Goal: Task Accomplishment & Management: Use online tool/utility

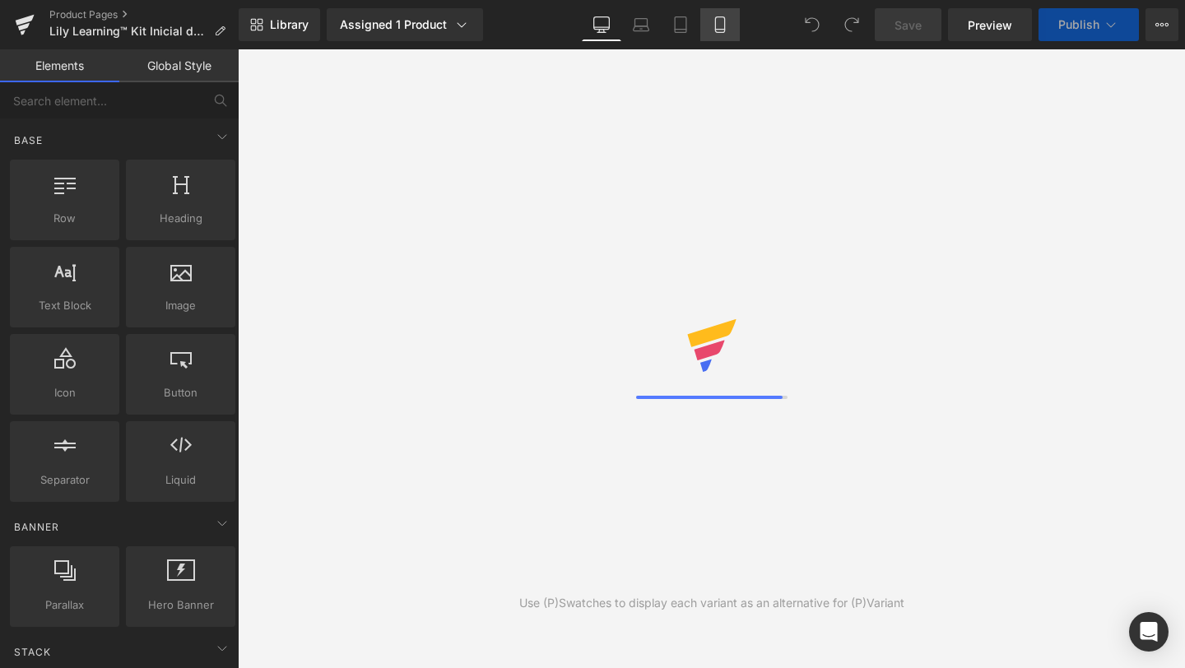
click at [724, 15] on link "Mobile" at bounding box center [719, 24] width 39 height 33
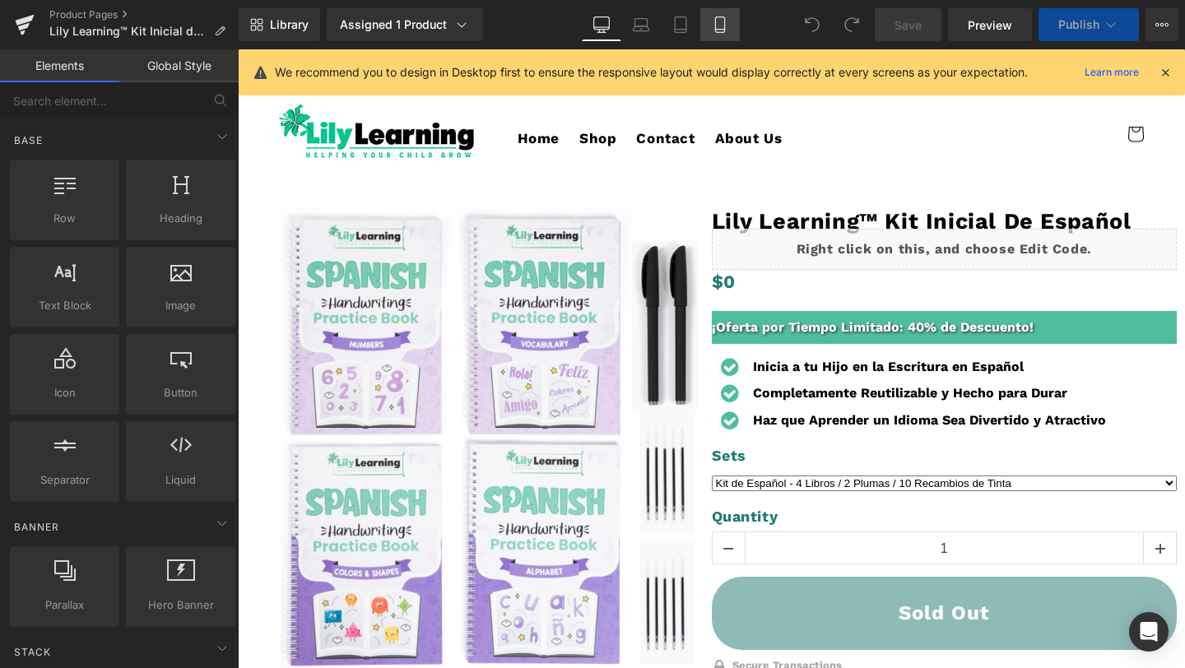
click at [722, 23] on icon at bounding box center [720, 24] width 16 height 16
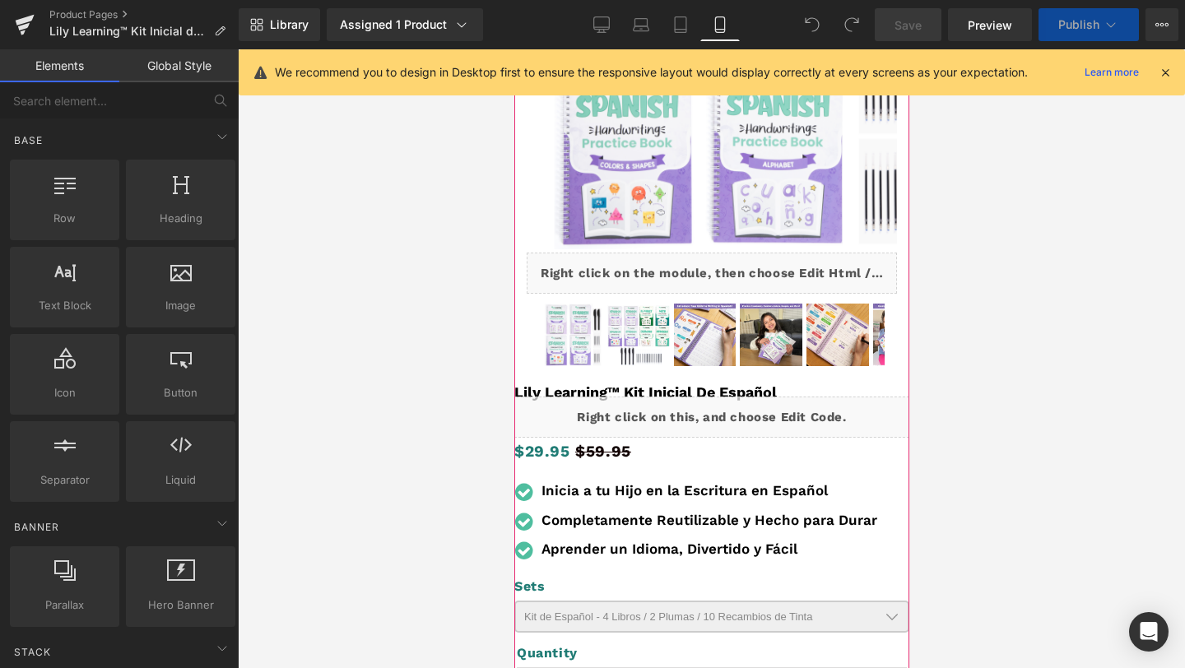
scroll to position [365, 0]
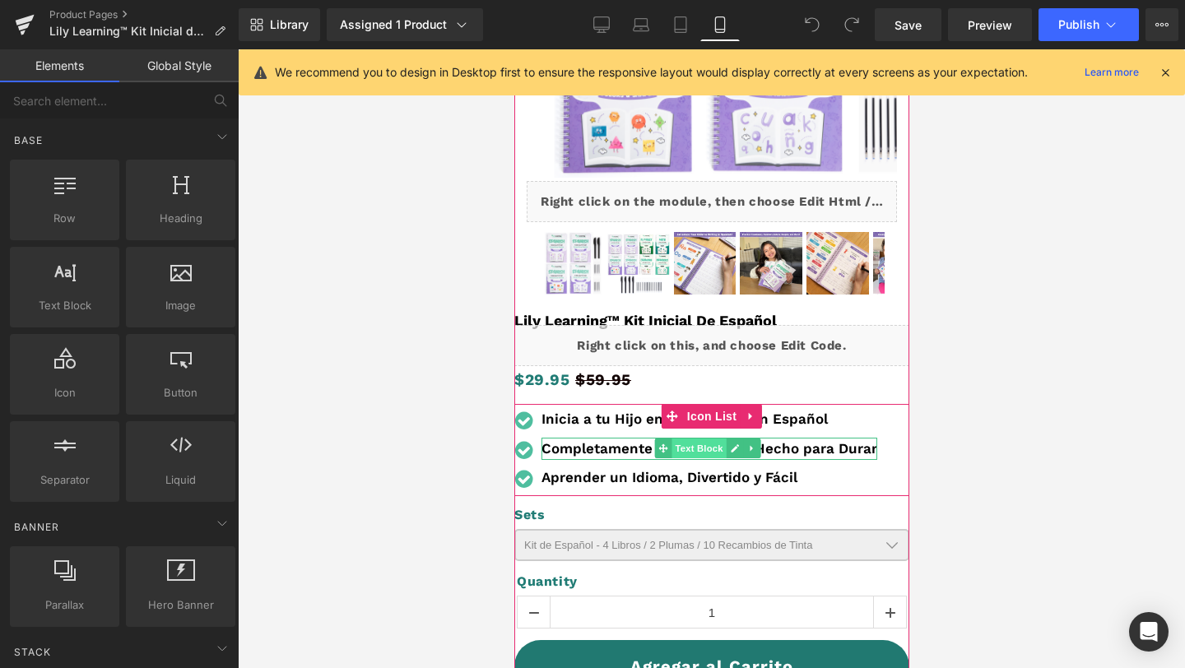
click at [675, 447] on span "Text Block" at bounding box center [698, 449] width 54 height 20
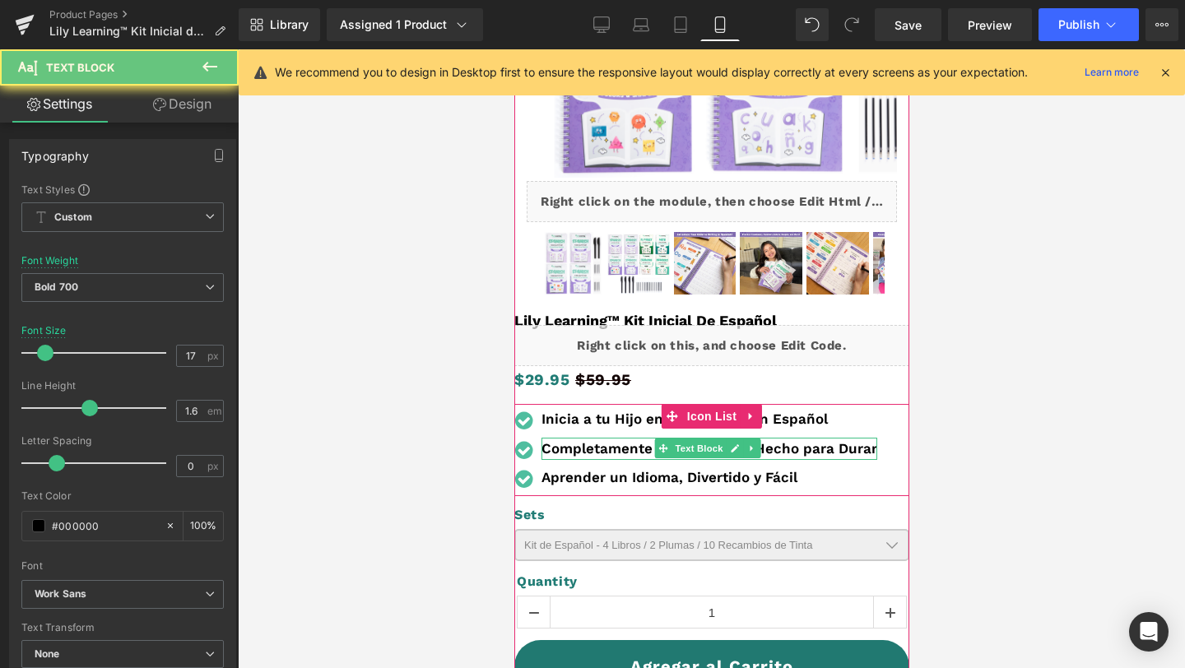
click at [577, 447] on b "Completamente Reutilizable y Hecho para Durar" at bounding box center [709, 448] width 336 height 16
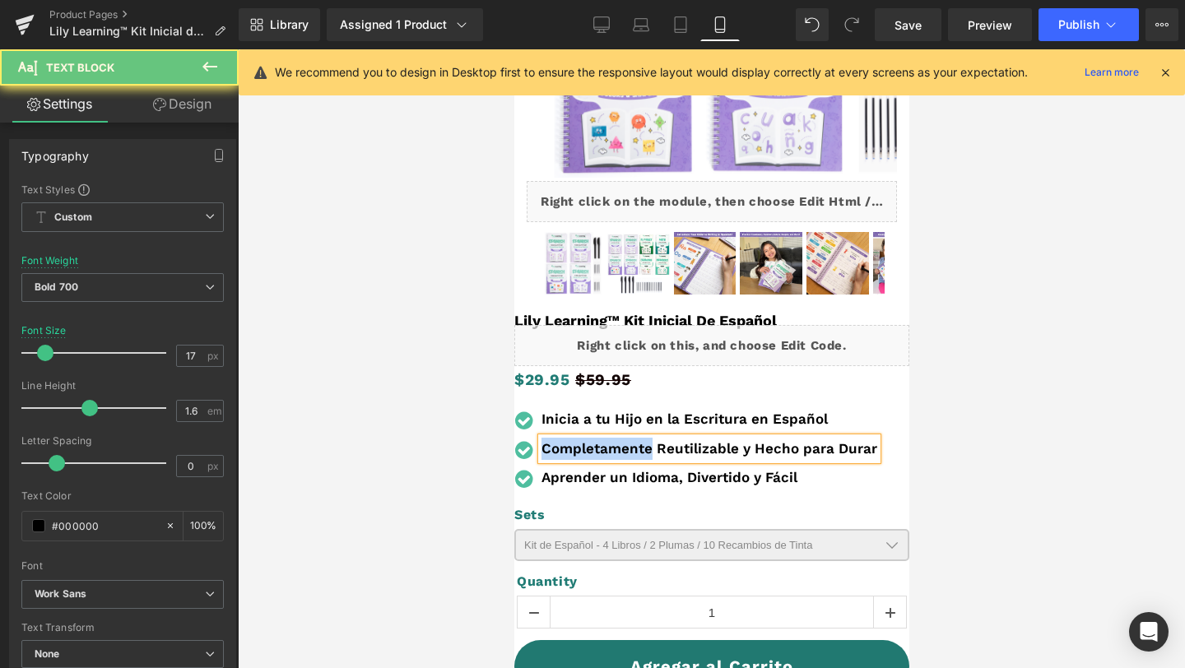
click at [577, 447] on b "Completamente Reutilizable y Hecho para Durar" at bounding box center [709, 448] width 336 height 16
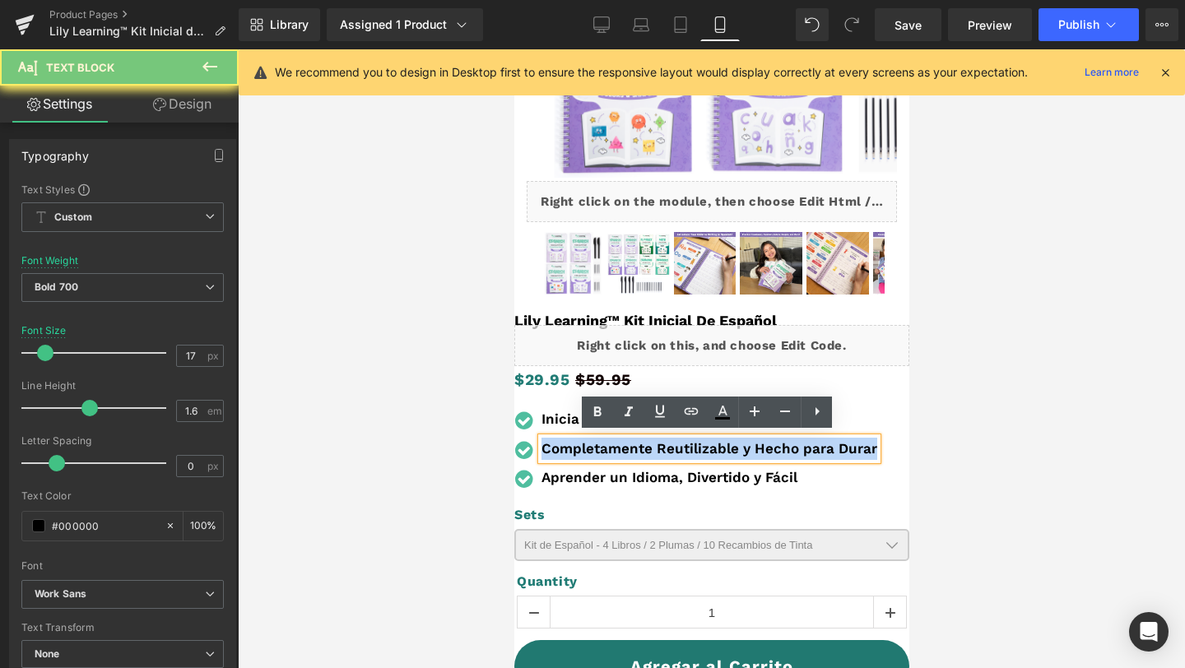
click at [577, 447] on b "Completamente Reutilizable y Hecho para Durar" at bounding box center [709, 448] width 336 height 16
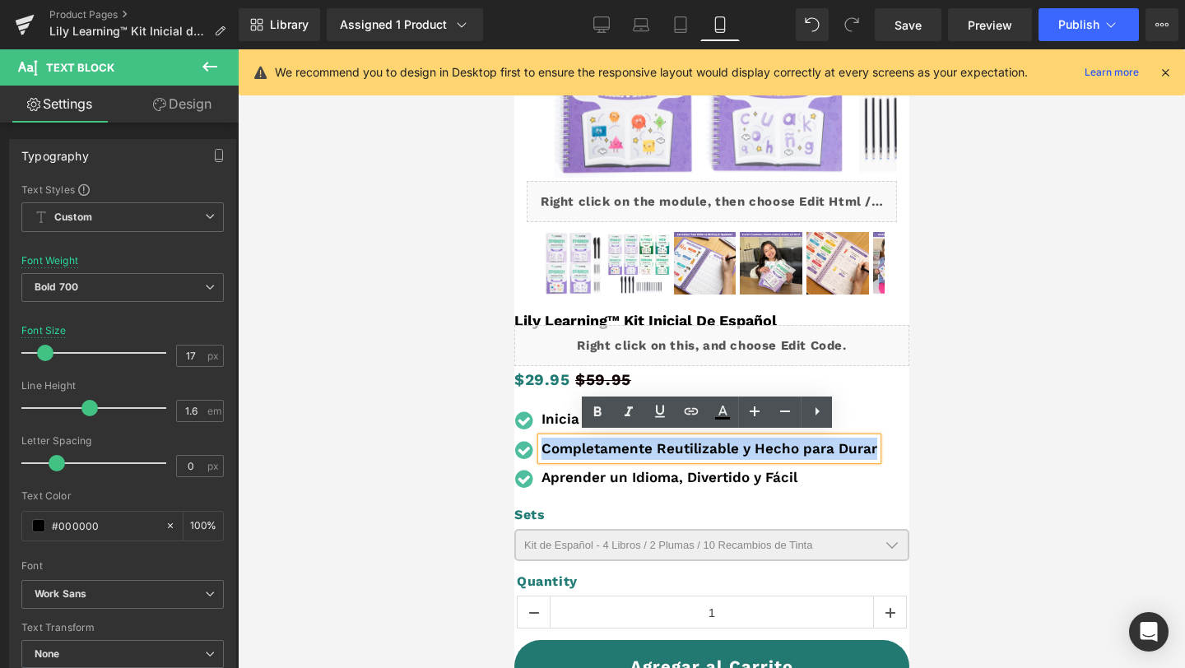
copy b "Completamente Reutilizable y Hecho para Durar"
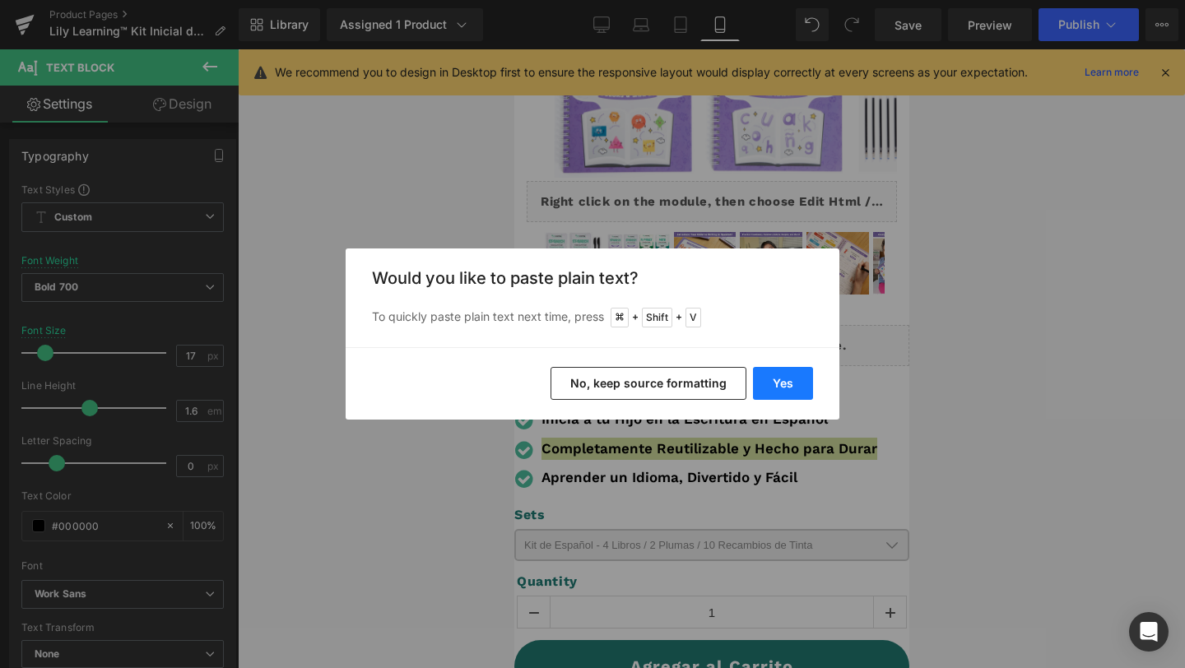
click at [786, 386] on button "Yes" at bounding box center [783, 383] width 60 height 33
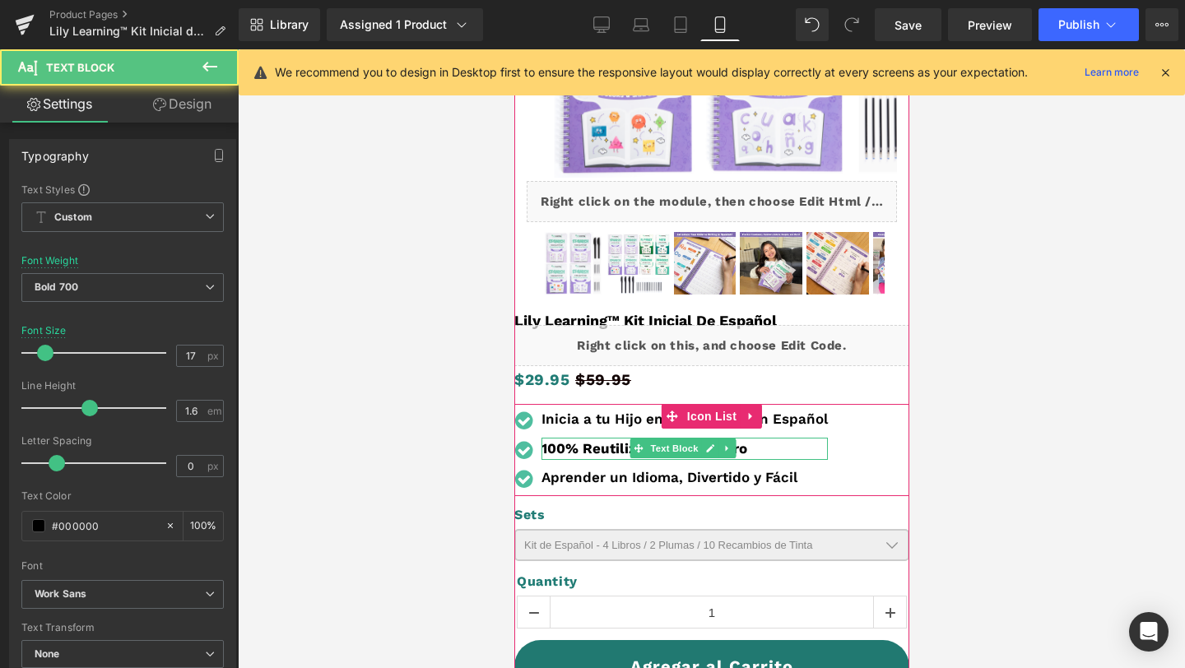
click at [603, 441] on p "100% Reutilizable y Duradero" at bounding box center [684, 449] width 286 height 22
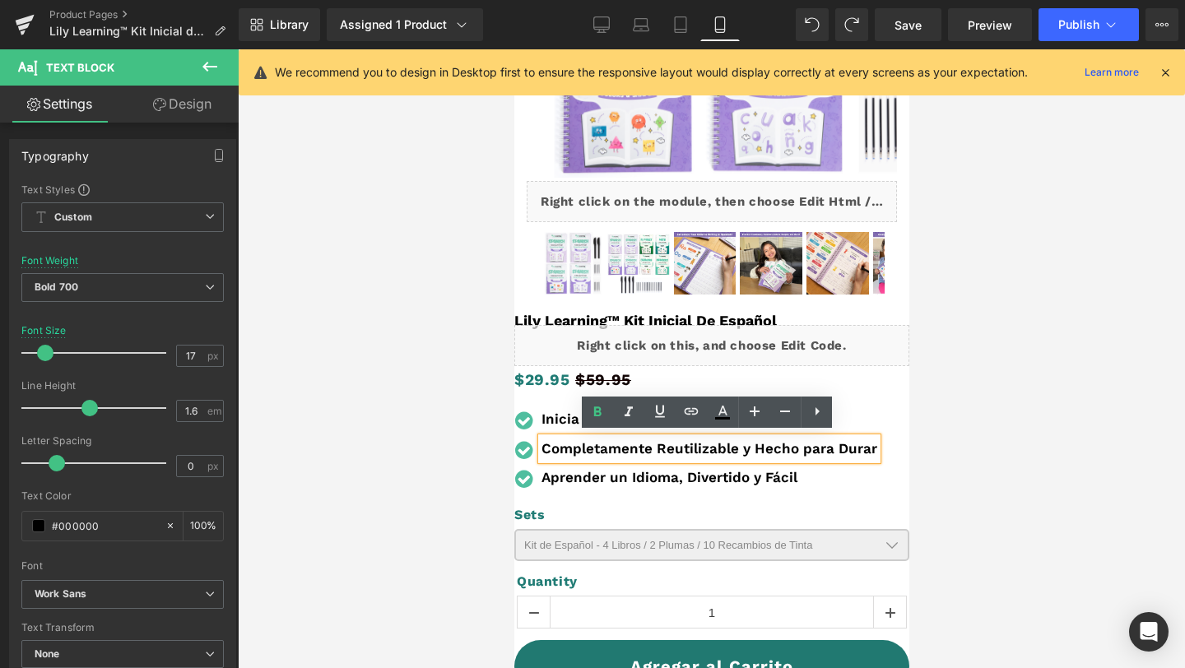
click at [871, 451] on b "Completamente Reutilizable y Hecho para Durar" at bounding box center [709, 448] width 336 height 16
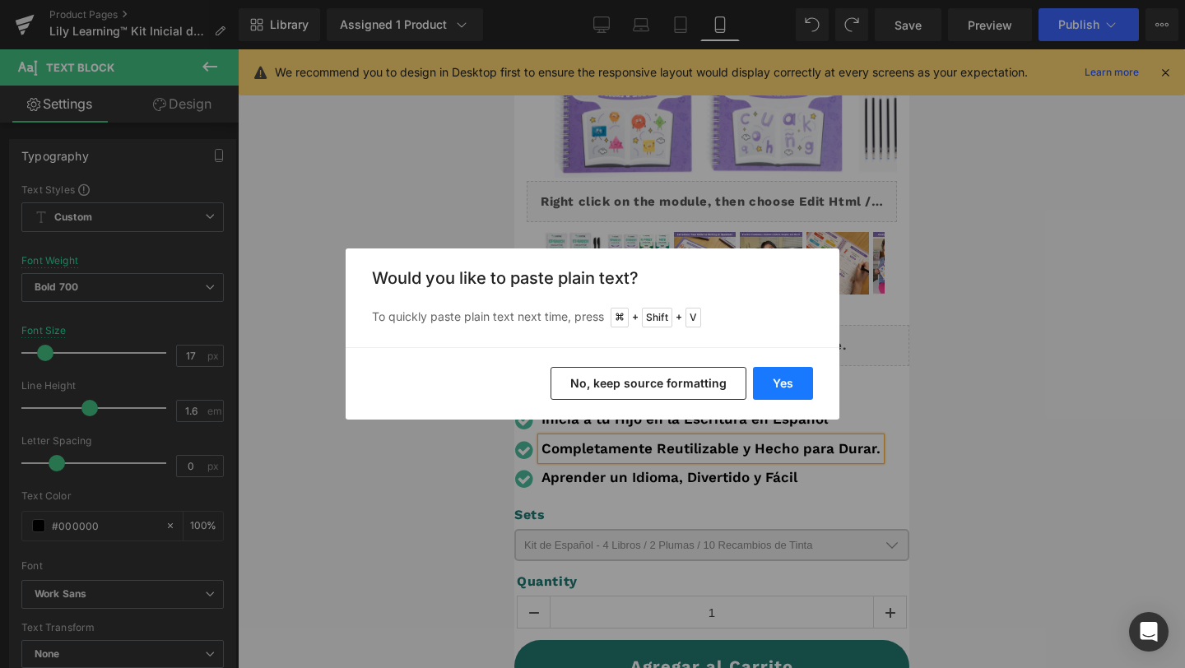
click at [776, 382] on button "Yes" at bounding box center [783, 383] width 60 height 33
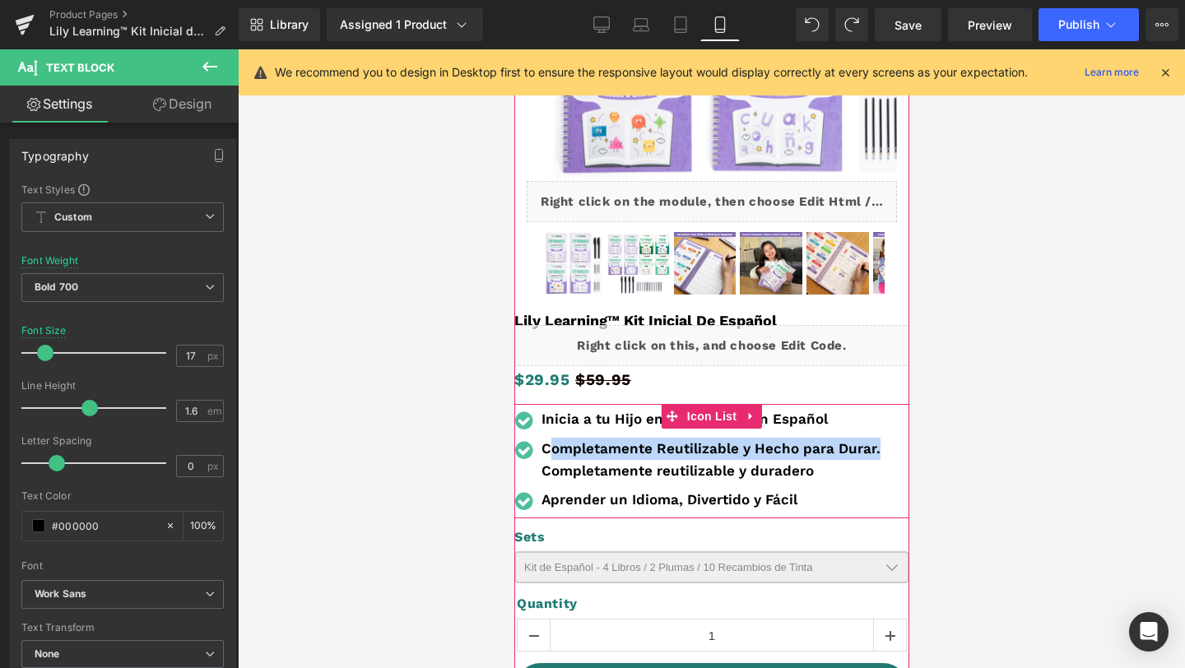
drag, startPoint x: 880, startPoint y: 443, endPoint x: 551, endPoint y: 438, distance: 329.1
click at [551, 438] on div "Completamente Reutilizable y Hecho para Durar. Completamente reutilizable y dur…" at bounding box center [725, 460] width 368 height 44
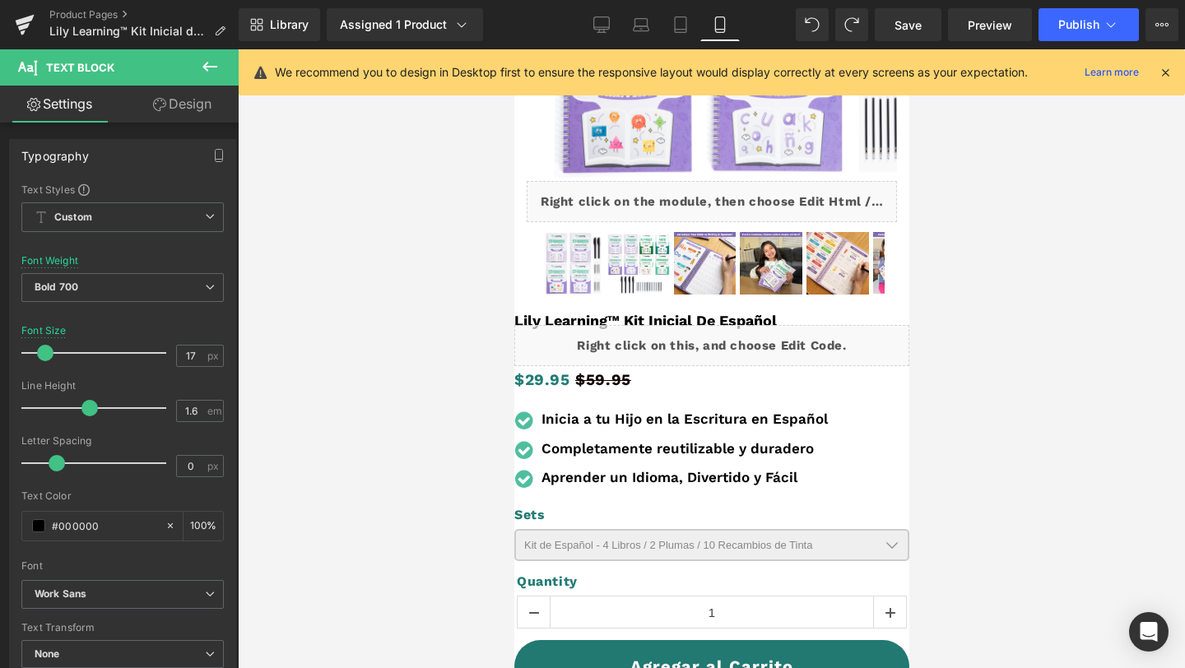
click at [1065, 456] on div at bounding box center [711, 358] width 947 height 619
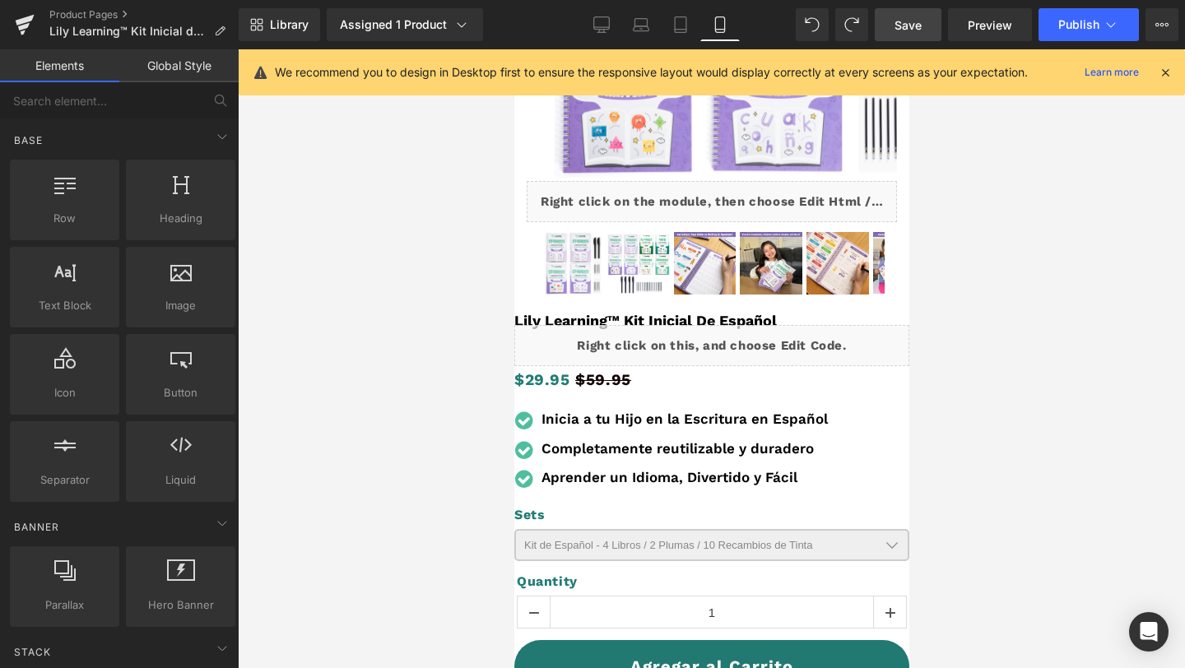
click at [911, 27] on span "Save" at bounding box center [907, 24] width 27 height 17
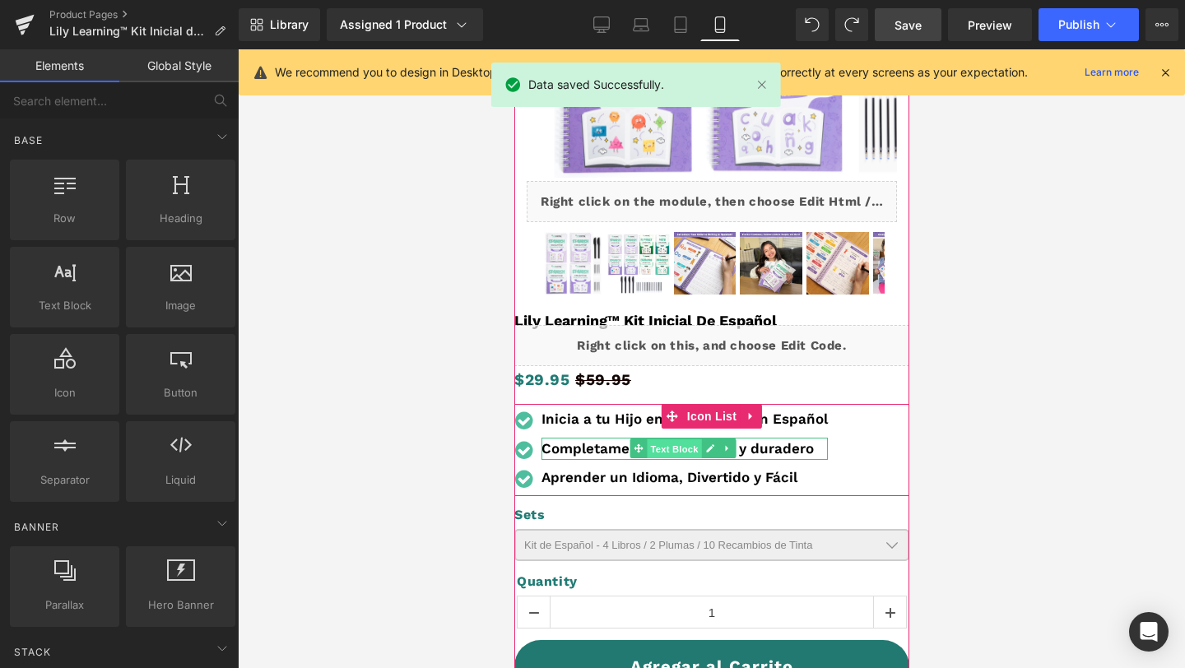
click at [675, 447] on span "Text Block" at bounding box center [673, 449] width 54 height 20
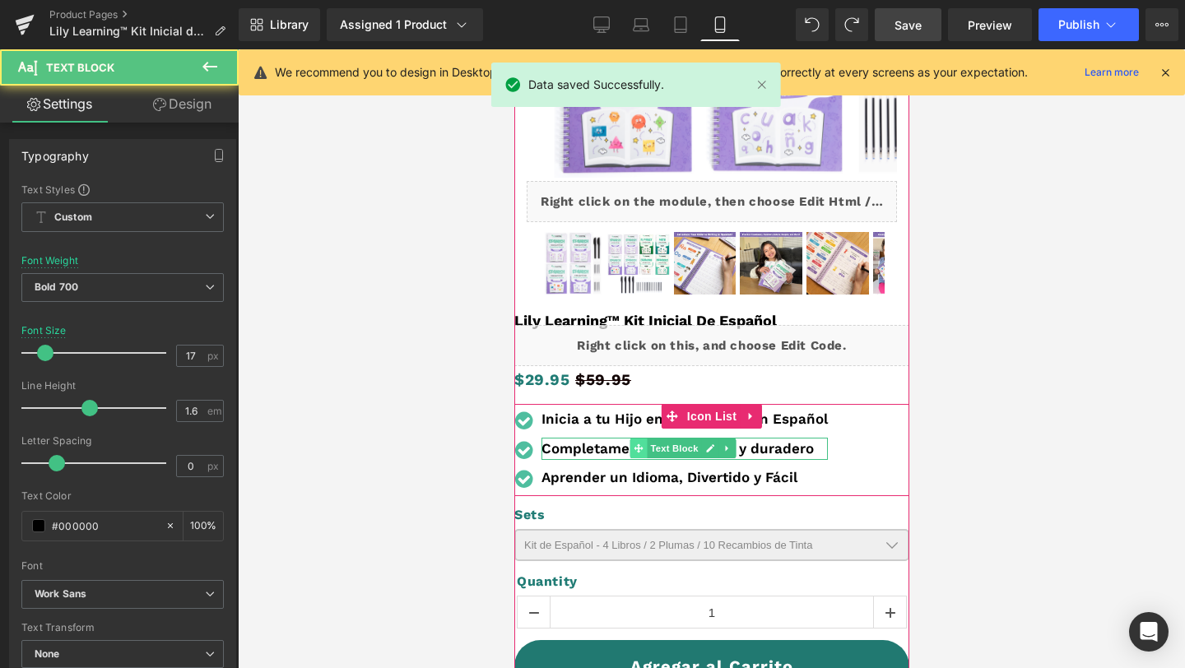
click at [632, 449] on span at bounding box center [637, 449] width 17 height 20
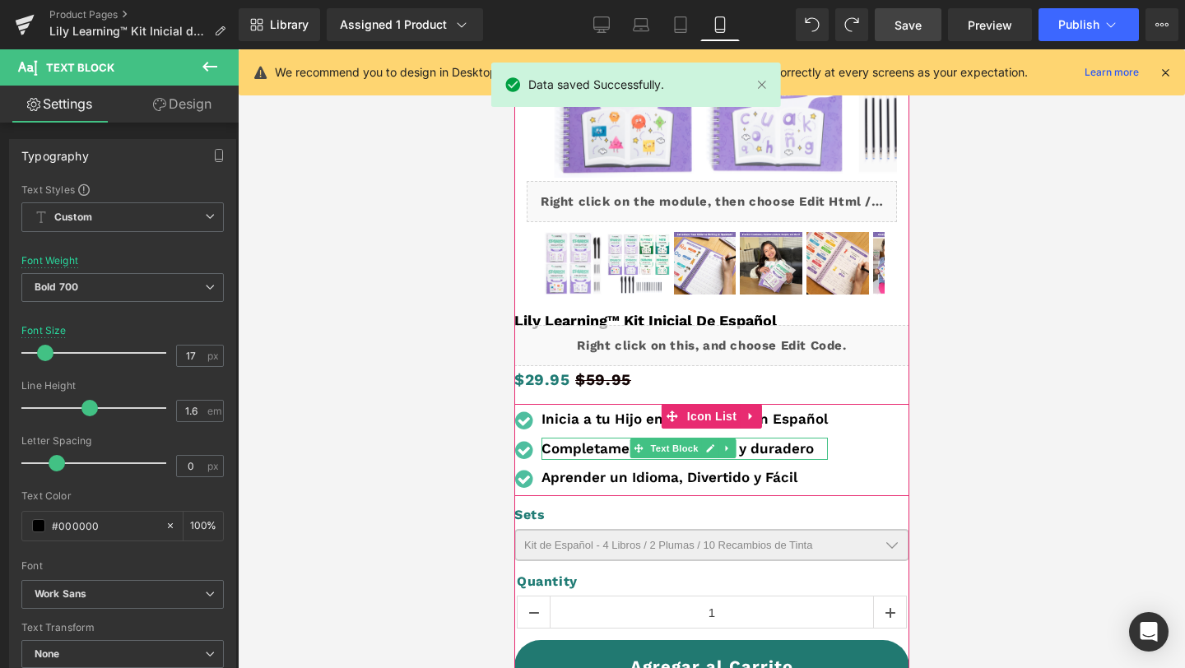
click at [590, 445] on b "Completamente reutilizable y duradero" at bounding box center [677, 448] width 272 height 16
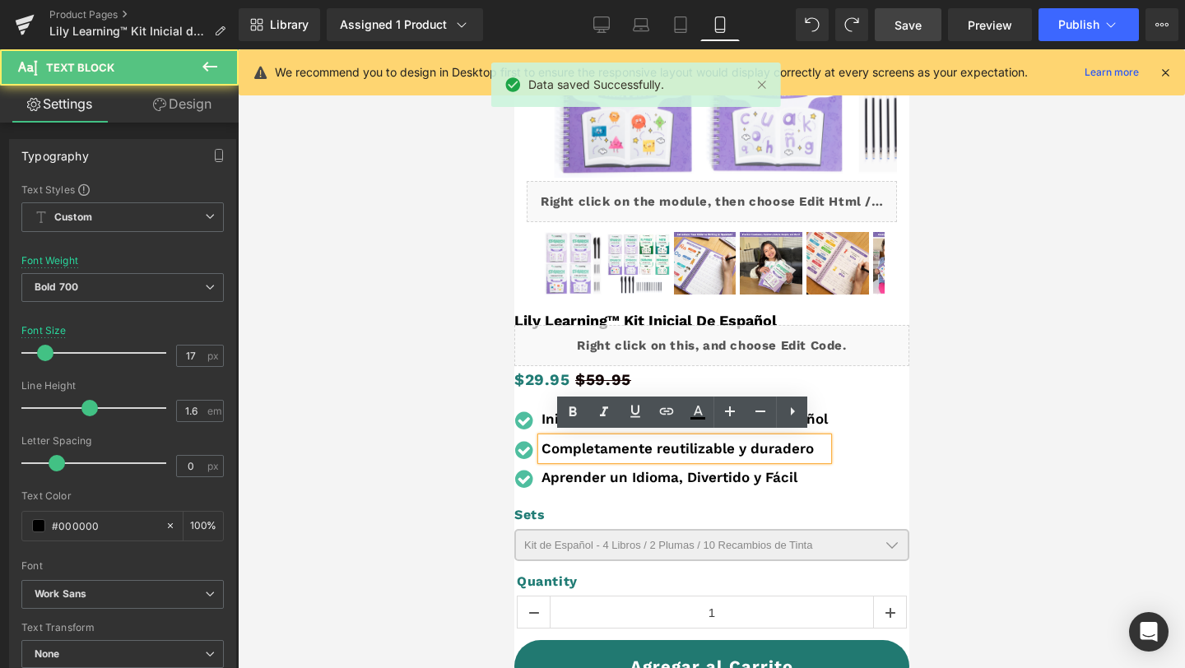
click at [662, 447] on b "Completamente reutilizable y duradero" at bounding box center [677, 448] width 272 height 16
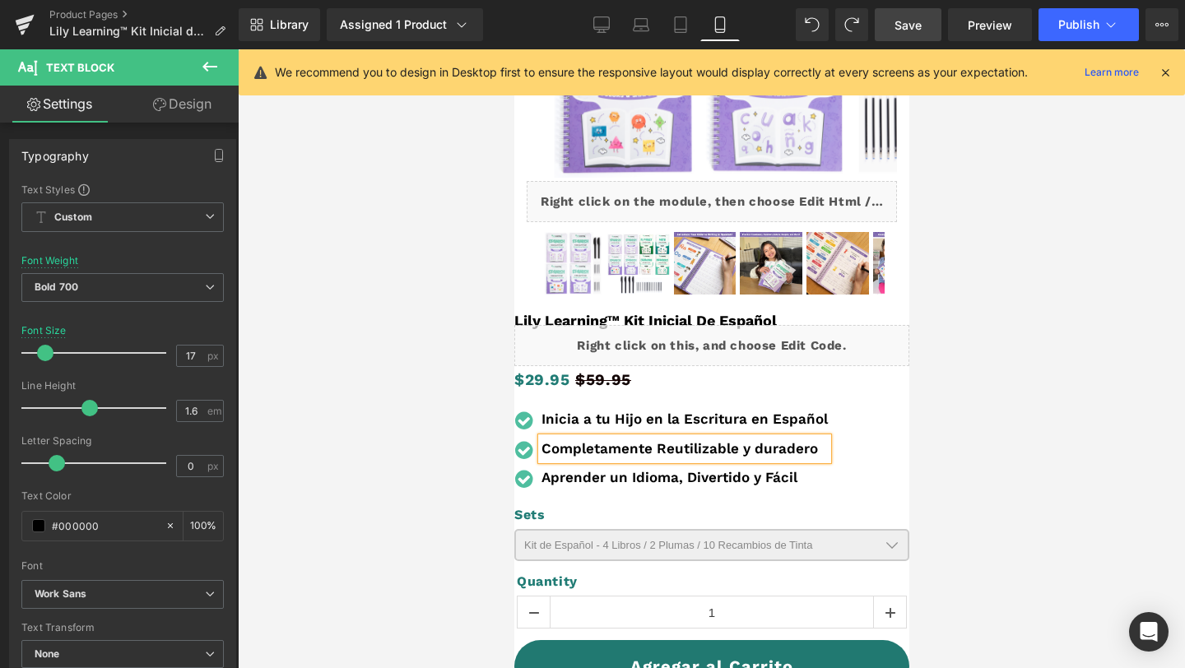
click at [759, 442] on b "Completamente Reutilizable y duradero" at bounding box center [679, 448] width 276 height 16
click at [949, 461] on div at bounding box center [711, 358] width 947 height 619
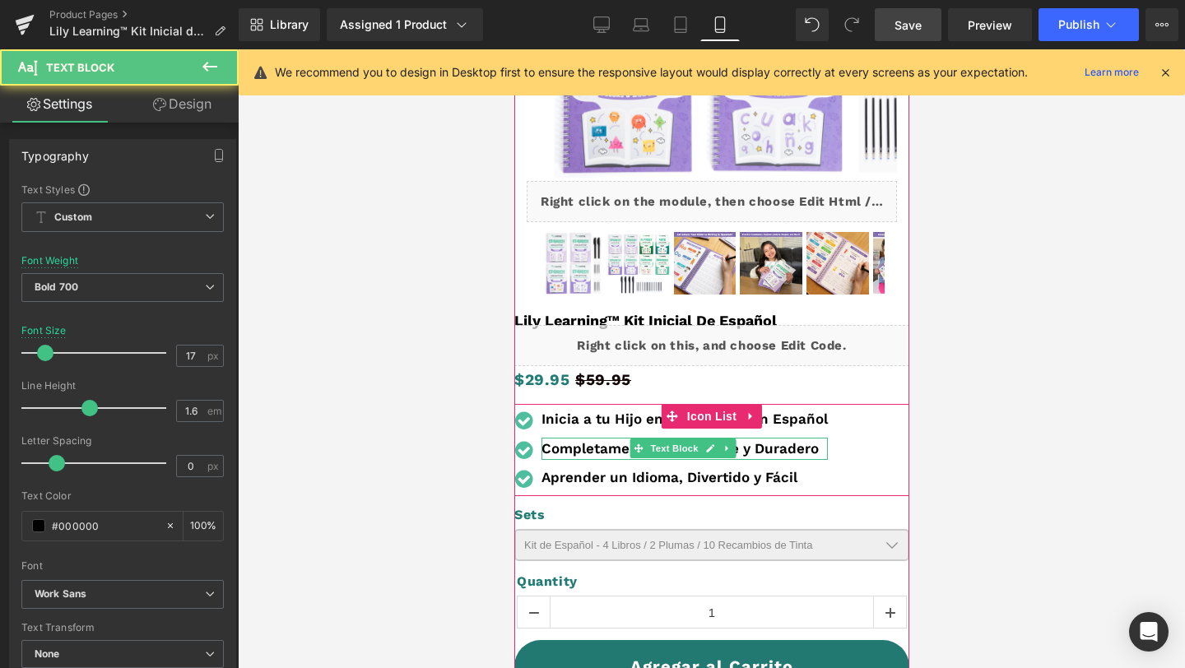
click at [782, 447] on b "Completamente Reutilizable y Duradero" at bounding box center [679, 448] width 277 height 16
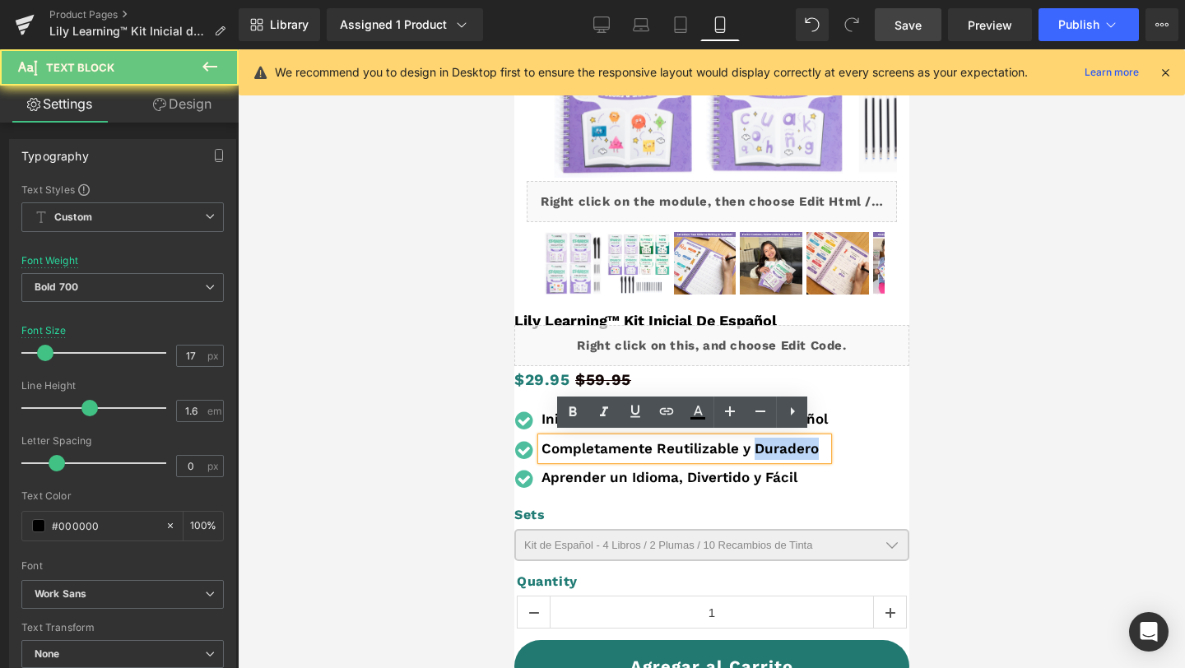
click at [782, 447] on b "Completamente Reutilizable y Duradero" at bounding box center [679, 448] width 277 height 16
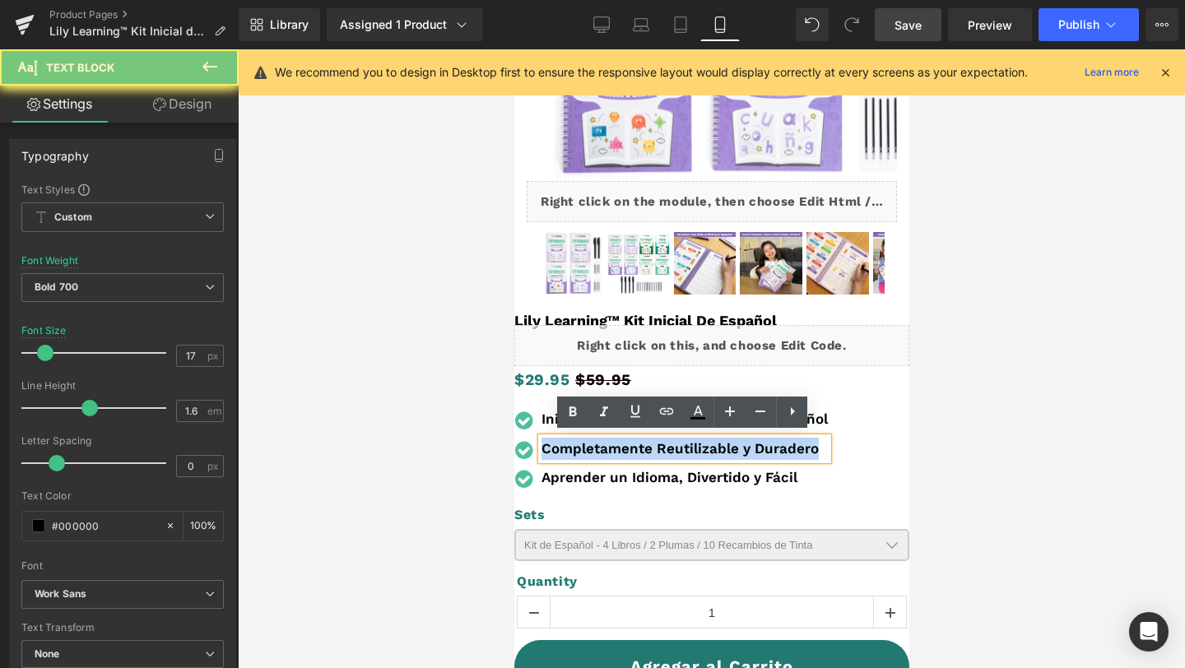
copy b "Completamente Reutilizable y Duradero"
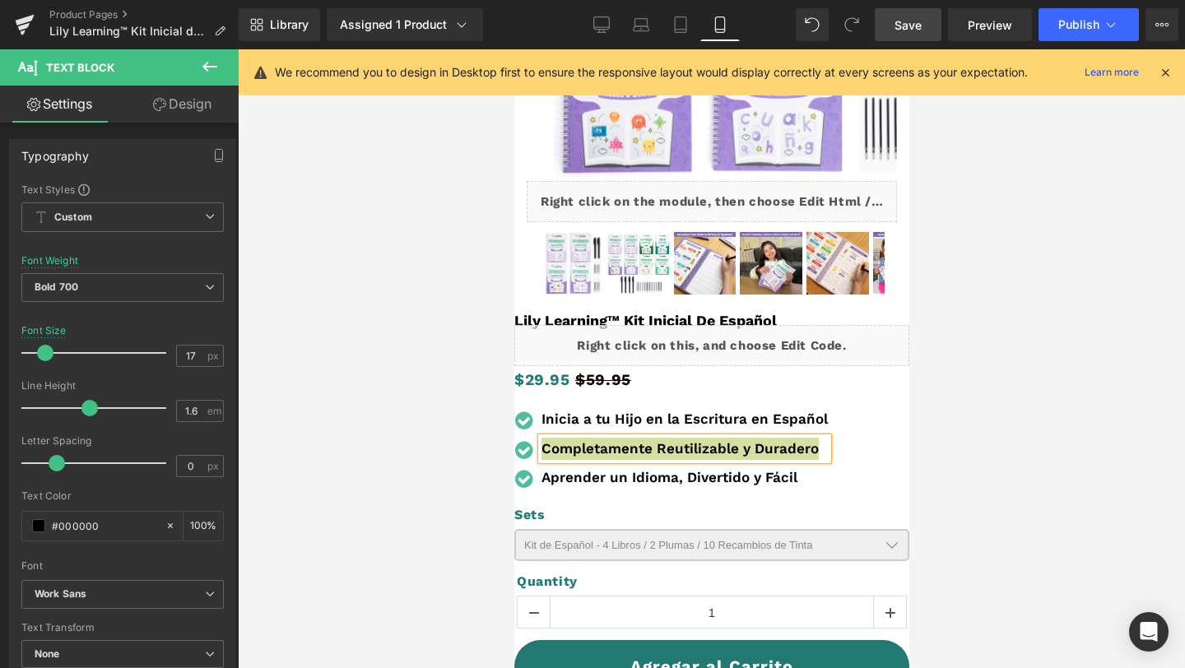
click at [912, 16] on span "Save" at bounding box center [907, 24] width 27 height 17
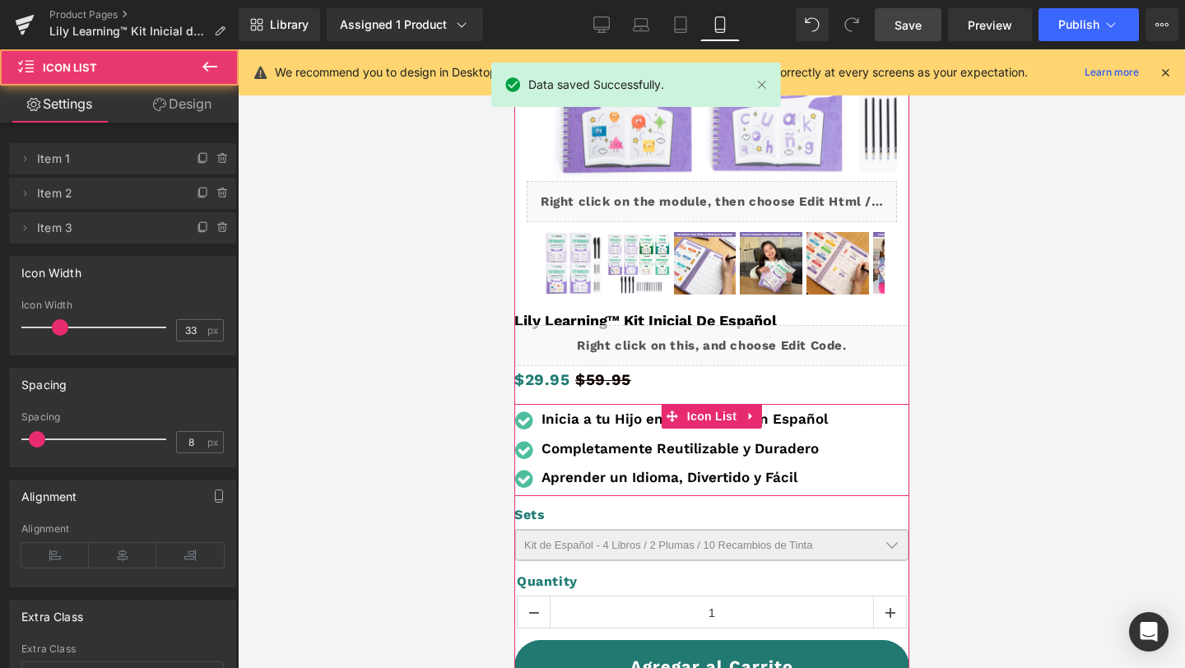
click at [816, 459] on ul "Icon Inicia a tu Hijo en la Escritura en Español Text Block Icon Completamente …" at bounding box center [669, 451] width 313 height 87
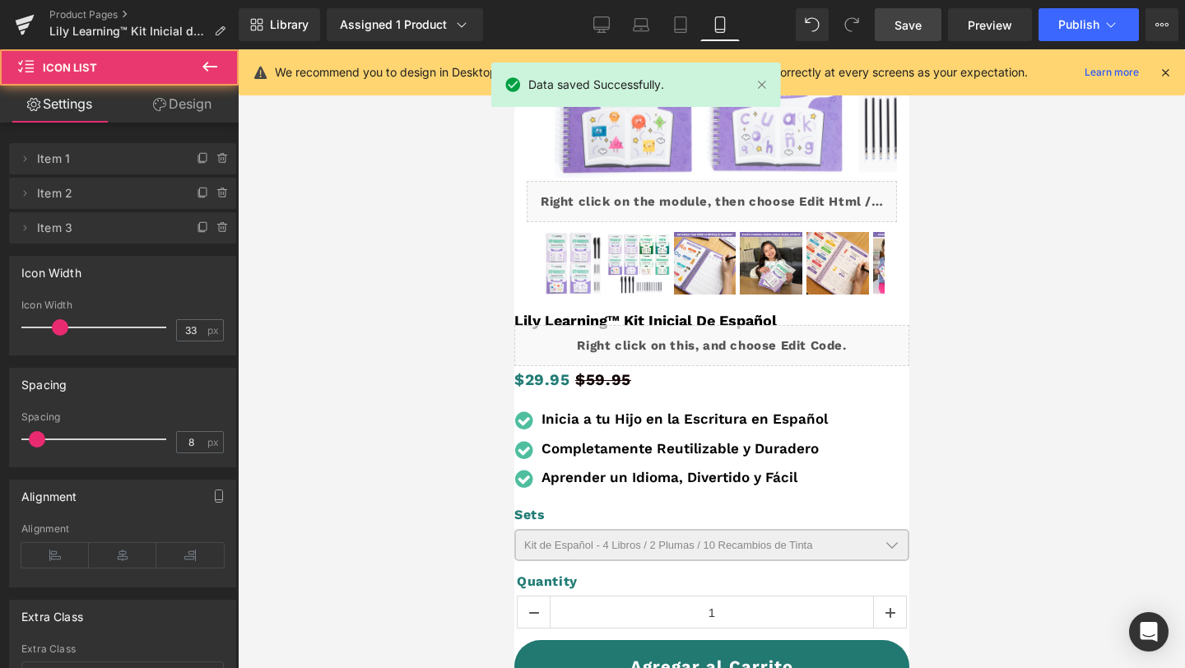
click at [914, 37] on link "Save" at bounding box center [908, 24] width 67 height 33
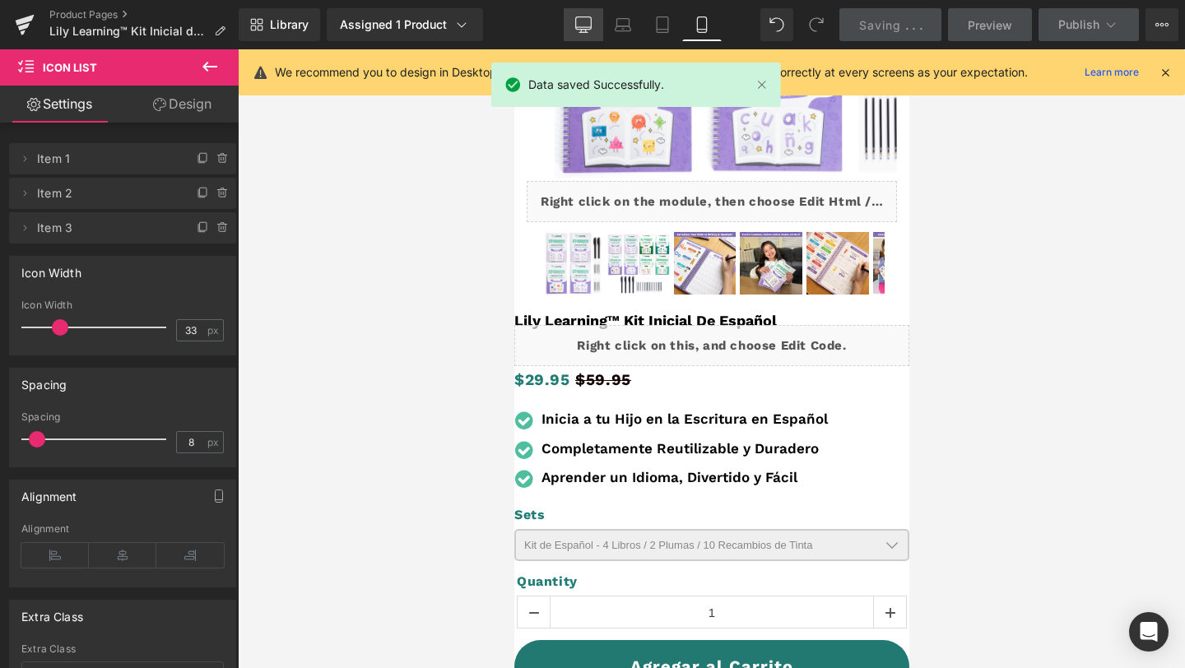
click at [588, 21] on icon at bounding box center [583, 24] width 16 height 16
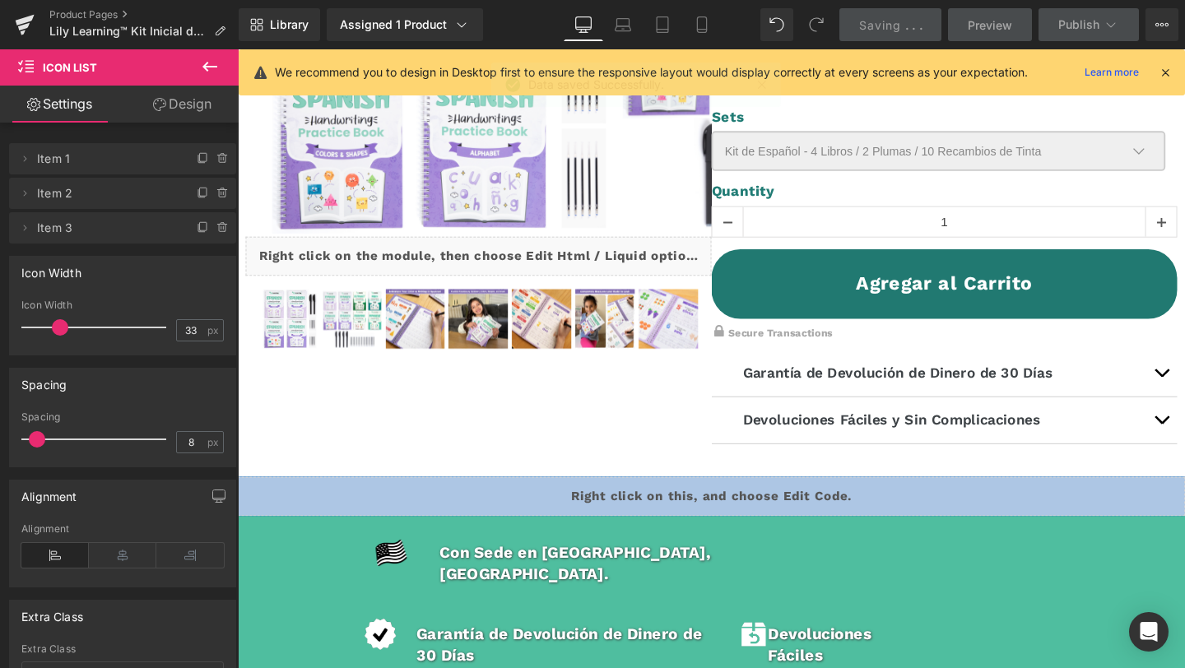
scroll to position [0, 0]
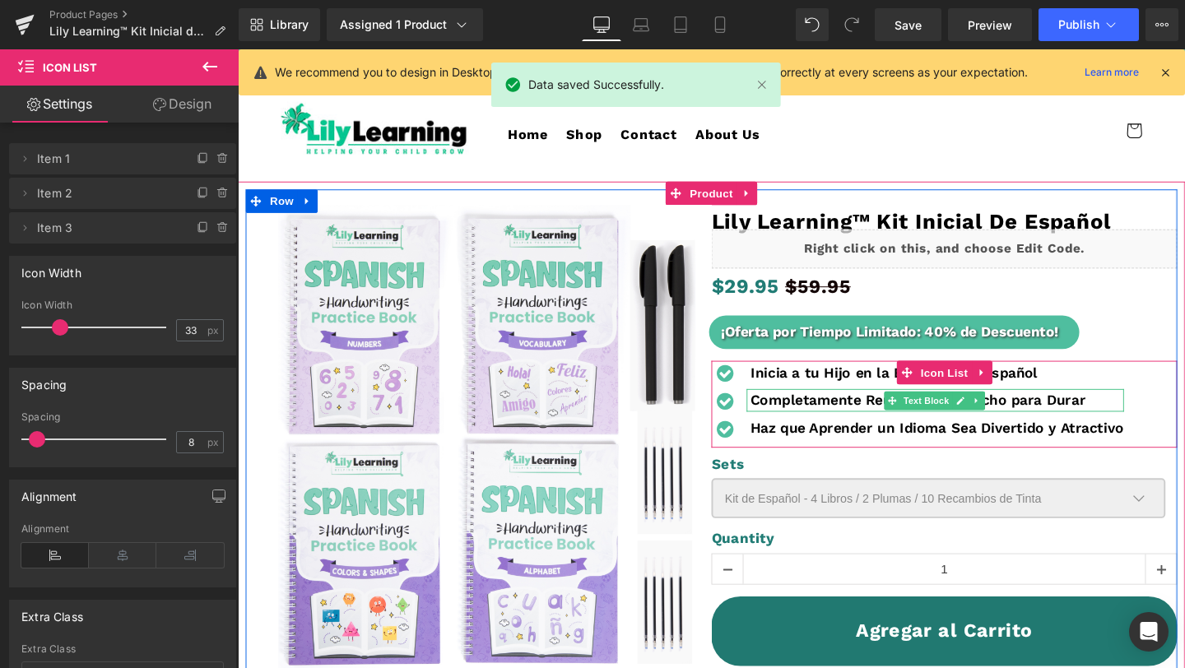
click at [833, 412] on b "Completamente Reutilizable y Hecho para Durar" at bounding box center [953, 417] width 352 height 17
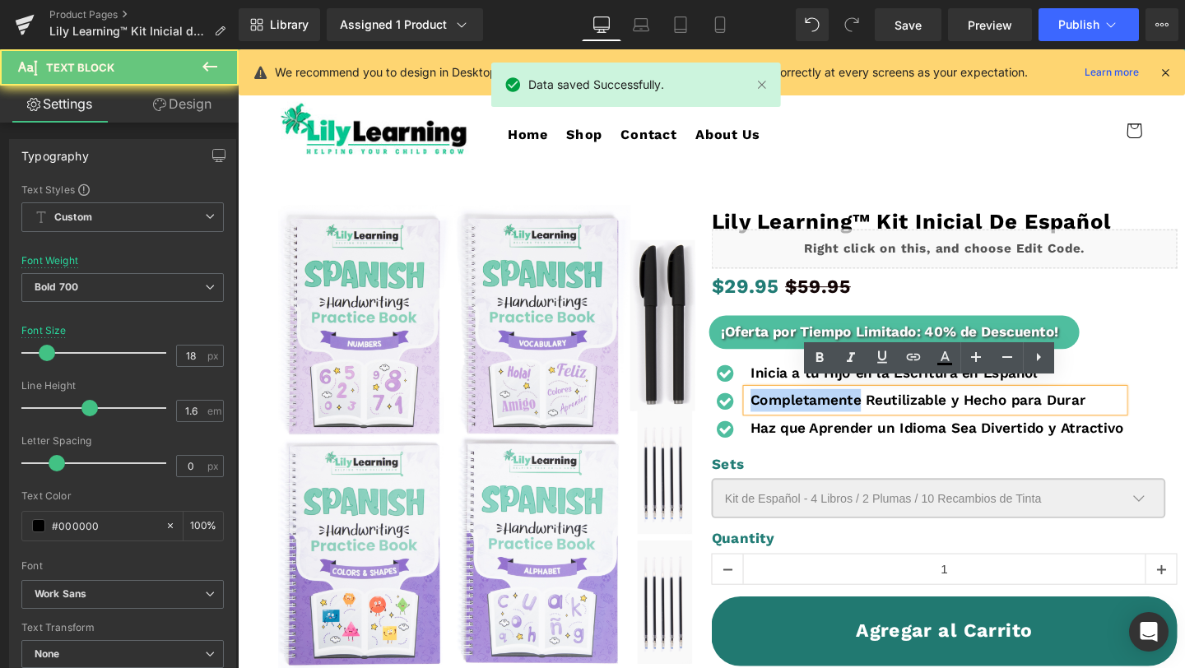
click at [833, 412] on b "Completamente Reutilizable y Hecho para Durar" at bounding box center [953, 417] width 352 height 17
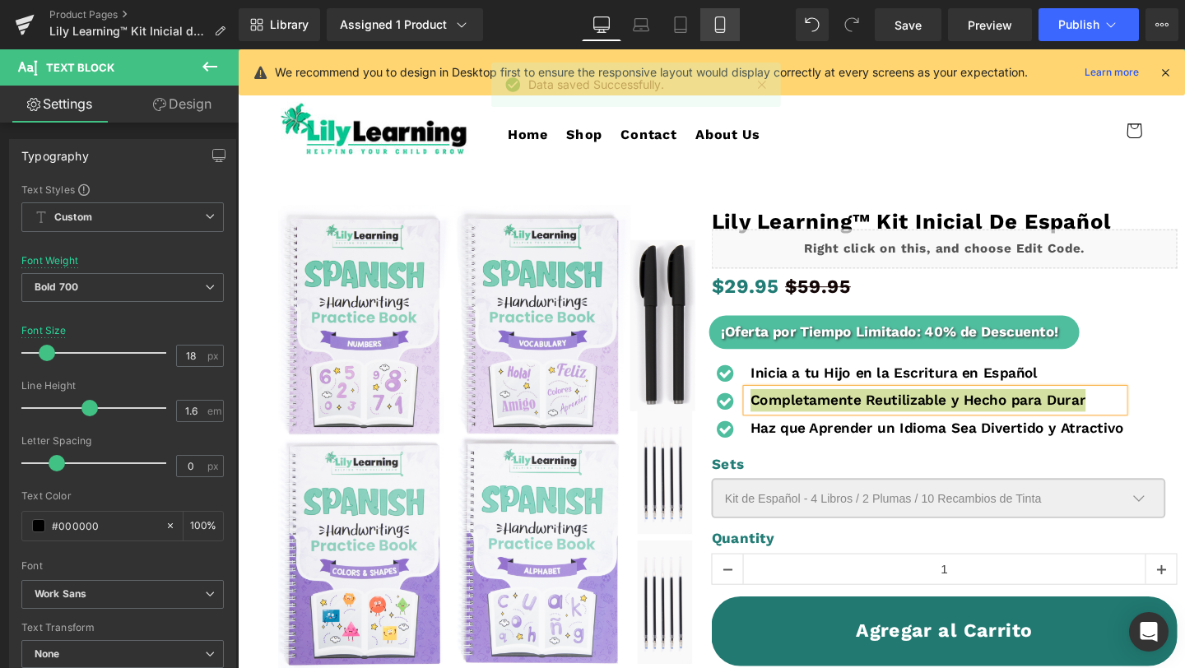
click at [713, 26] on icon at bounding box center [720, 24] width 16 height 16
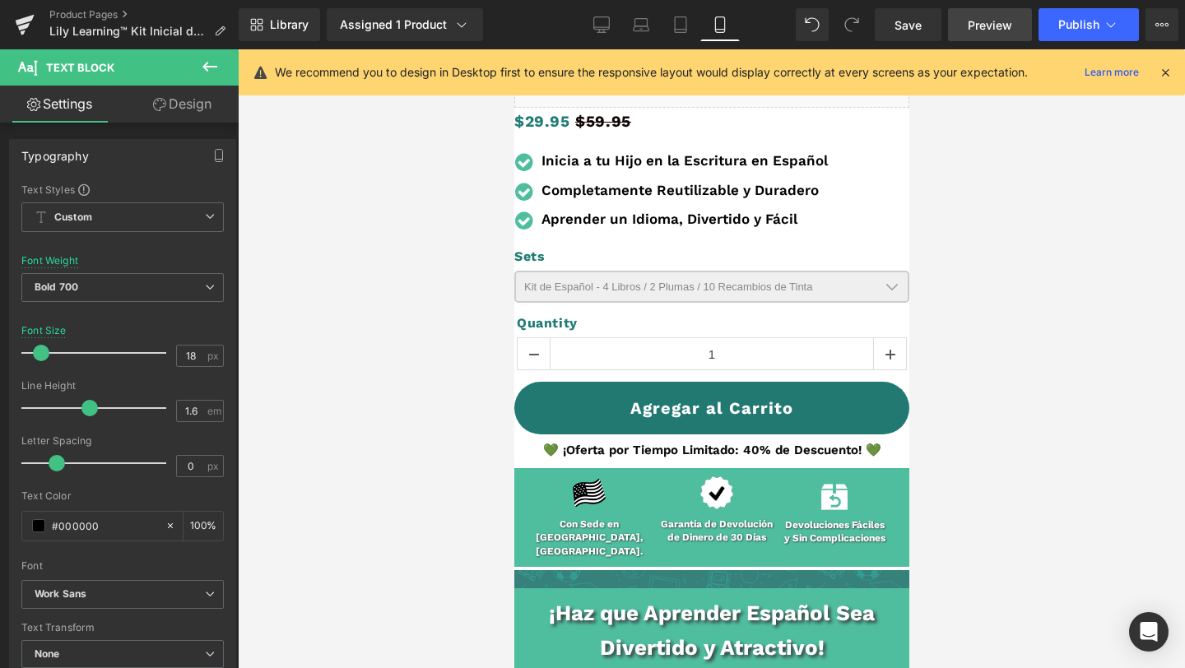
scroll to position [92, 0]
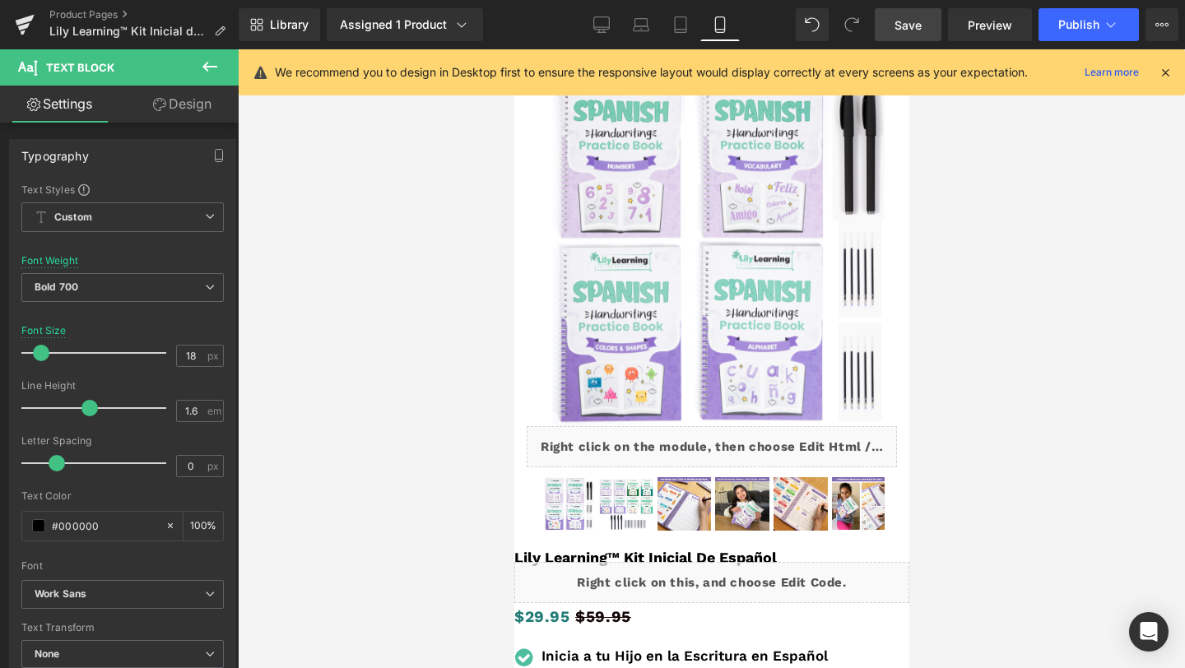
click at [909, 27] on span "Save" at bounding box center [907, 24] width 27 height 17
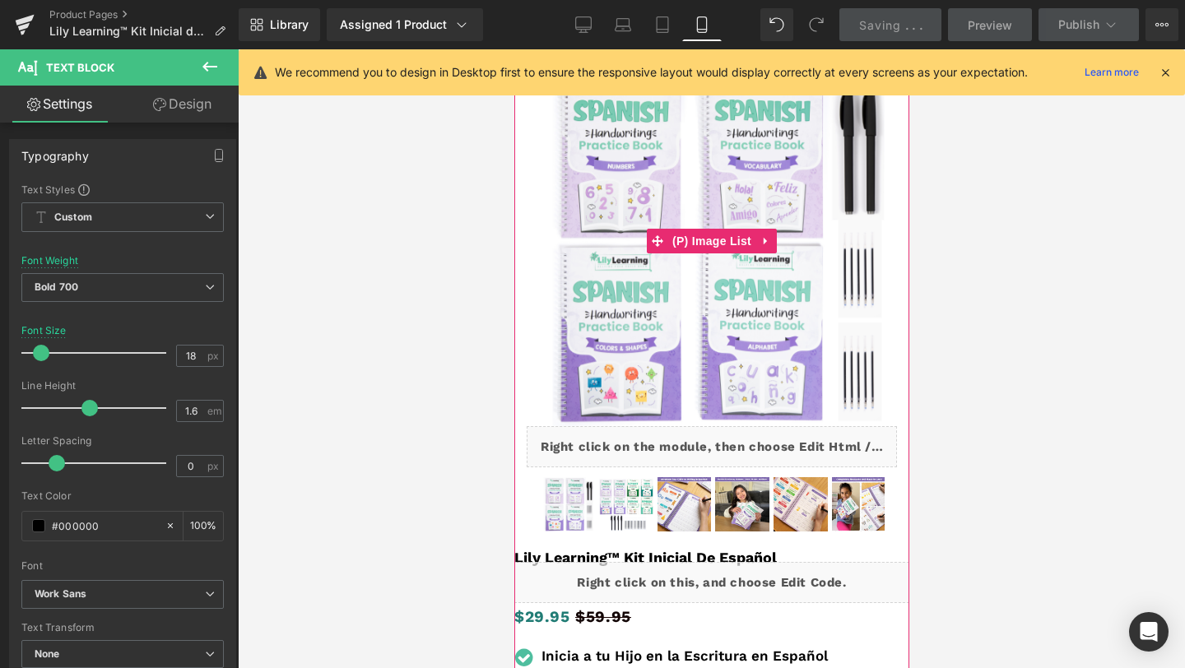
scroll to position [0, 0]
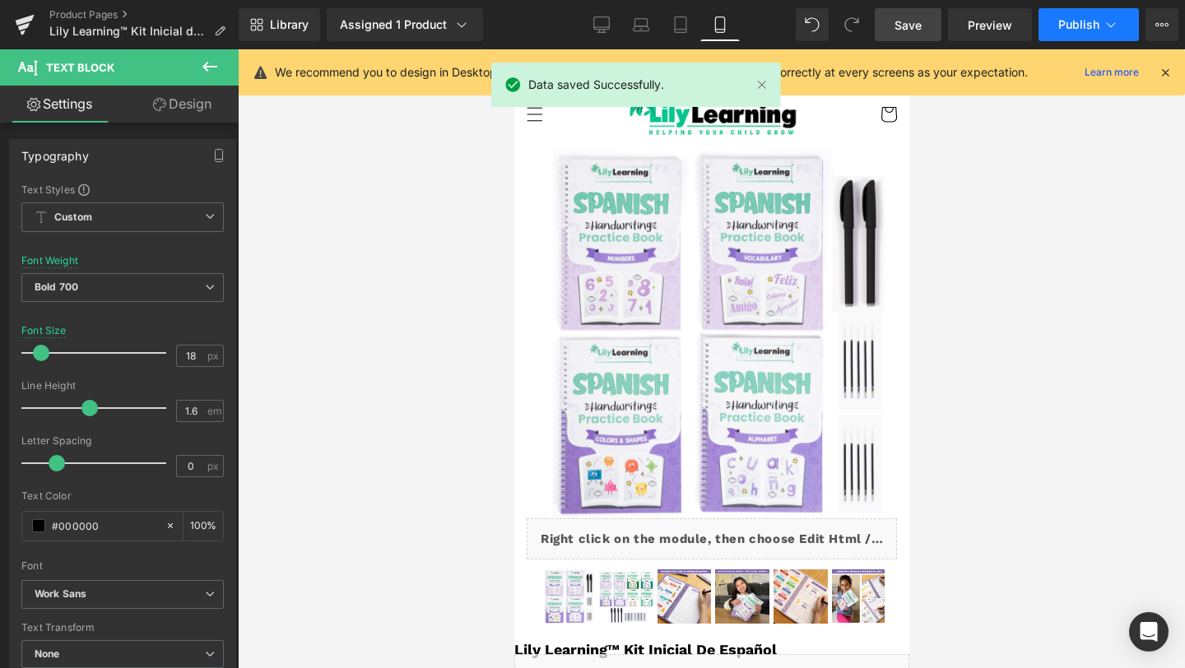
click at [1065, 18] on span "Publish" at bounding box center [1078, 24] width 41 height 13
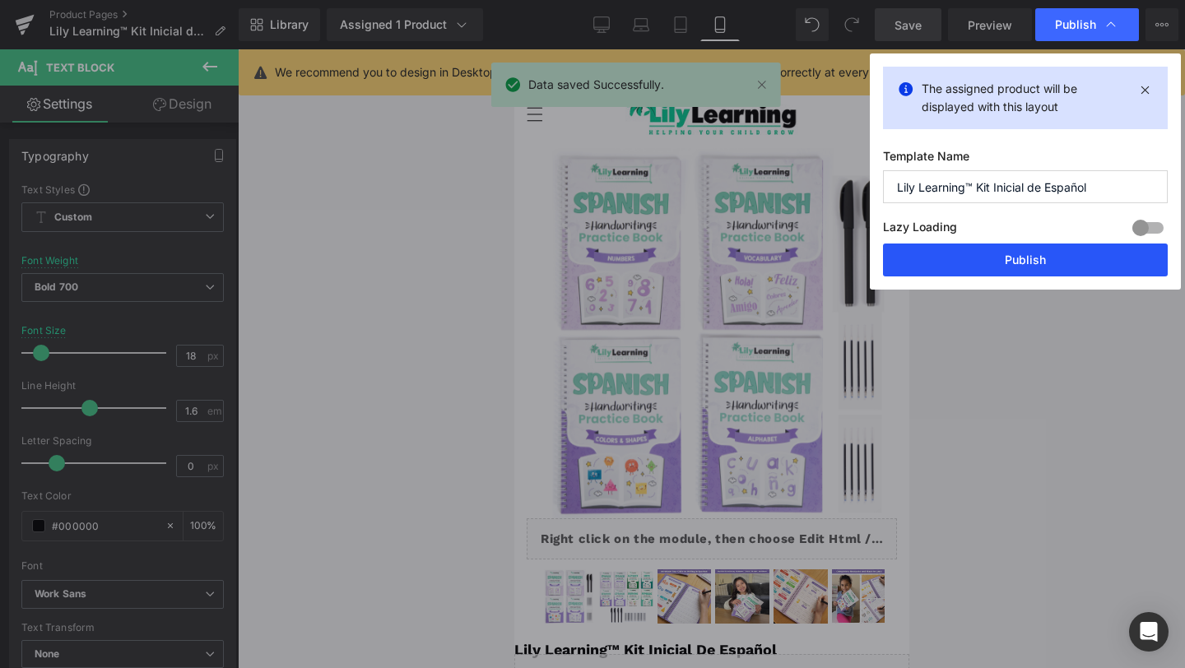
click at [0, 0] on button "Publish" at bounding box center [0, 0] width 0 height 0
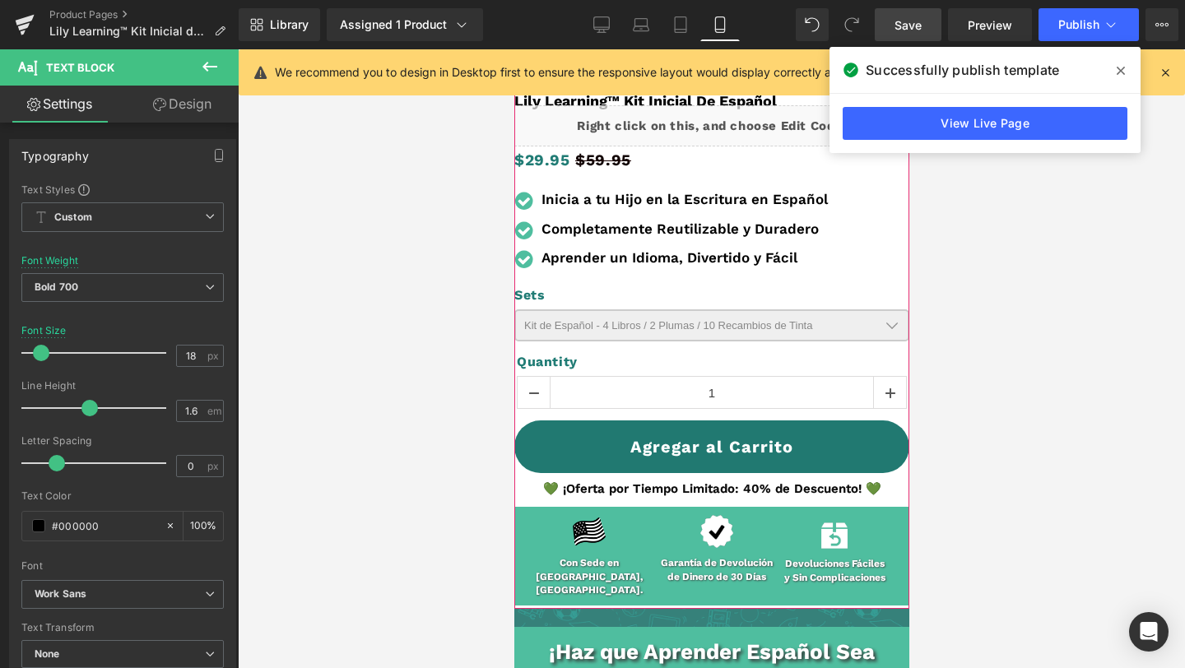
scroll to position [602, 0]
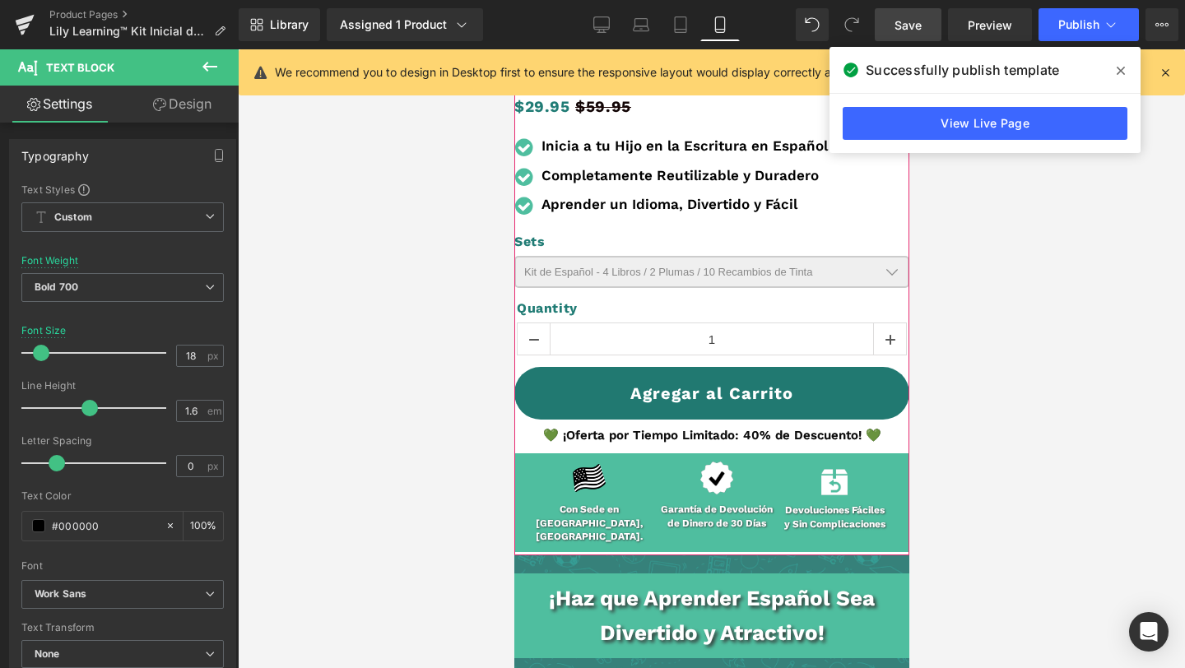
click at [741, 425] on div "💚 ¡Oferta por Tiempo Limitado: 40% de Descuento! 💚 Text Block" at bounding box center [710, 436] width 395 height 22
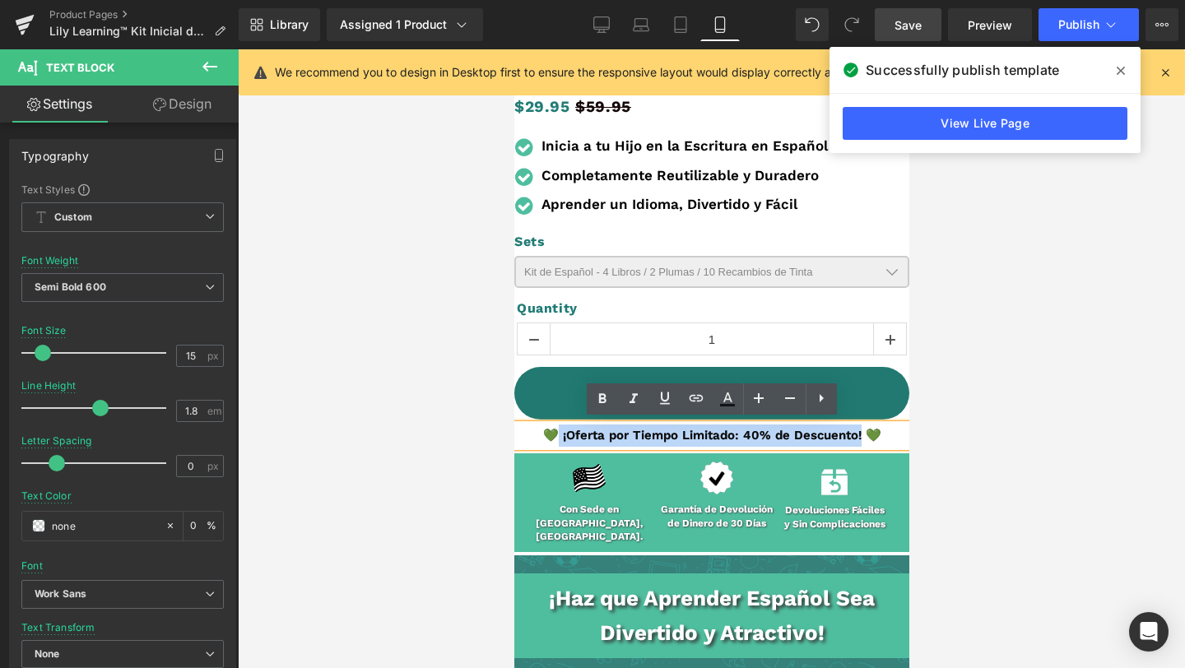
drag, startPoint x: 559, startPoint y: 432, endPoint x: 861, endPoint y: 439, distance: 301.2
click at [861, 439] on p "💚 ¡Oferta por Tiempo Limitado: 40% de Descuento! 💚" at bounding box center [710, 436] width 395 height 22
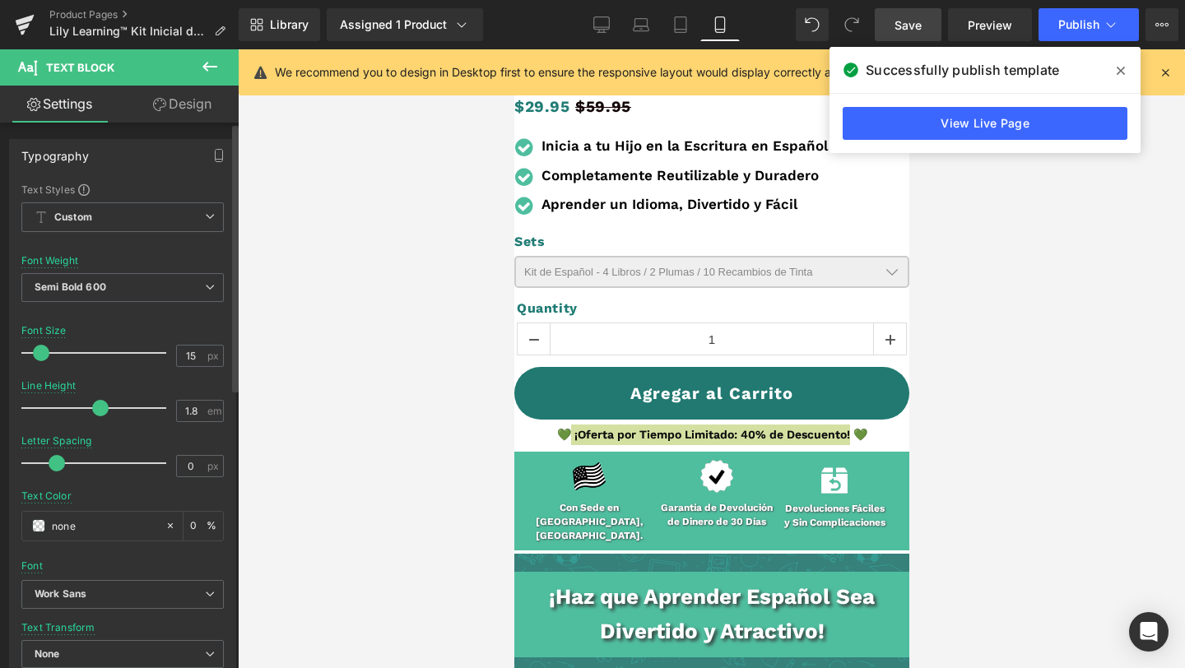
click at [44, 354] on span at bounding box center [41, 353] width 16 height 16
click at [1009, 304] on div at bounding box center [711, 358] width 947 height 619
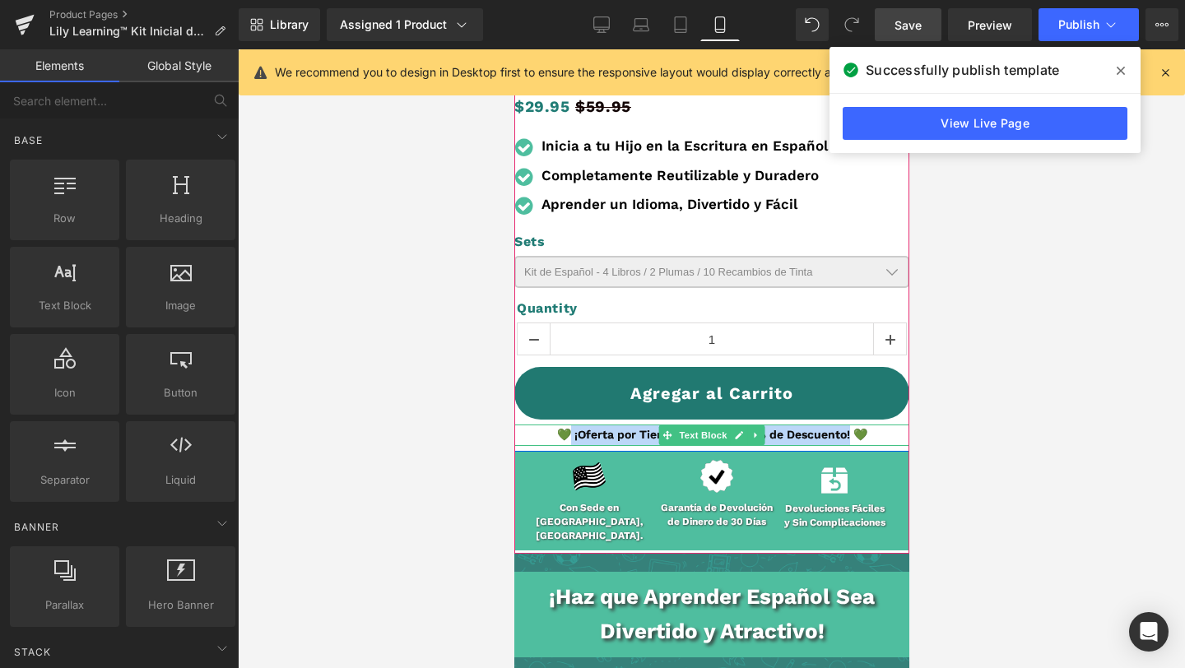
click at [773, 434] on p "💚 ¡Oferta por Tiempo Limitado: 40% de Descuento! 💚" at bounding box center [710, 435] width 395 height 21
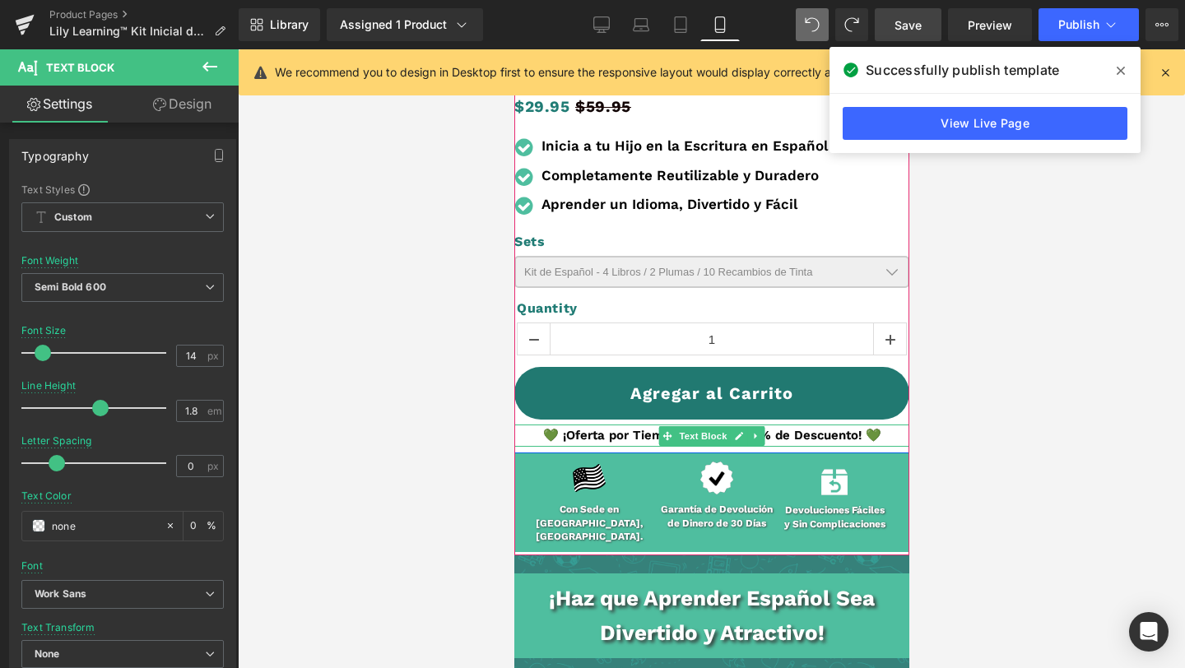
click at [589, 429] on p "💚 ¡Oferta por Tiempo Limitado: 40% de Descuento! 💚" at bounding box center [710, 436] width 395 height 22
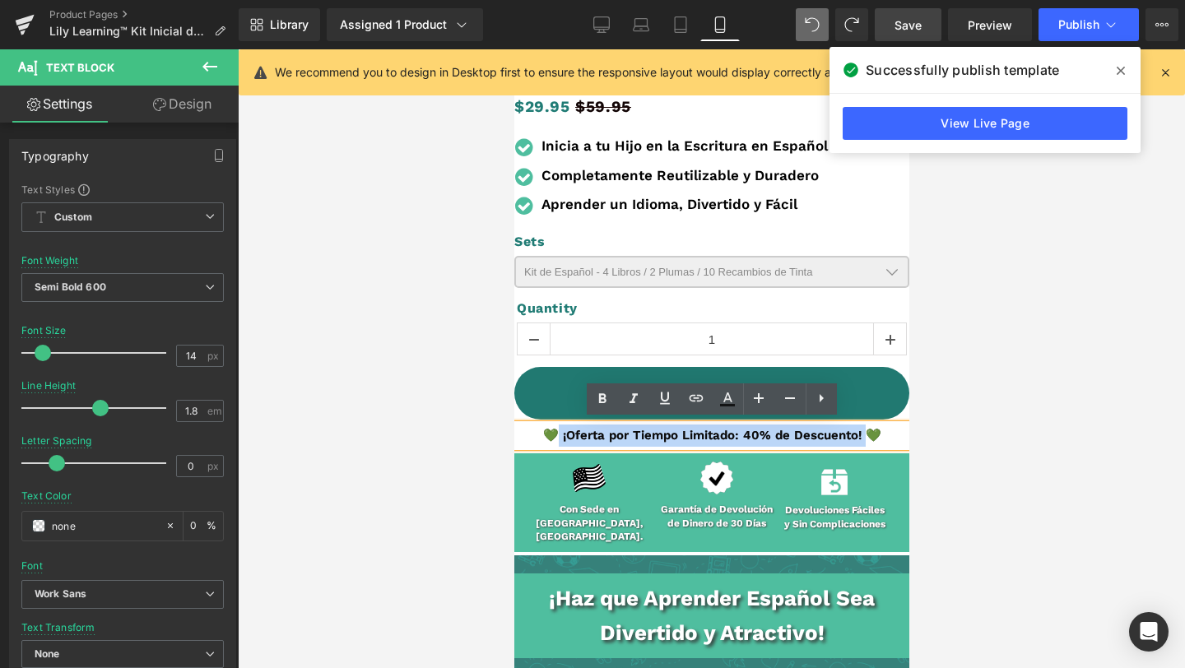
drag, startPoint x: 559, startPoint y: 433, endPoint x: 866, endPoint y: 439, distance: 306.1
click at [866, 439] on p "💚 ¡Oferta por Tiempo Limitado: 40% de Descuento! 💚" at bounding box center [710, 436] width 395 height 22
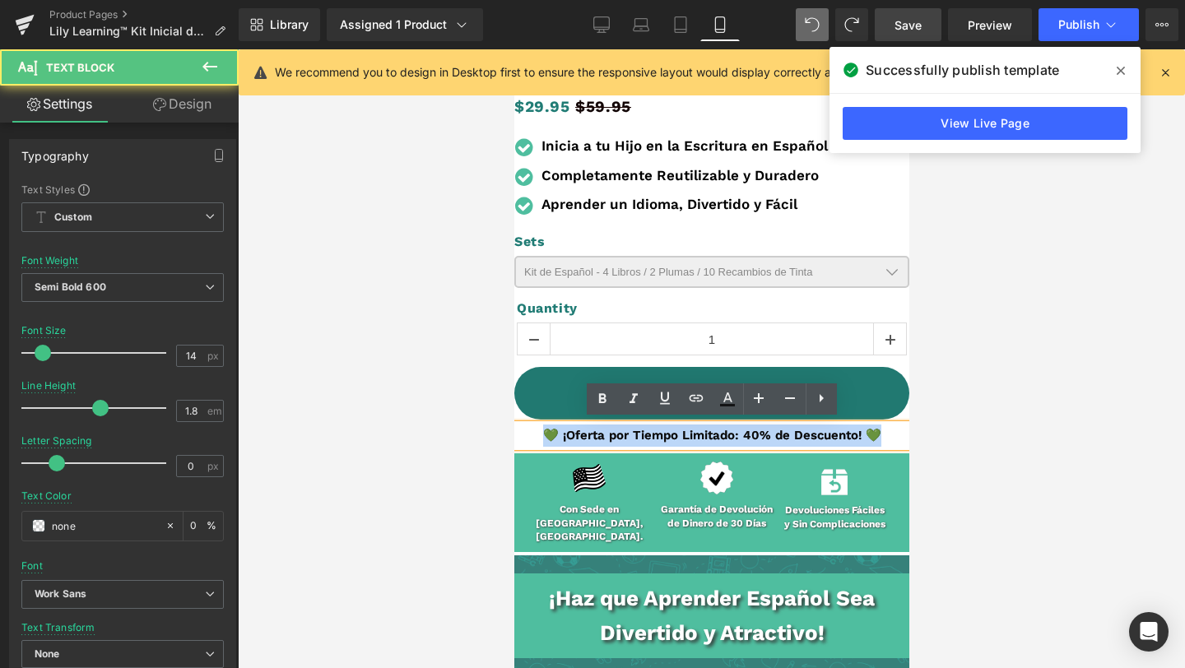
drag, startPoint x: 887, startPoint y: 434, endPoint x: 487, endPoint y: 437, distance: 399.9
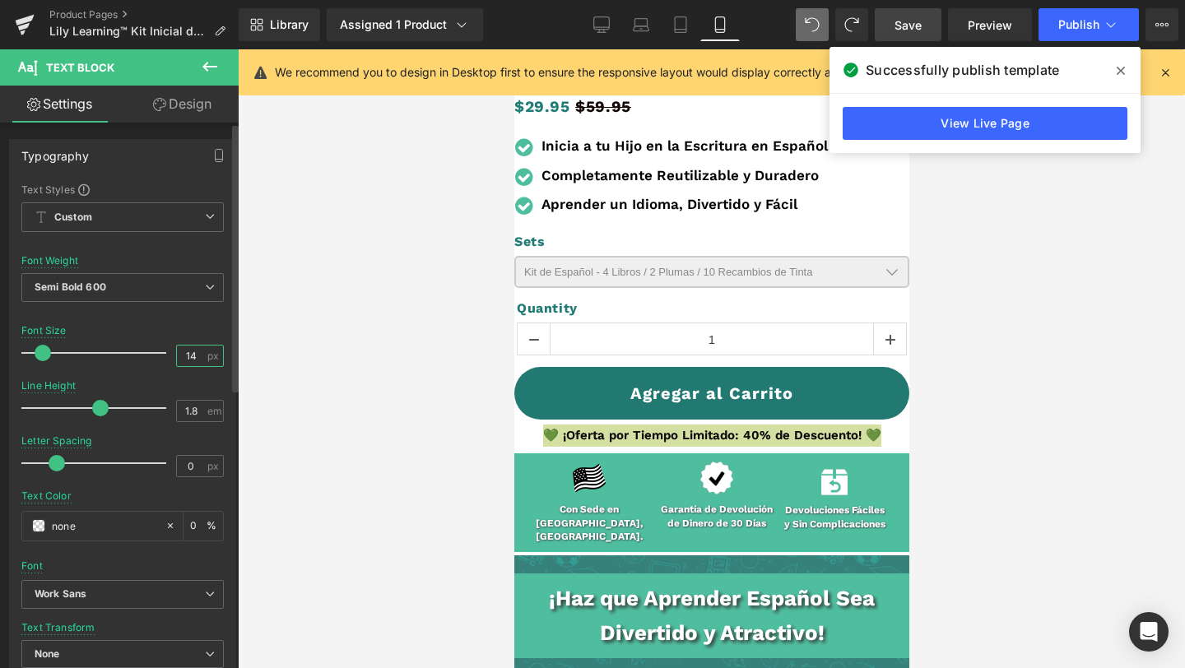
click at [185, 359] on input "14" at bounding box center [191, 356] width 29 height 21
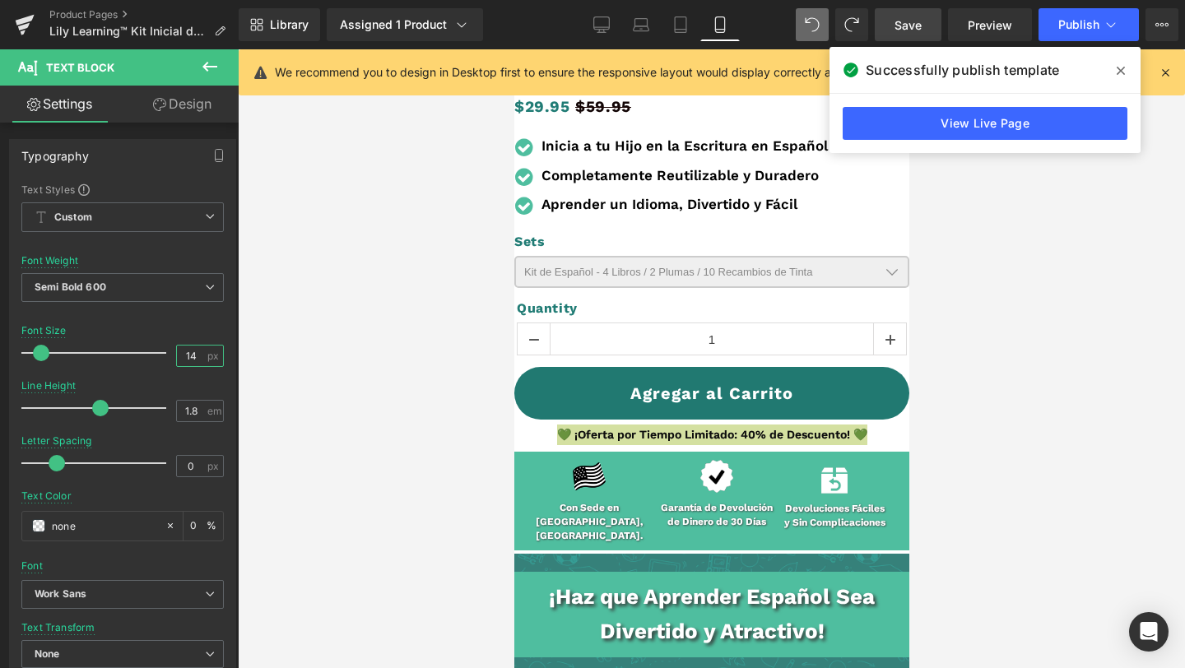
type input "14"
click at [921, 30] on span "Save" at bounding box center [907, 24] width 27 height 17
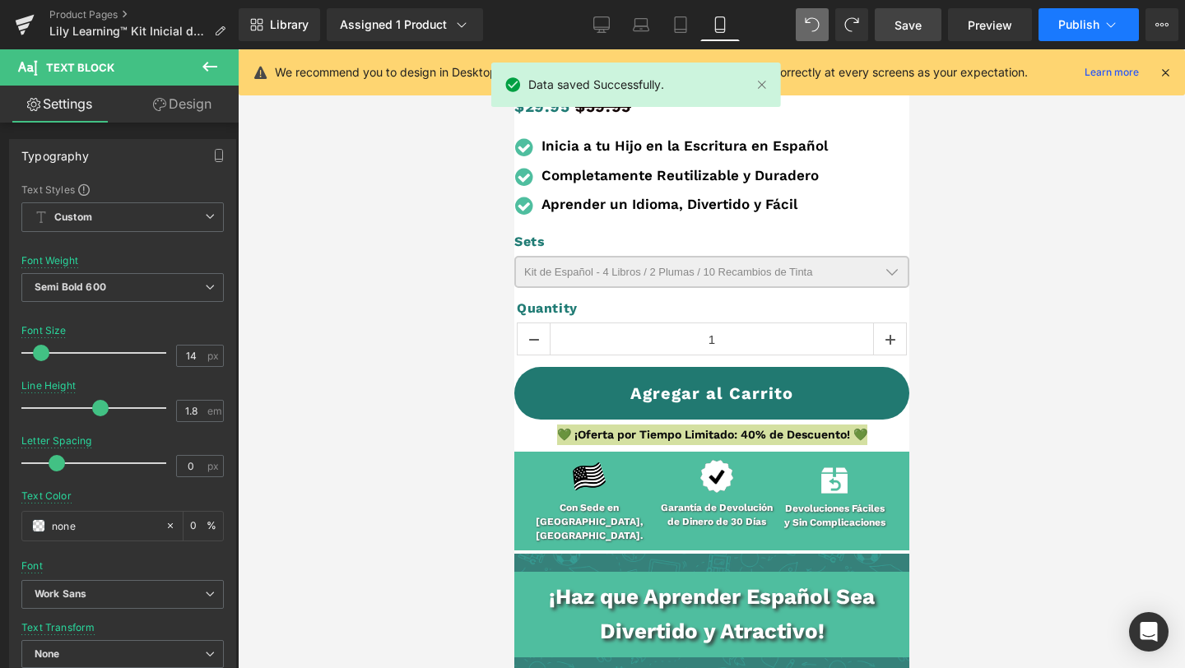
click at [1084, 33] on button "Publish" at bounding box center [1088, 24] width 100 height 33
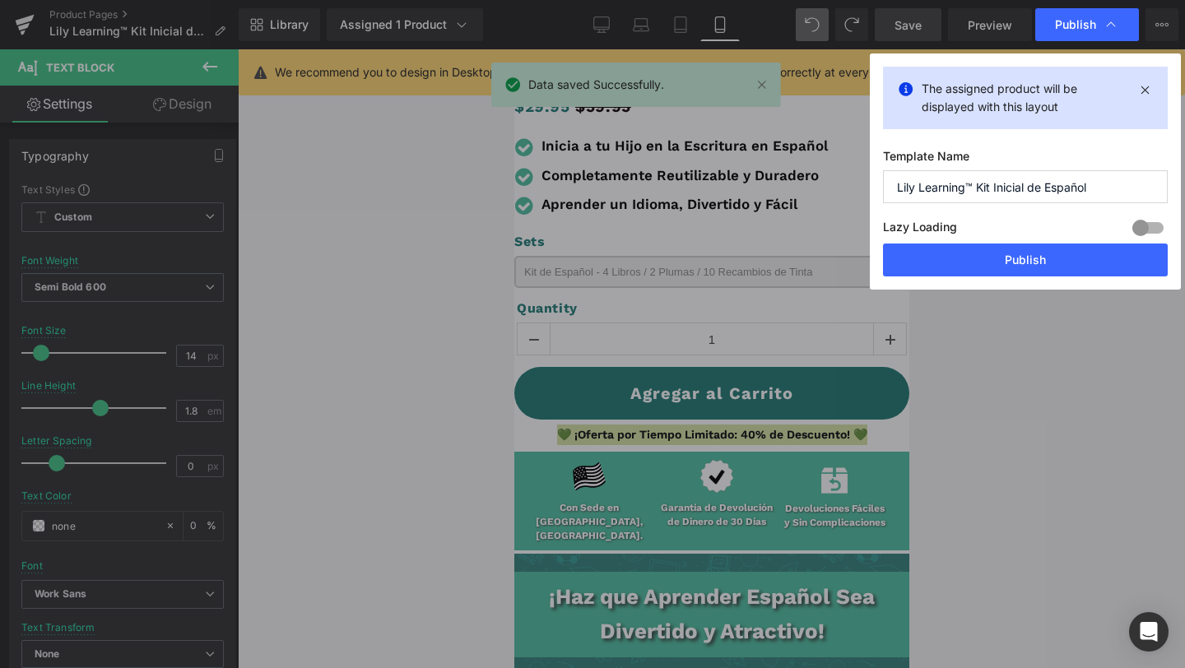
click at [0, 0] on div "Lazy Loading Build Upgrade plan to unlock" at bounding box center [0, 0] width 0 height 0
click at [0, 0] on button "Publish" at bounding box center [0, 0] width 0 height 0
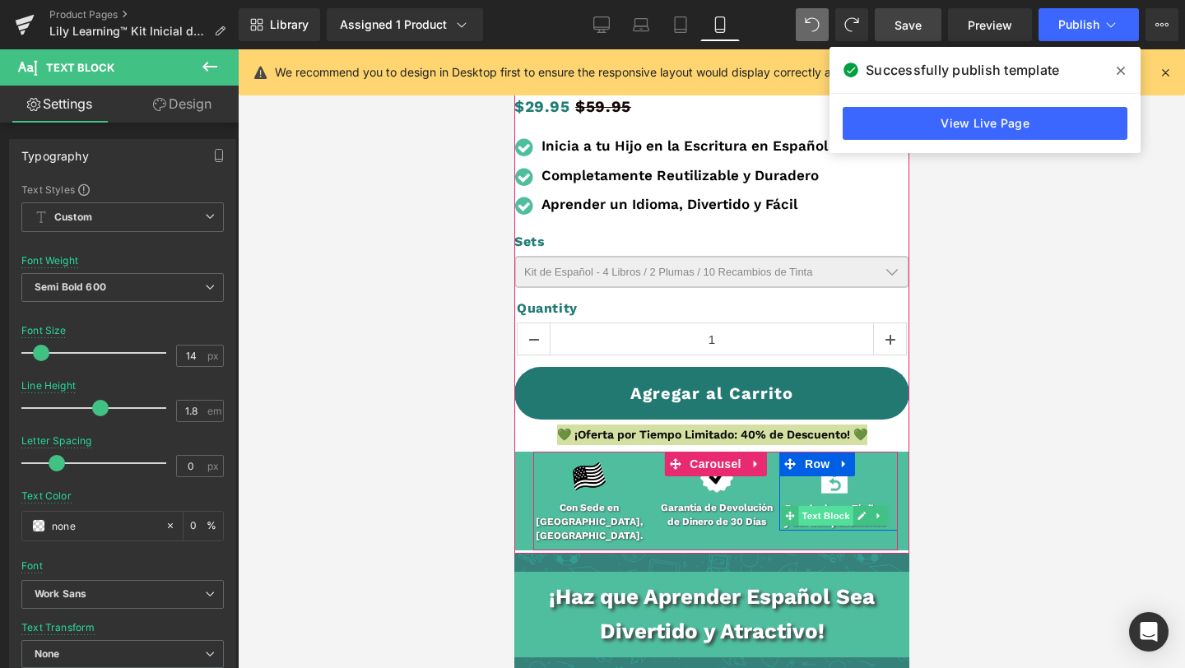
click at [804, 517] on span "Text Block" at bounding box center [824, 516] width 54 height 20
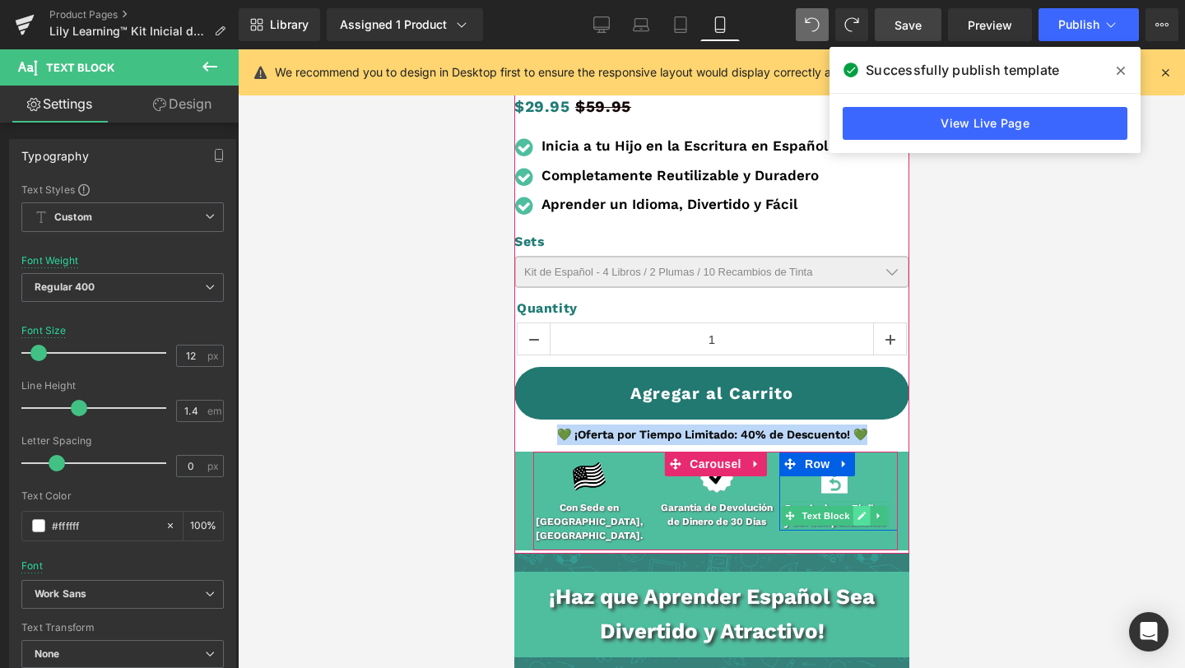
click at [859, 513] on icon at bounding box center [860, 516] width 8 height 8
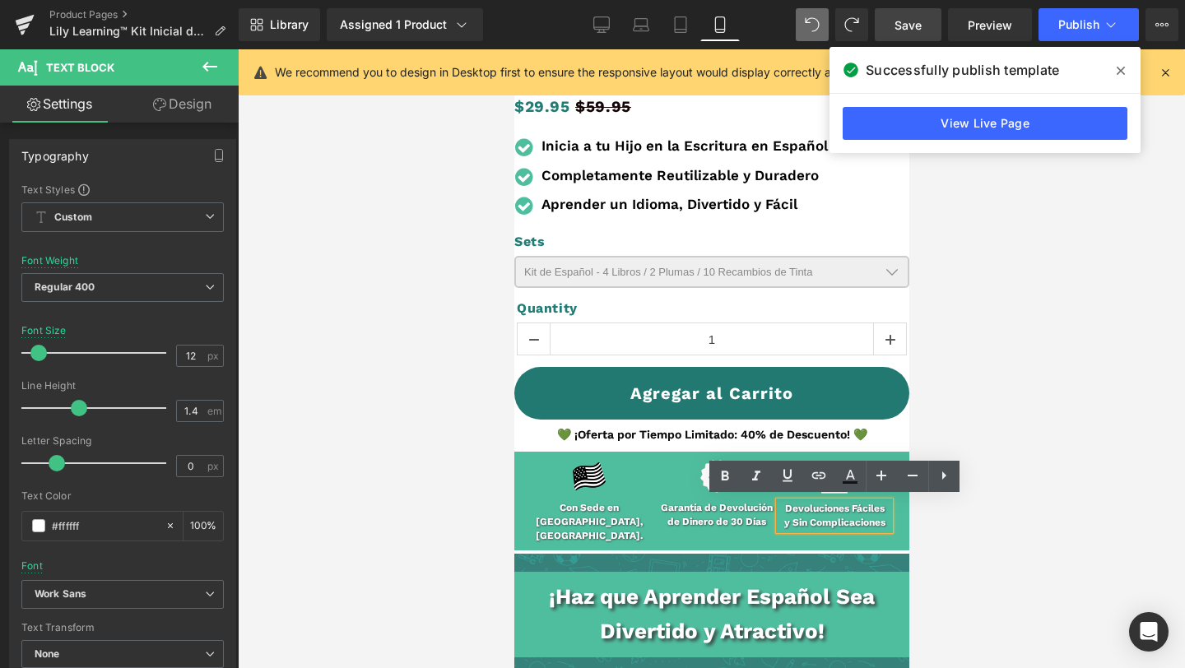
click at [828, 517] on b "y Sin Complicaciones" at bounding box center [833, 523] width 101 height 12
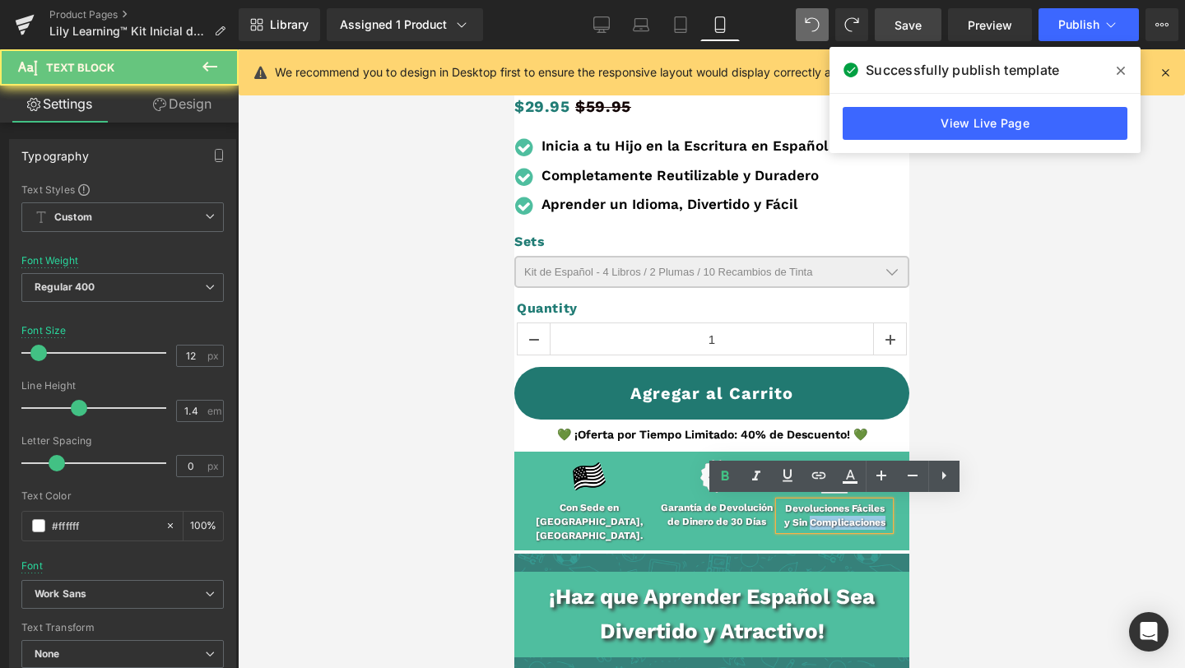
click at [828, 517] on b "y Sin Complicaciones" at bounding box center [833, 523] width 101 height 12
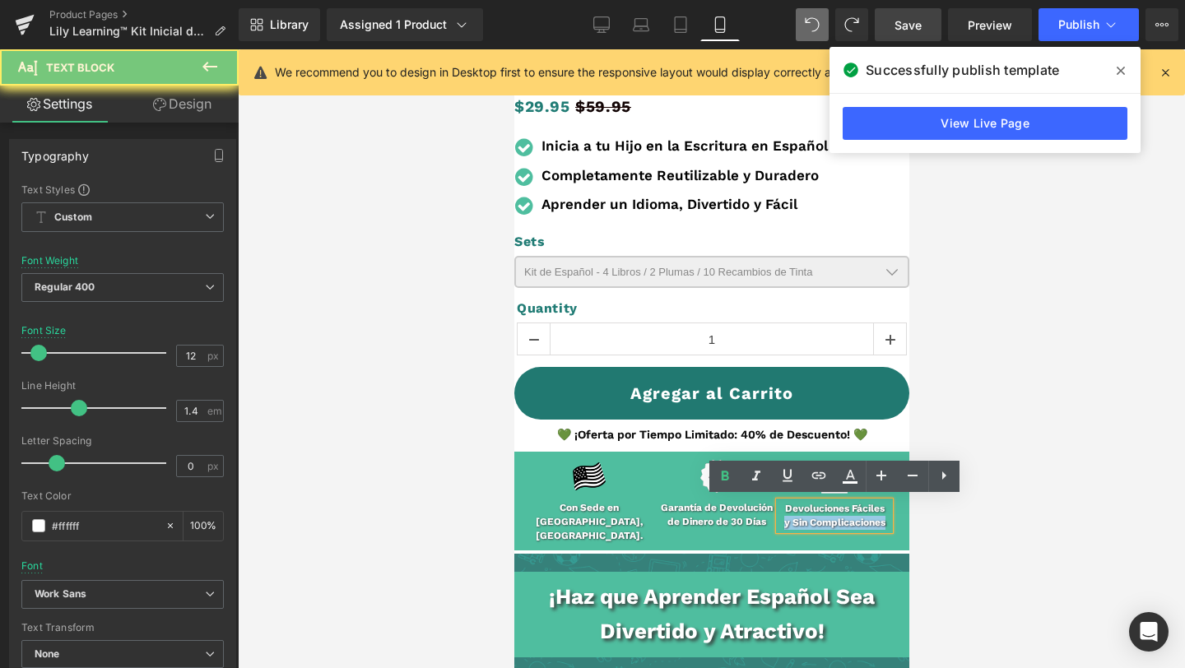
click at [828, 517] on b "y Sin Complicaciones" at bounding box center [833, 523] width 101 height 12
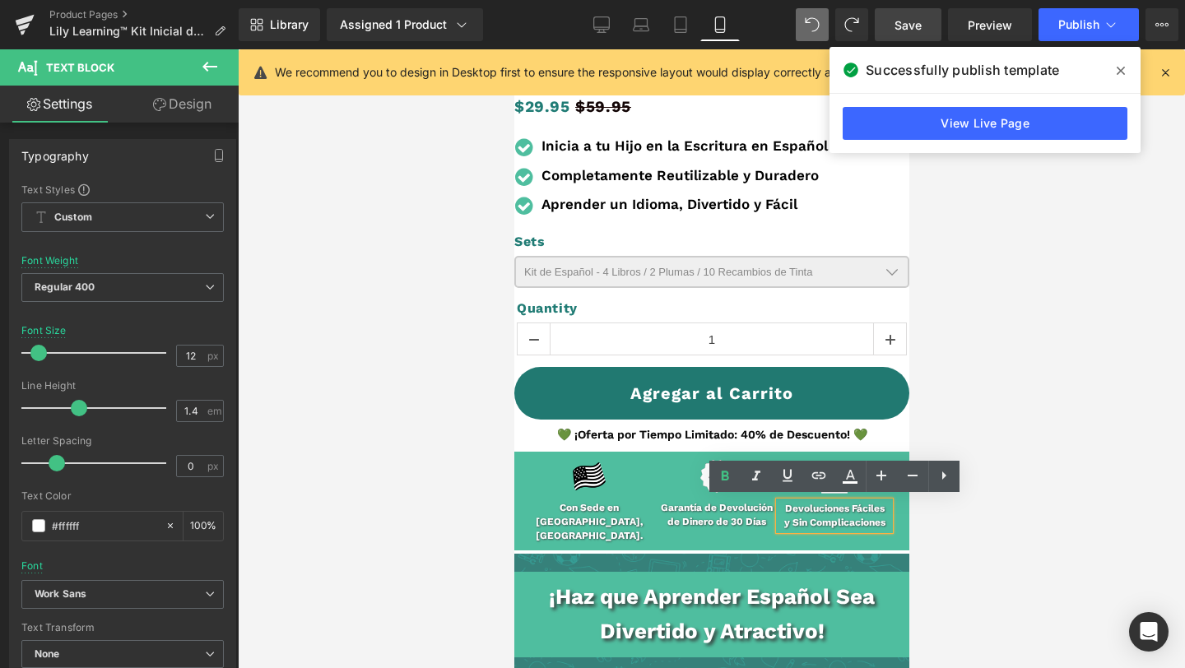
click at [785, 503] on b "Devoluciones Fáciles" at bounding box center [834, 509] width 100 height 12
drag, startPoint x: 780, startPoint y: 503, endPoint x: 898, endPoint y: 524, distance: 119.6
click at [898, 524] on div "Image Con Sede en [GEOGRAPHIC_DATA], [GEOGRAPHIC_DATA]. Text Block Row Image Te…" at bounding box center [710, 501] width 395 height 99
copy div "Devoluciones Fáciles y Sin Complicaciones"
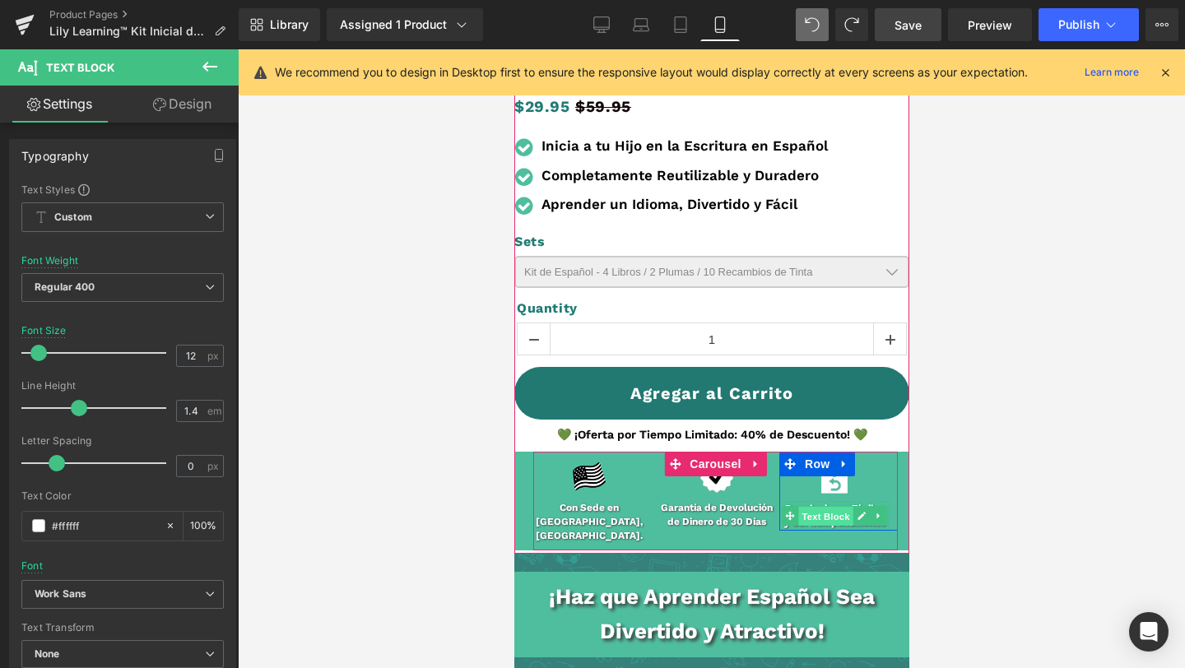
click at [814, 516] on span "Text Block" at bounding box center [824, 517] width 54 height 20
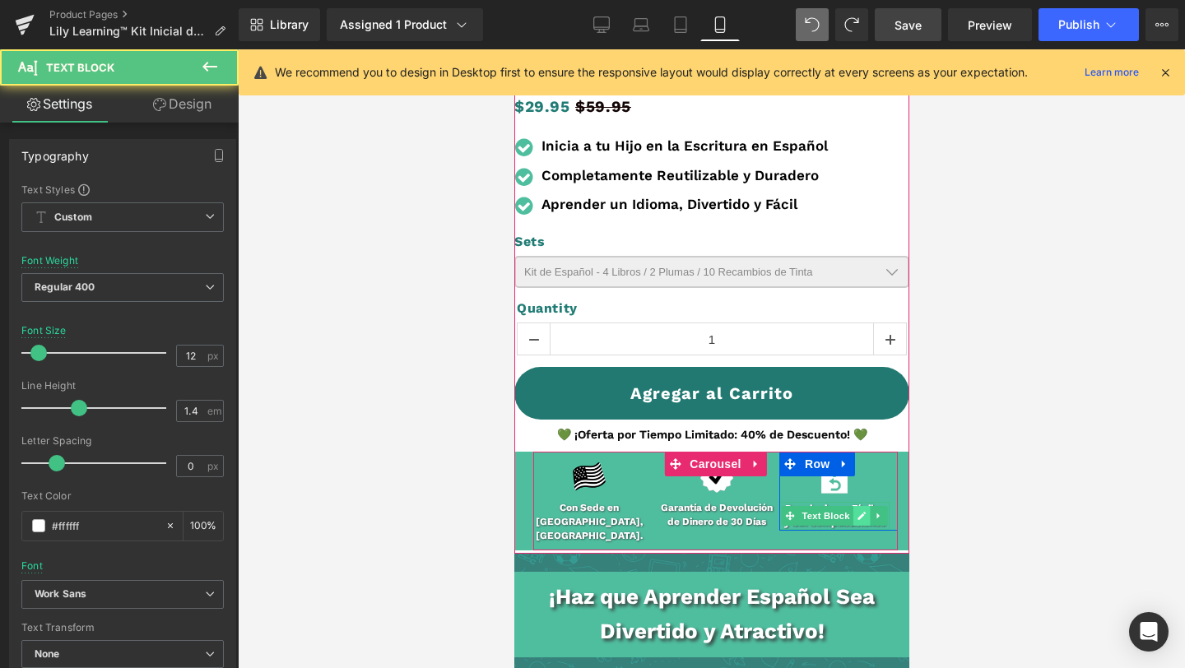
click at [860, 515] on icon at bounding box center [860, 516] width 9 height 10
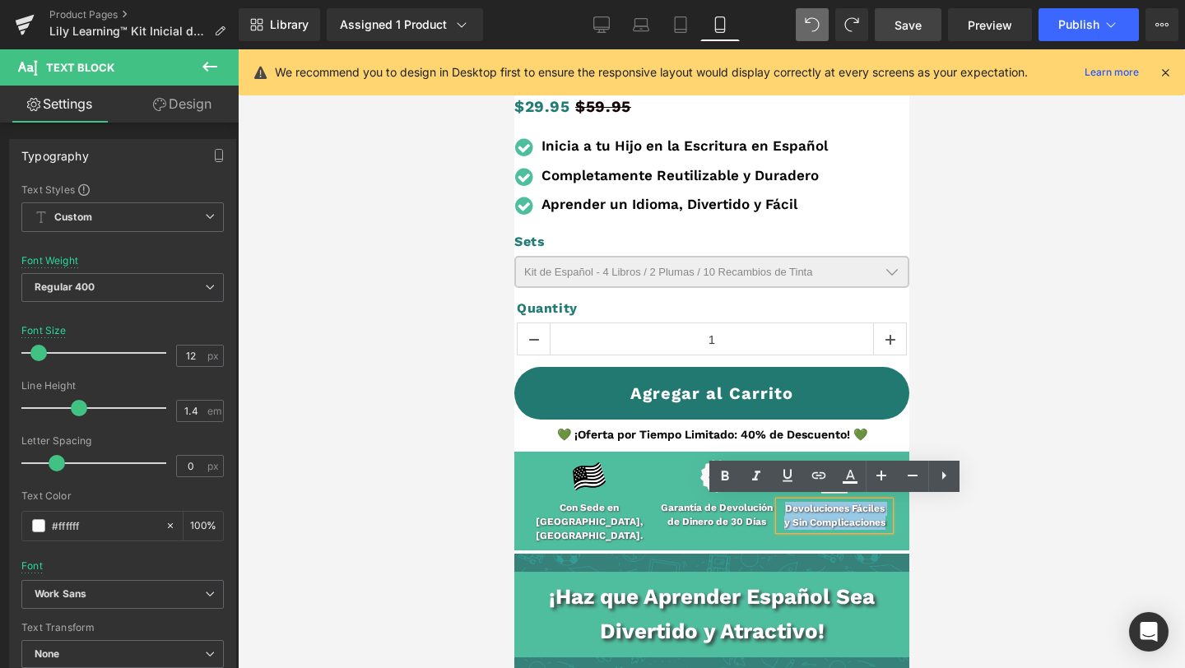
drag, startPoint x: 781, startPoint y: 505, endPoint x: 915, endPoint y: 544, distance: 139.6
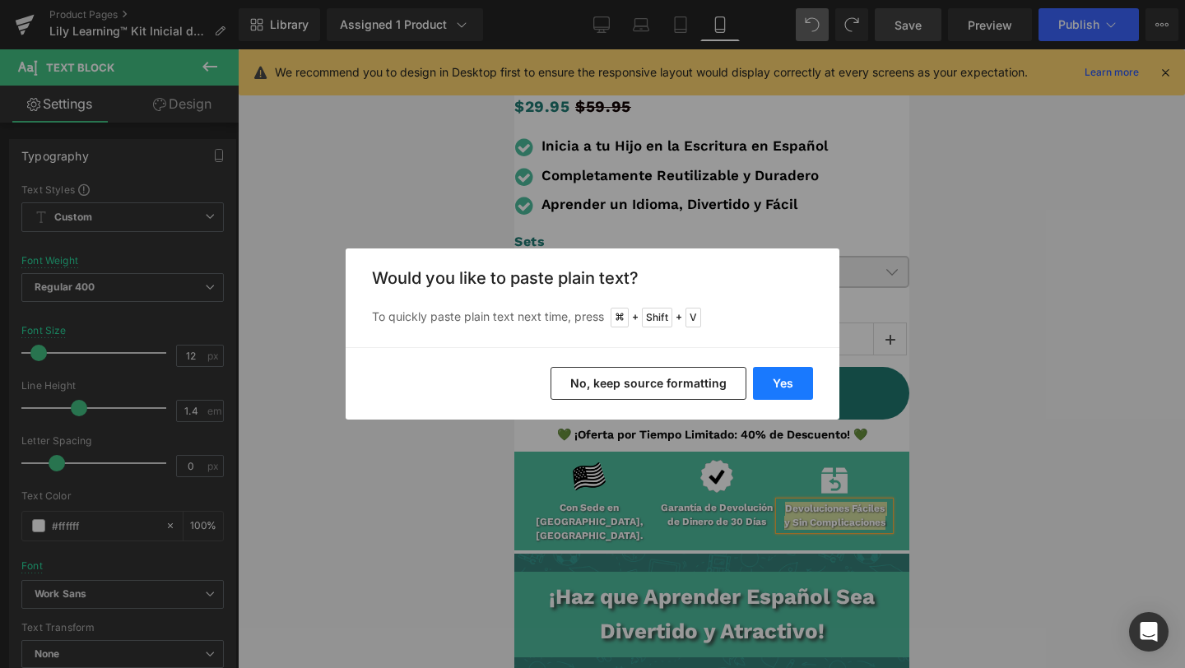
click at [0, 0] on button "Yes" at bounding box center [0, 0] width 0 height 0
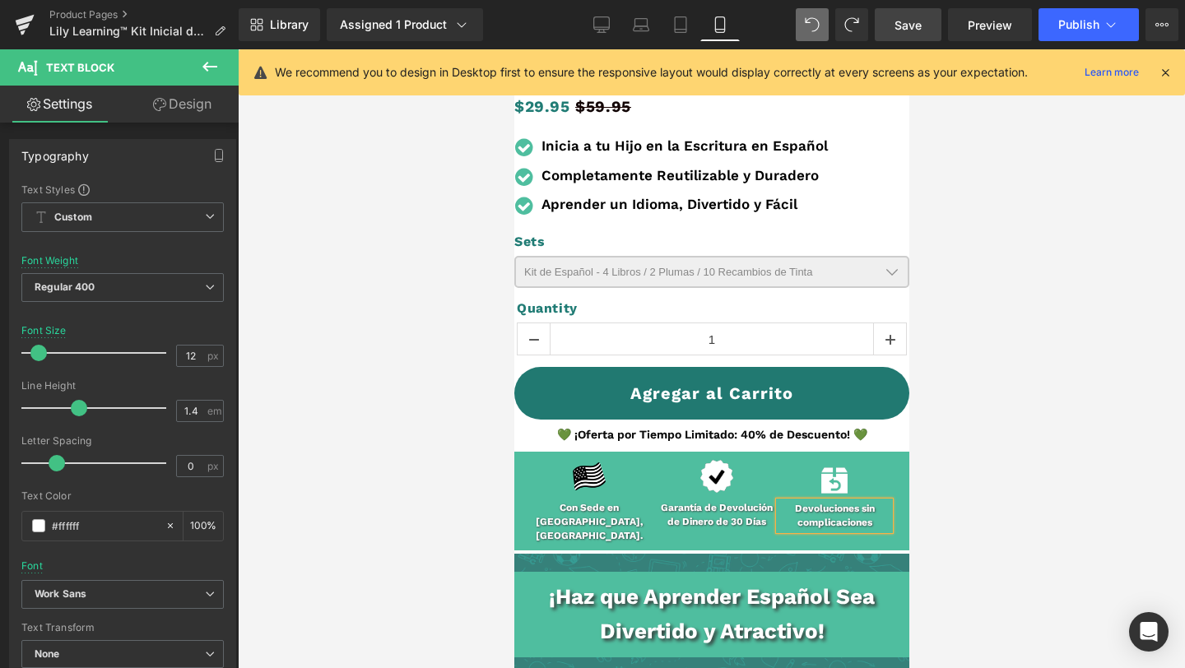
click at [861, 504] on b "Devoluciones sin complicaciones" at bounding box center [834, 516] width 80 height 26
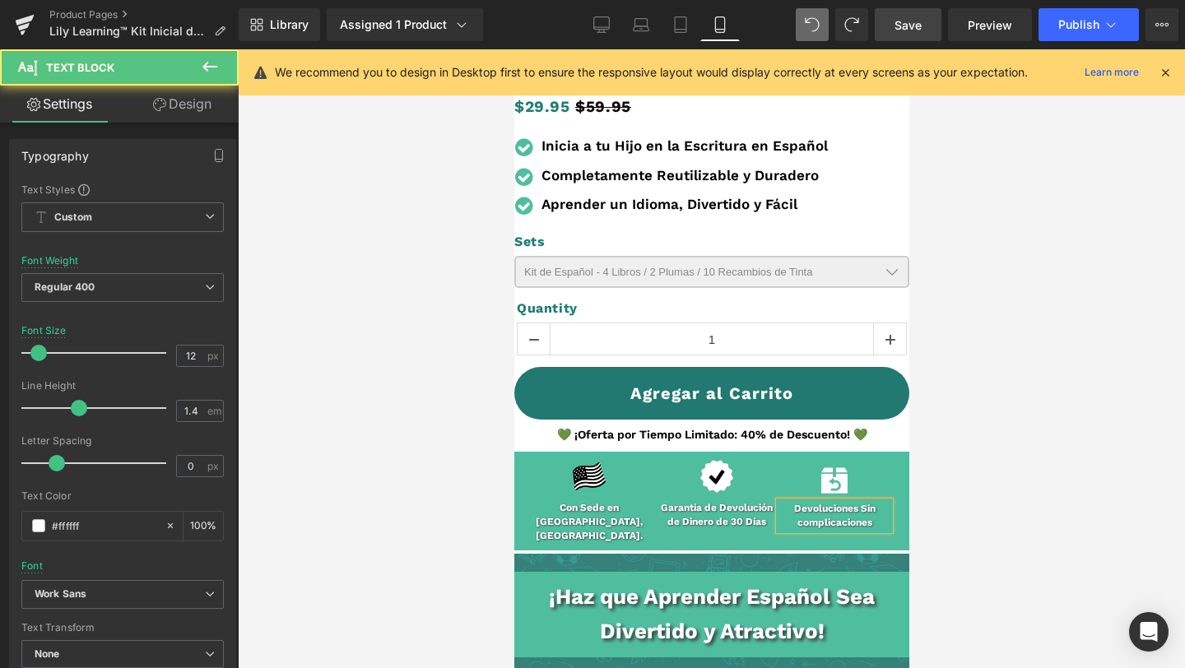
click at [802, 516] on b "Devoluciones Sin complicaciones" at bounding box center [833, 516] width 81 height 26
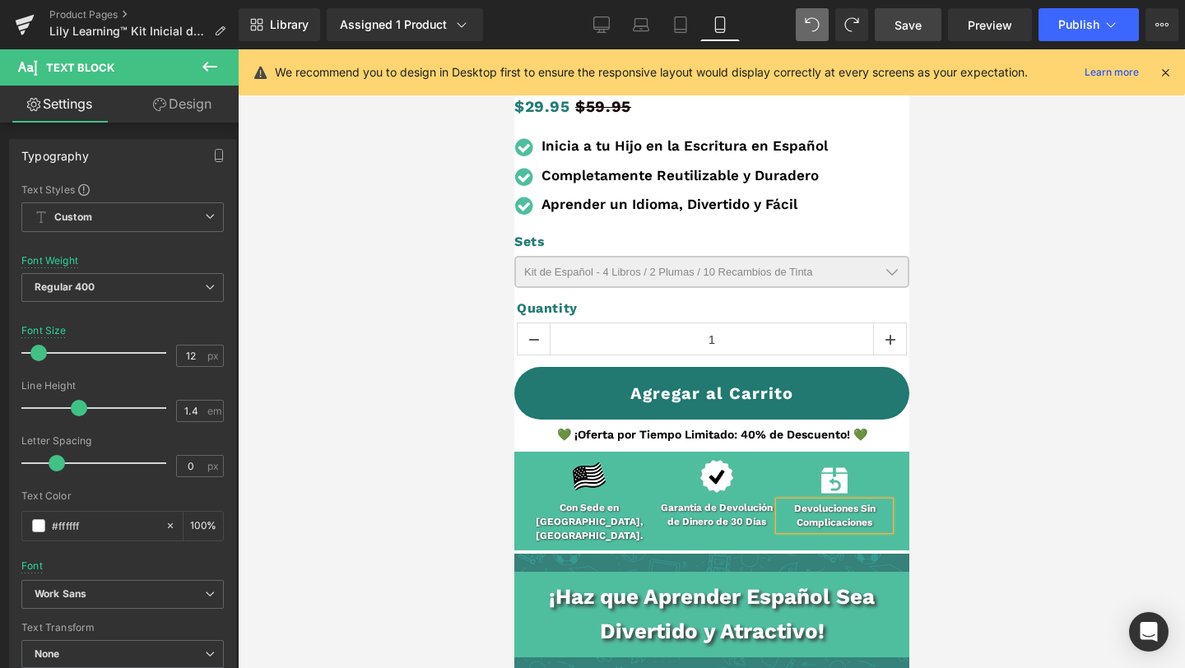
click at [890, 20] on link "Save" at bounding box center [908, 24] width 67 height 33
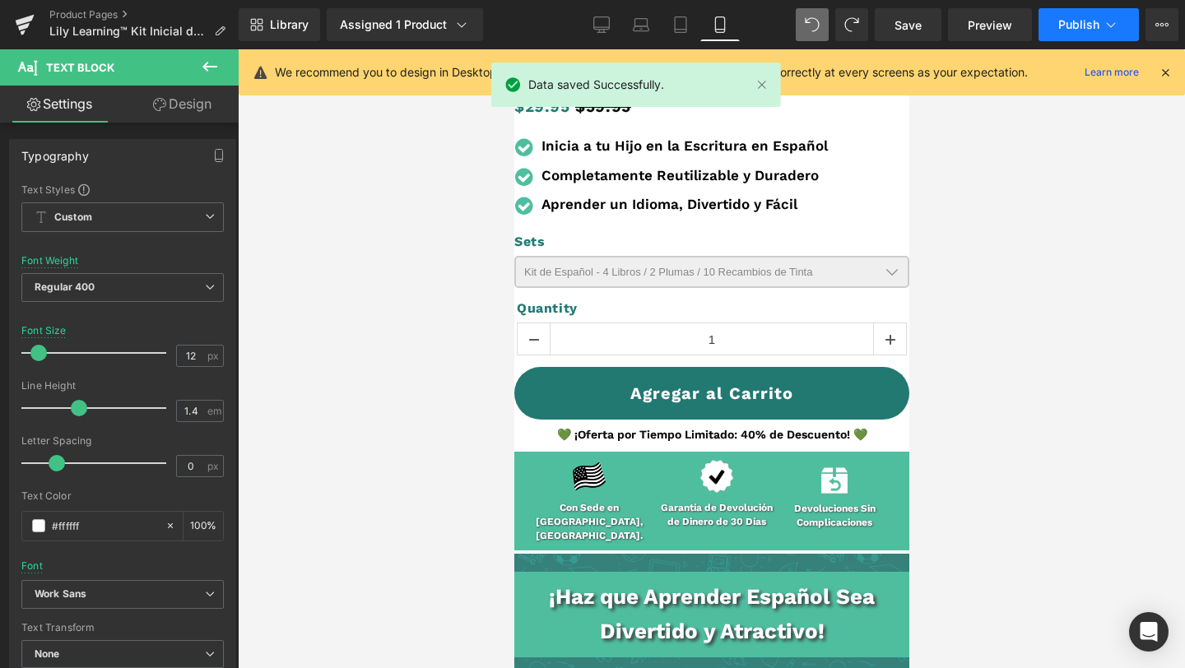
click at [1075, 28] on span "Publish" at bounding box center [1078, 24] width 41 height 13
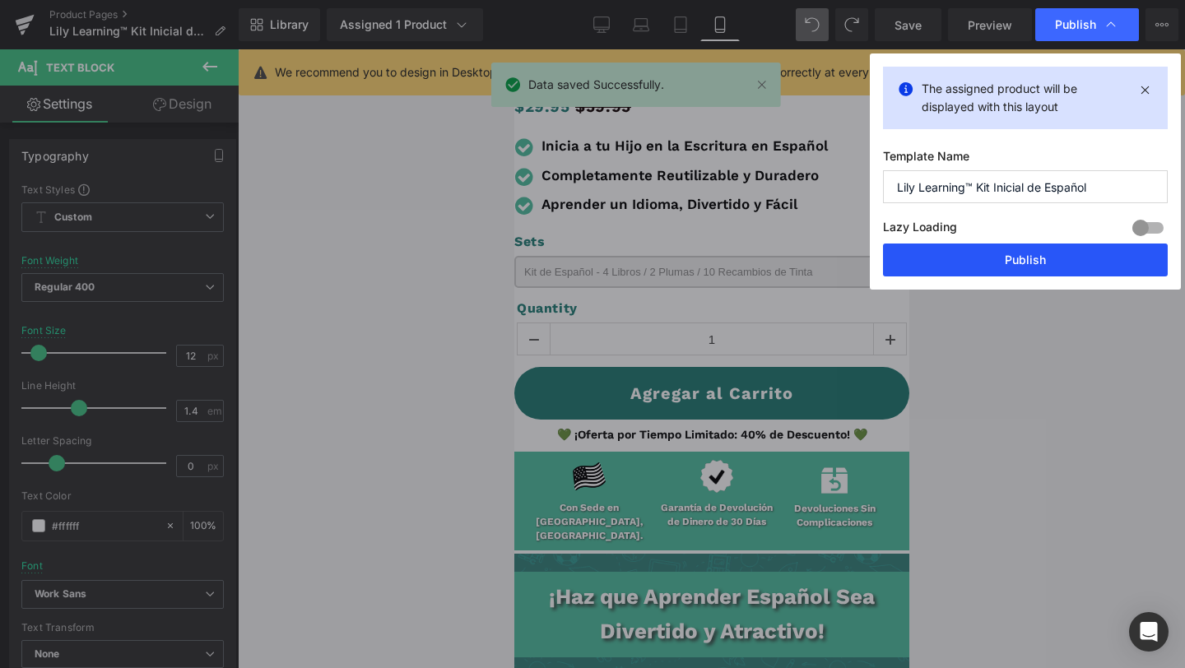
click at [0, 0] on button "Publish" at bounding box center [0, 0] width 0 height 0
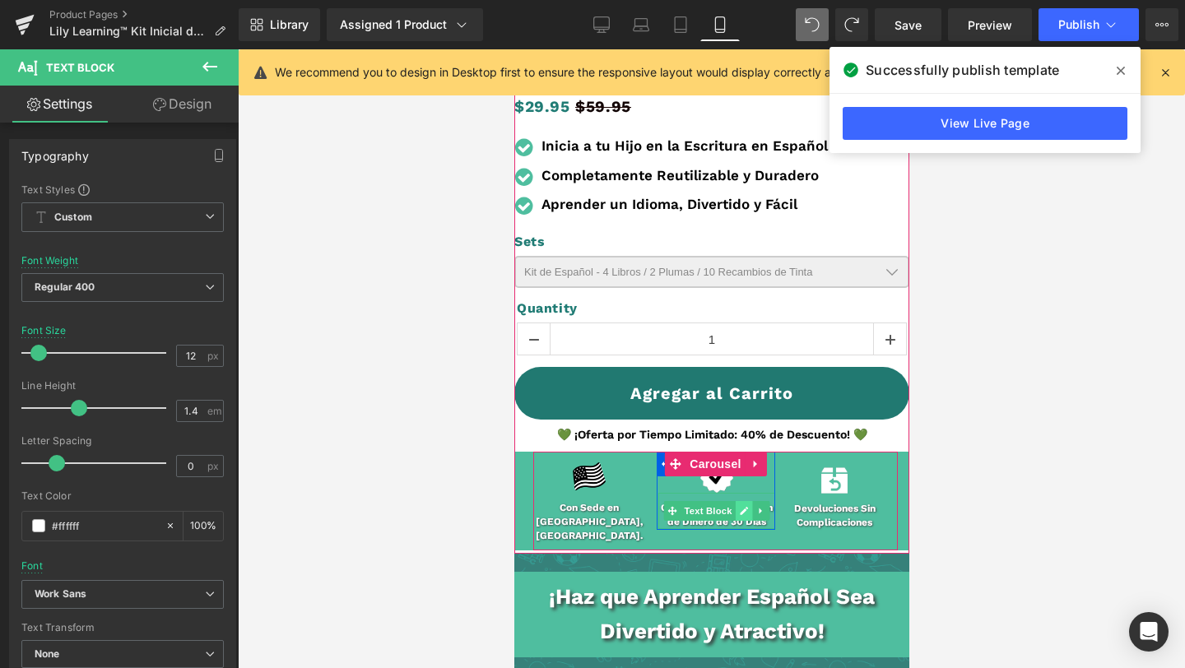
click at [738, 509] on icon at bounding box center [742, 511] width 9 height 10
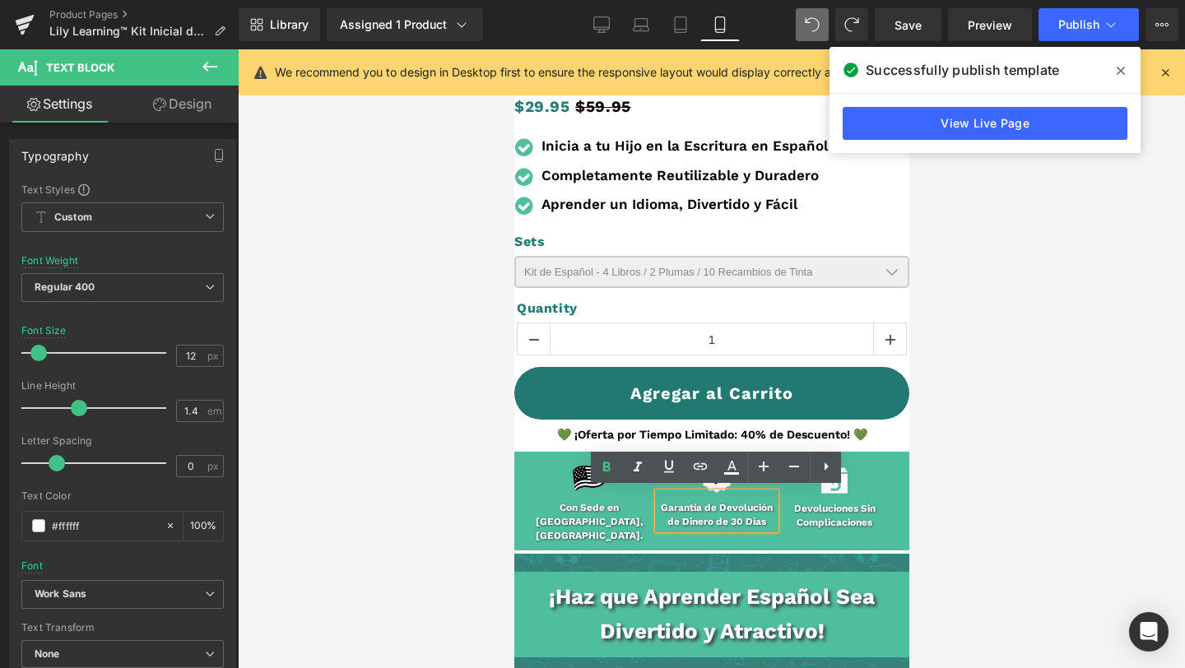
click at [734, 509] on p "Garantía de Devolución de Dinero de 30 Días" at bounding box center [716, 515] width 118 height 28
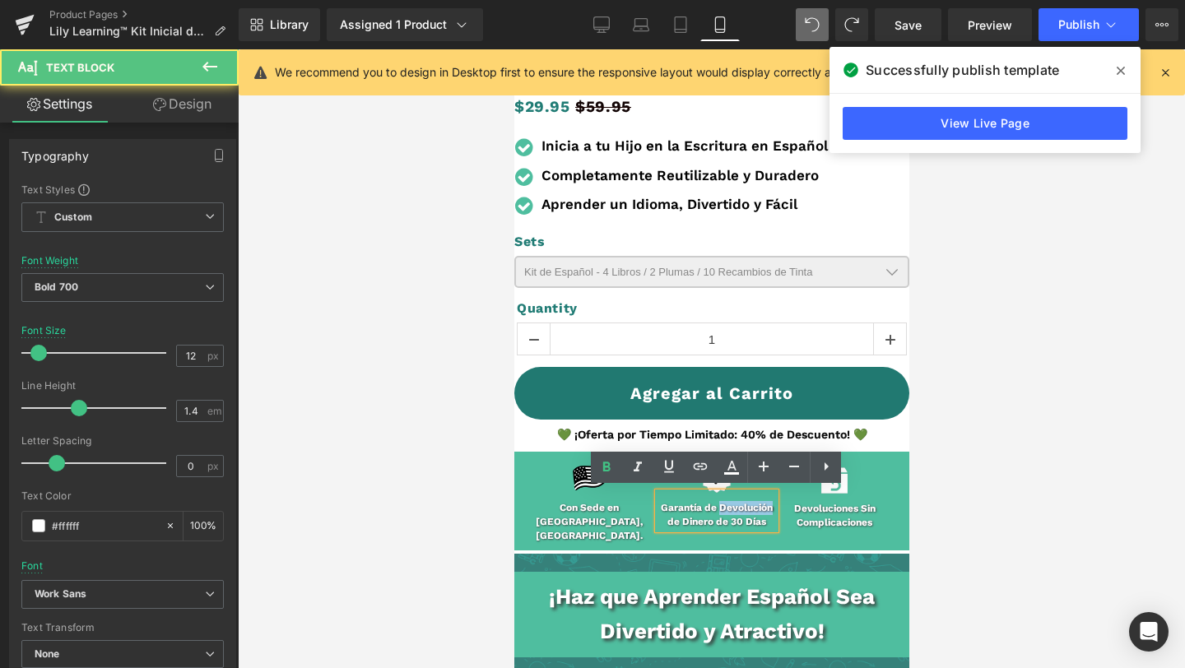
click at [734, 509] on p "Garantía de Devolución de Dinero de 30 Días" at bounding box center [716, 515] width 118 height 28
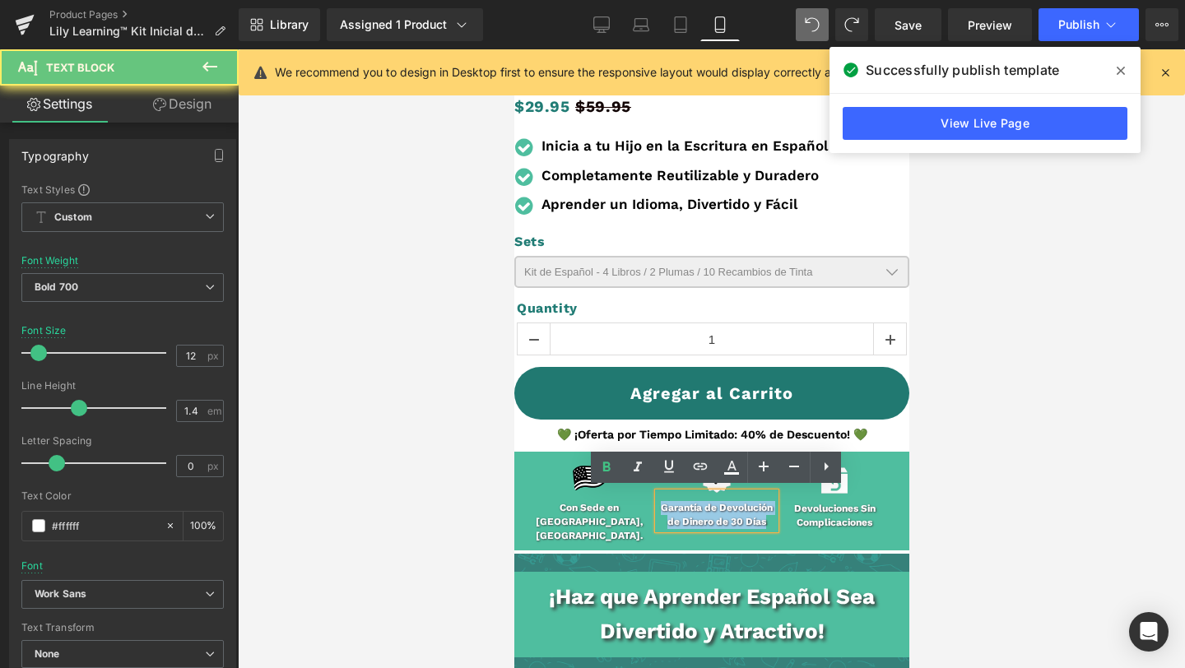
click at [734, 509] on p "Garantía de Devolución de Dinero de 30 Días" at bounding box center [716, 515] width 118 height 28
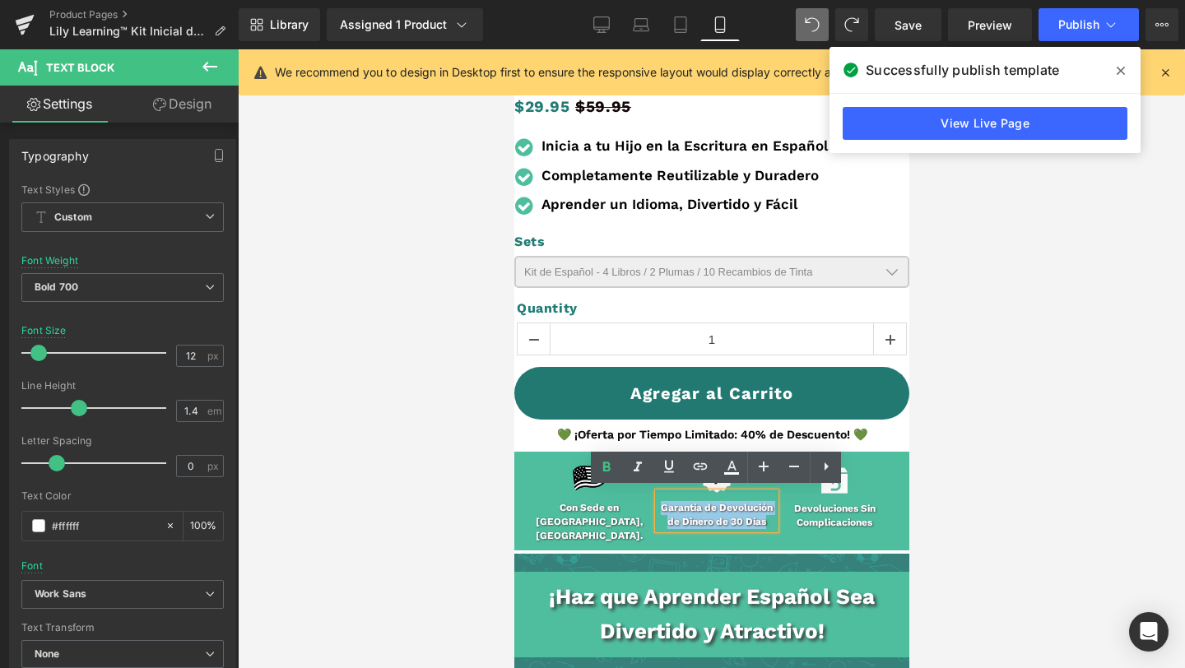
copy p "Garantía de Devolución de Dinero de 30 Días"
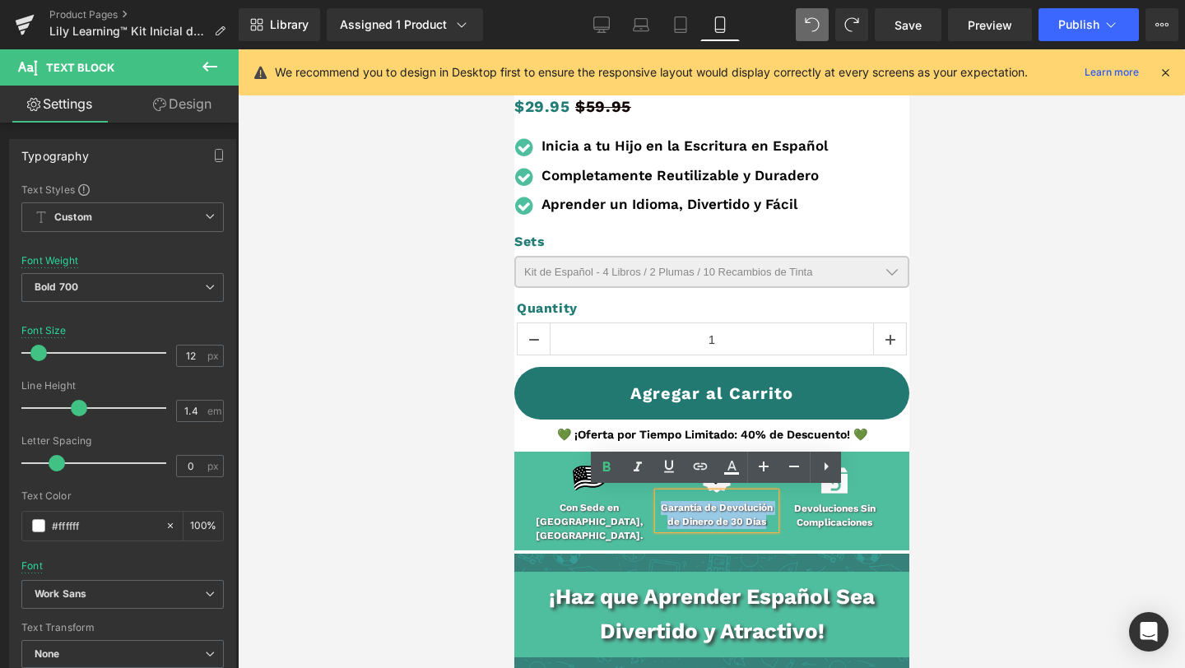
paste div
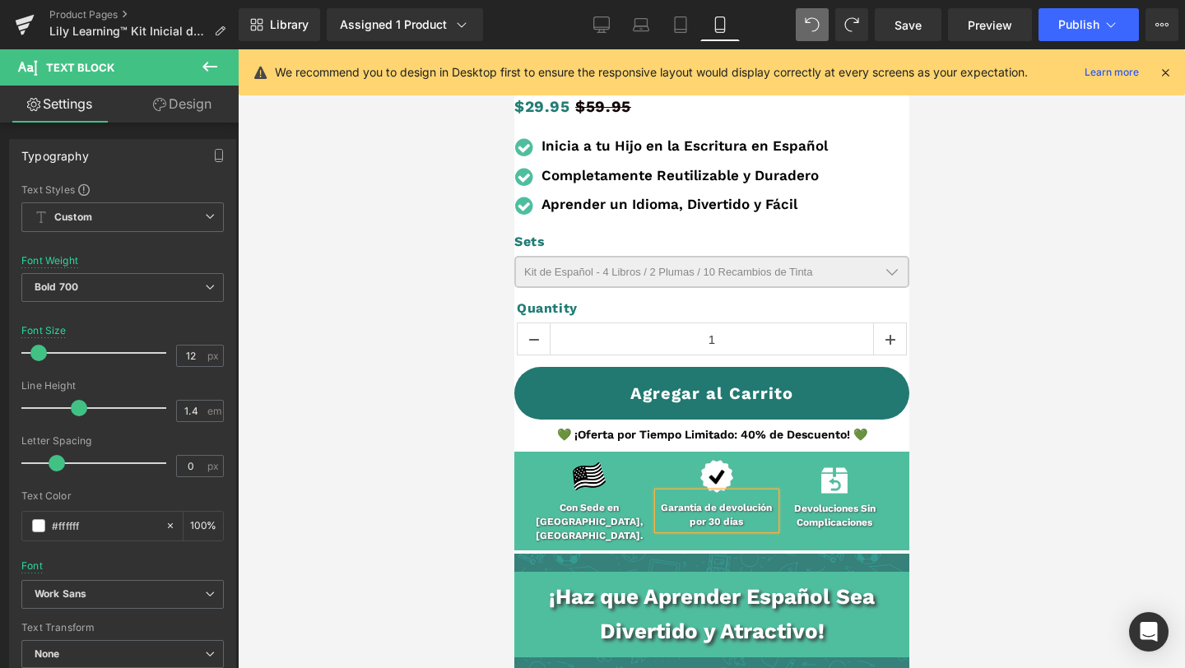
click at [725, 504] on p "Garantía de devolución por 30 días" at bounding box center [716, 515] width 118 height 28
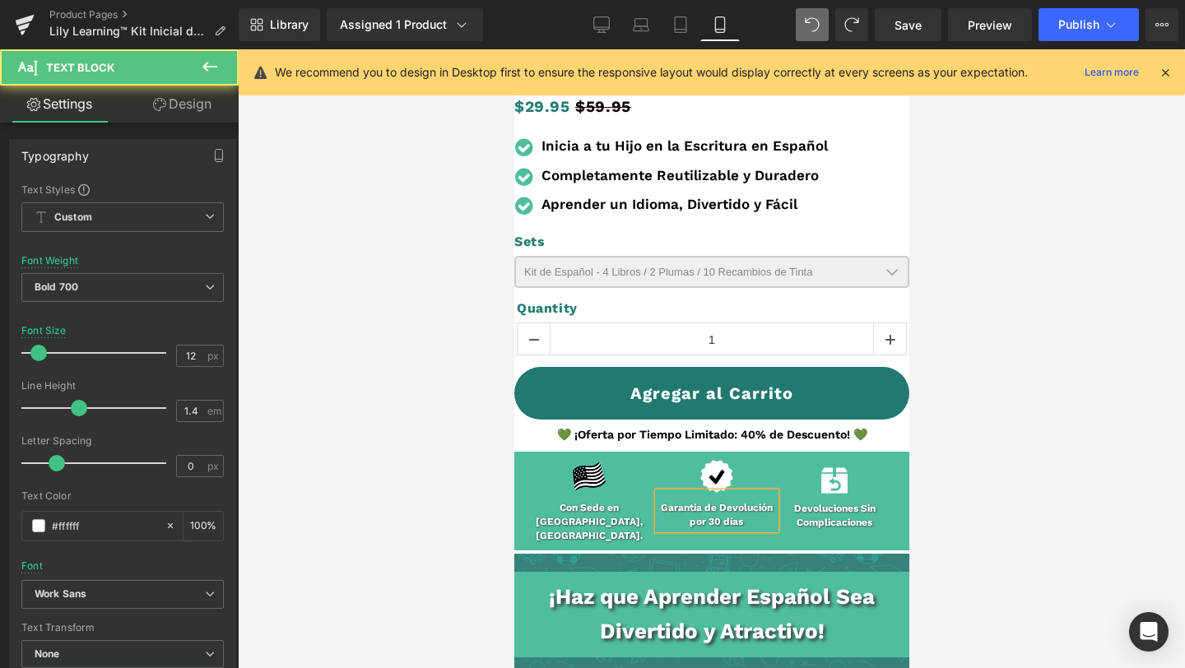
click at [727, 519] on p "Garantía de Devolución por 30 días" at bounding box center [716, 515] width 118 height 28
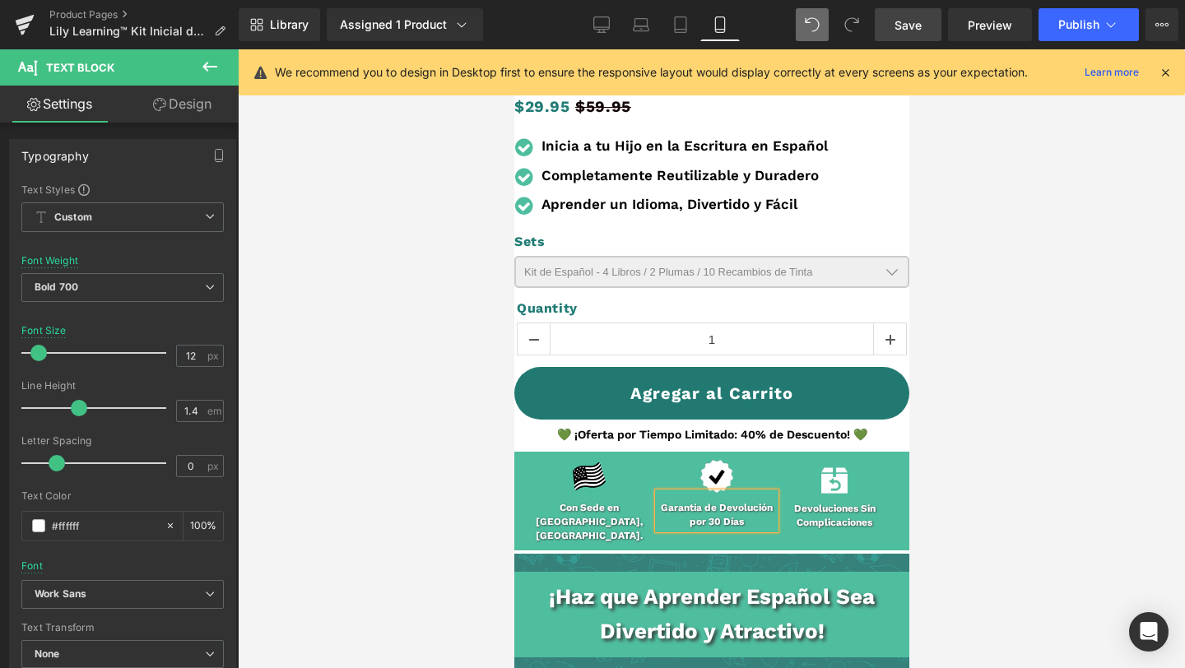
click at [912, 26] on span "Save" at bounding box center [907, 24] width 27 height 17
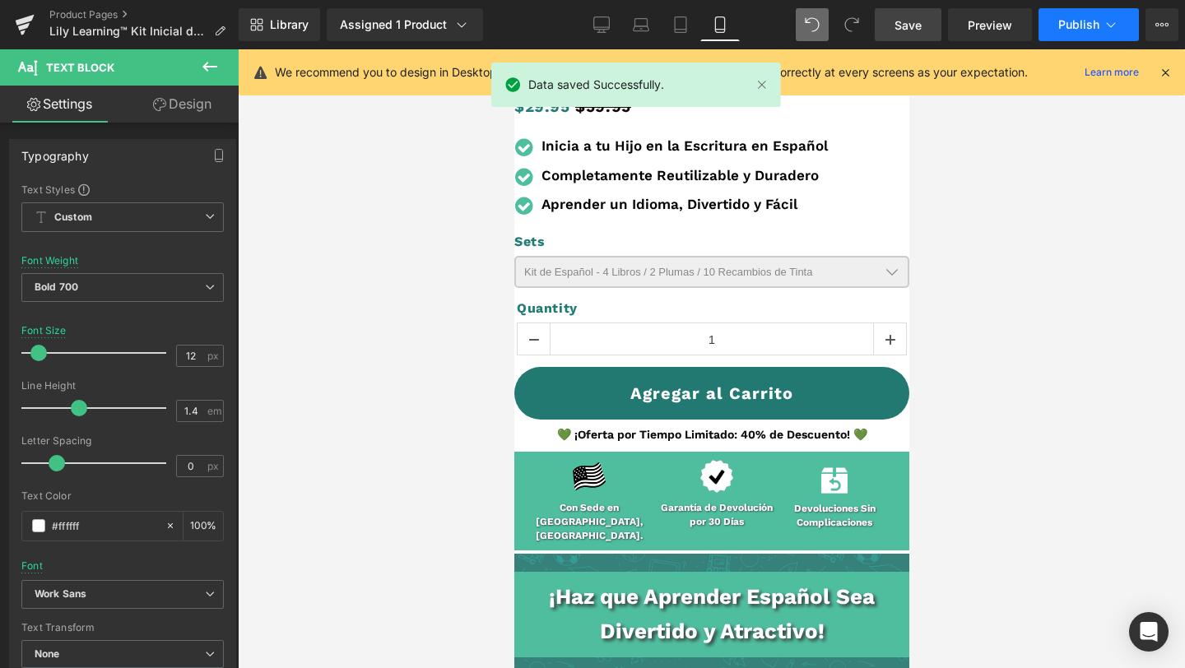
click at [1068, 14] on button "Publish" at bounding box center [1088, 24] width 100 height 33
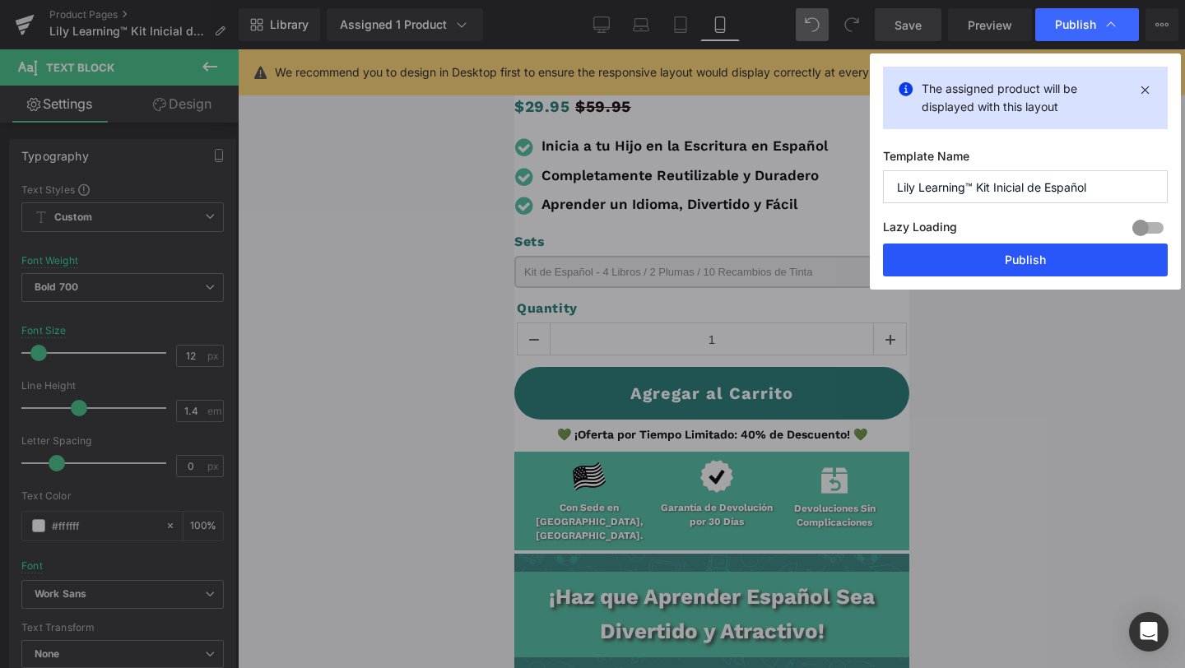
click at [996, 252] on button "Publish" at bounding box center [1025, 260] width 285 height 33
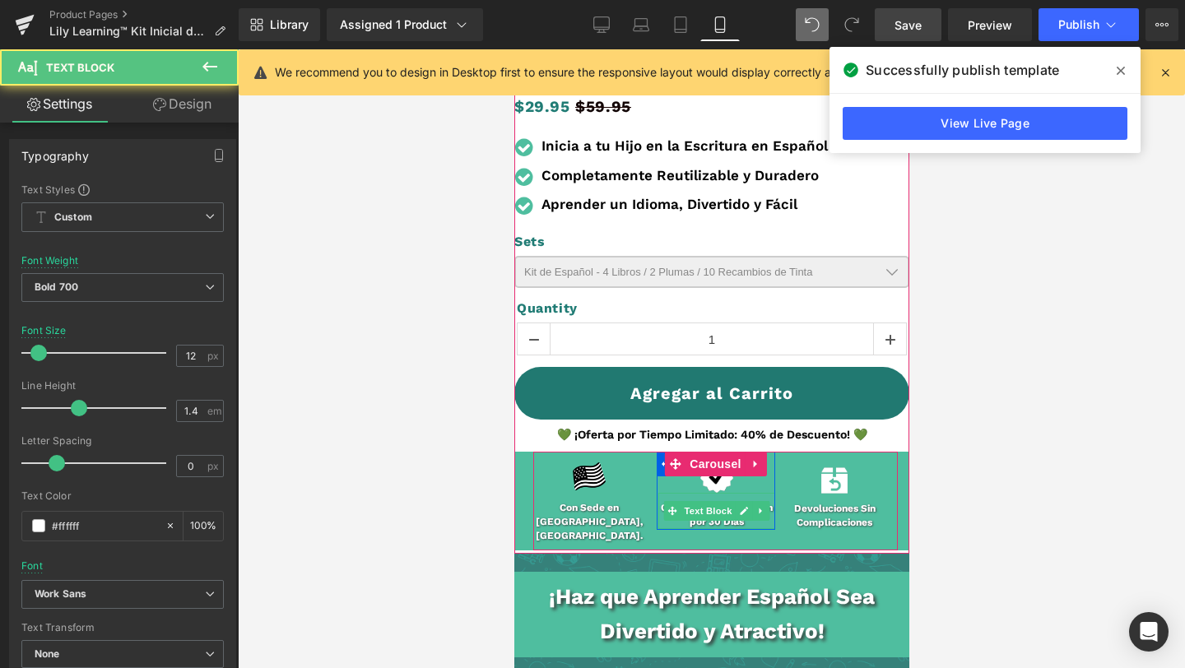
click at [718, 518] on p "Garantía de Devolución por 30 Días" at bounding box center [716, 515] width 118 height 28
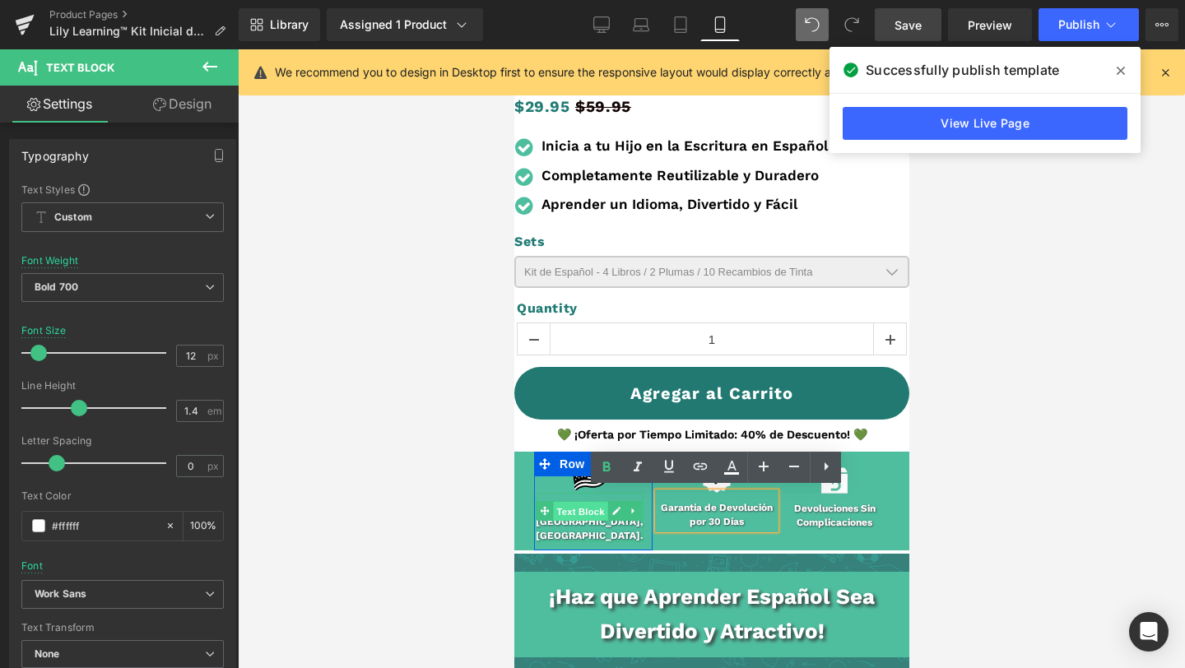
click at [597, 516] on span "Text Block" at bounding box center [580, 512] width 54 height 20
click at [790, 465] on icon at bounding box center [794, 467] width 20 height 20
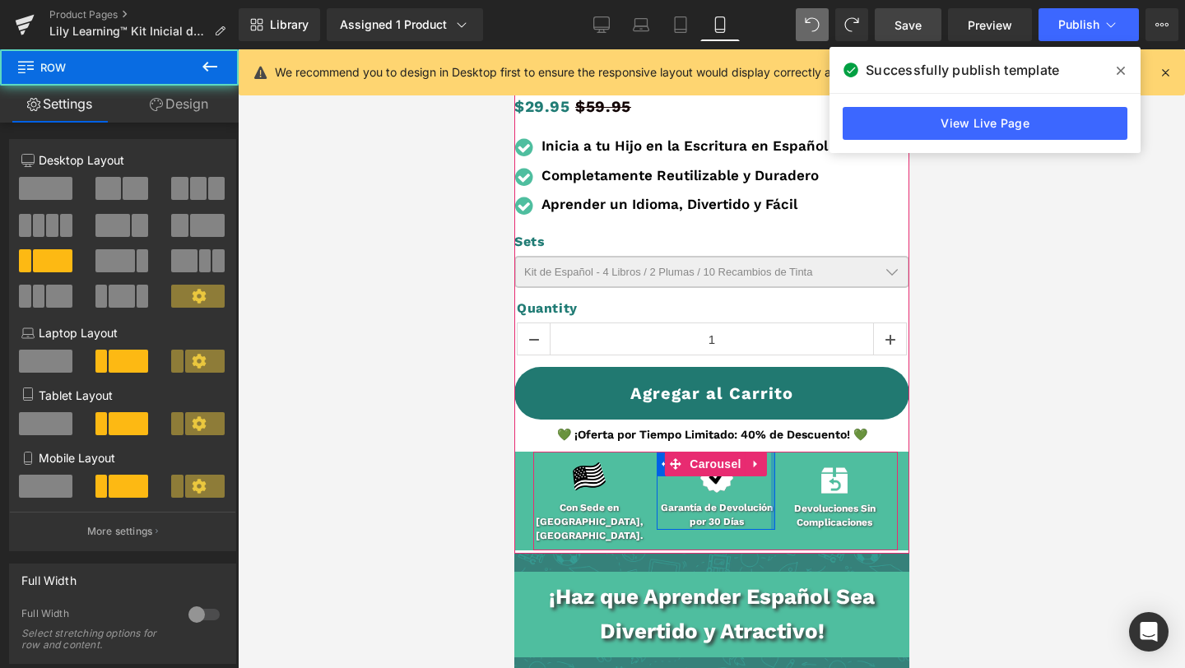
click at [772, 520] on div at bounding box center [772, 491] width 4 height 78
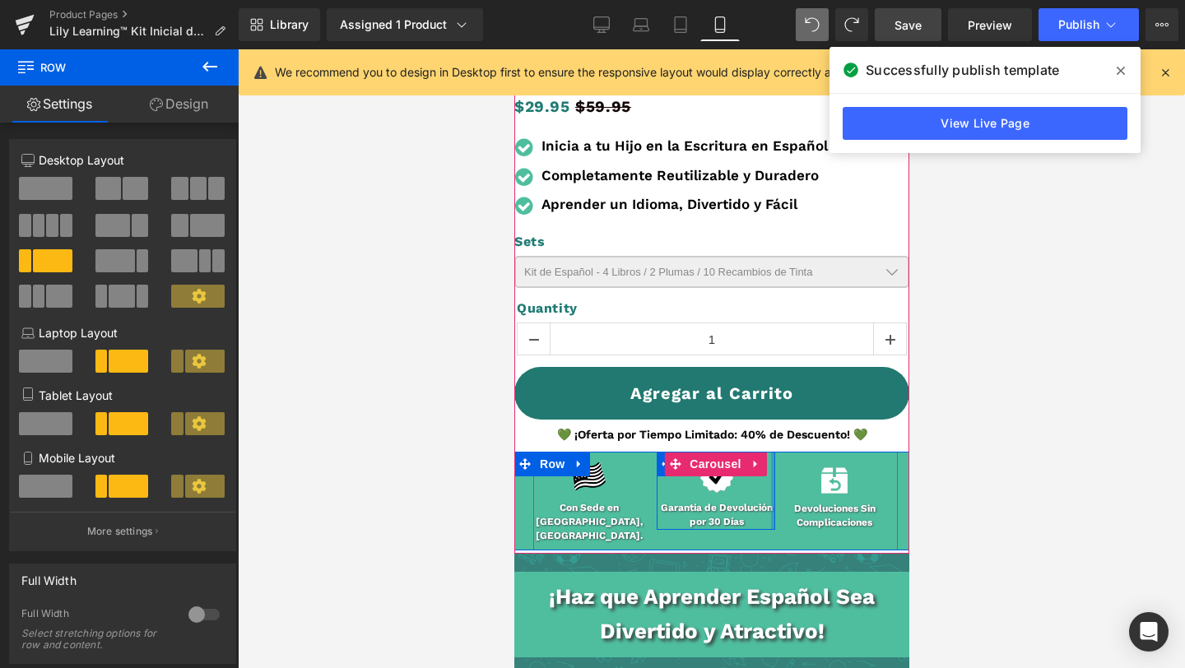
click at [771, 507] on div at bounding box center [772, 491] width 4 height 78
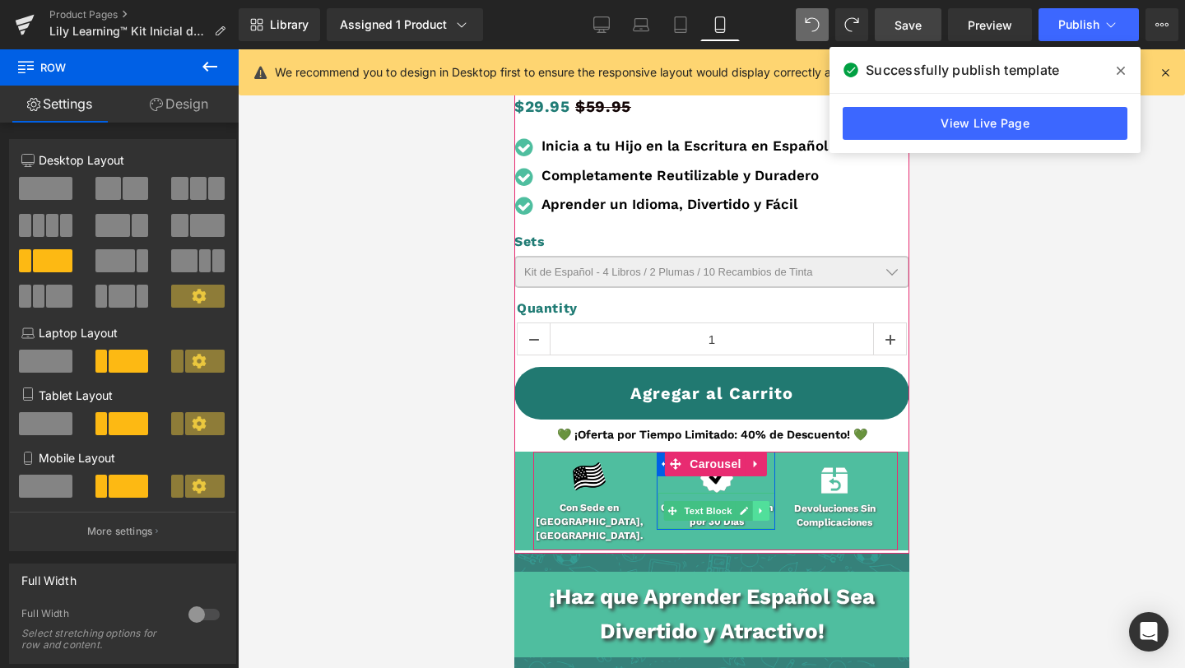
click at [753, 505] on link at bounding box center [759, 511] width 17 height 20
click at [764, 525] on div at bounding box center [716, 527] width 118 height 4
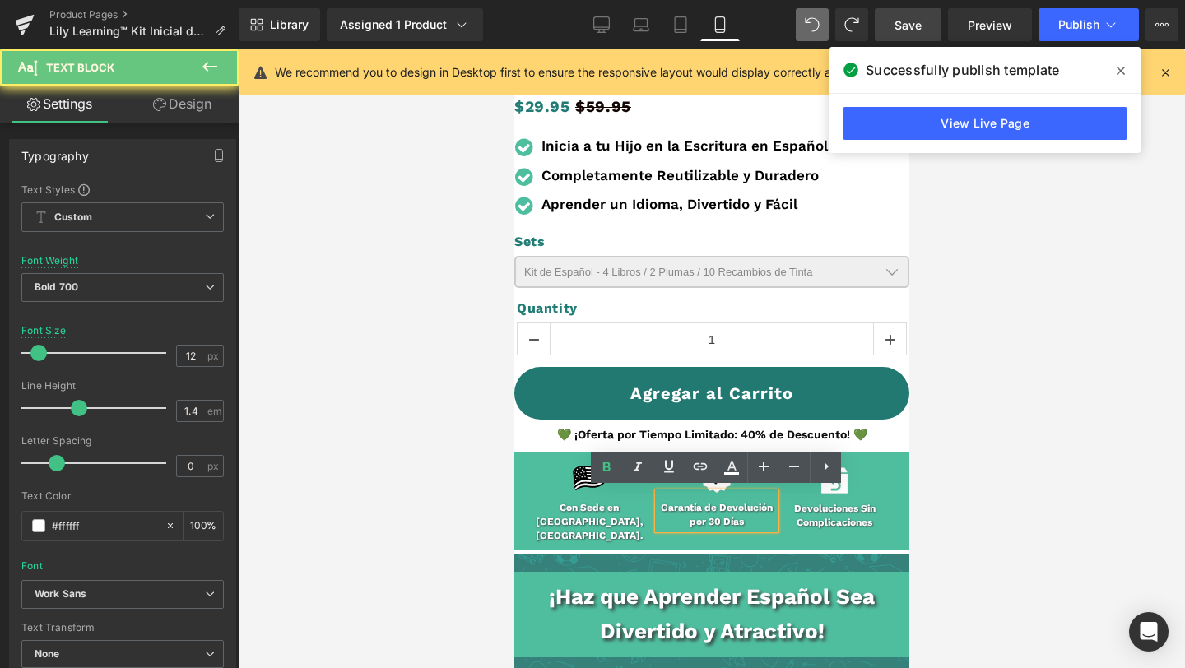
click at [754, 510] on p "Garantía de Devolución por 30 Días" at bounding box center [716, 515] width 118 height 28
click at [719, 501] on p "Garantía de Devolución por 30 Días" at bounding box center [716, 515] width 118 height 28
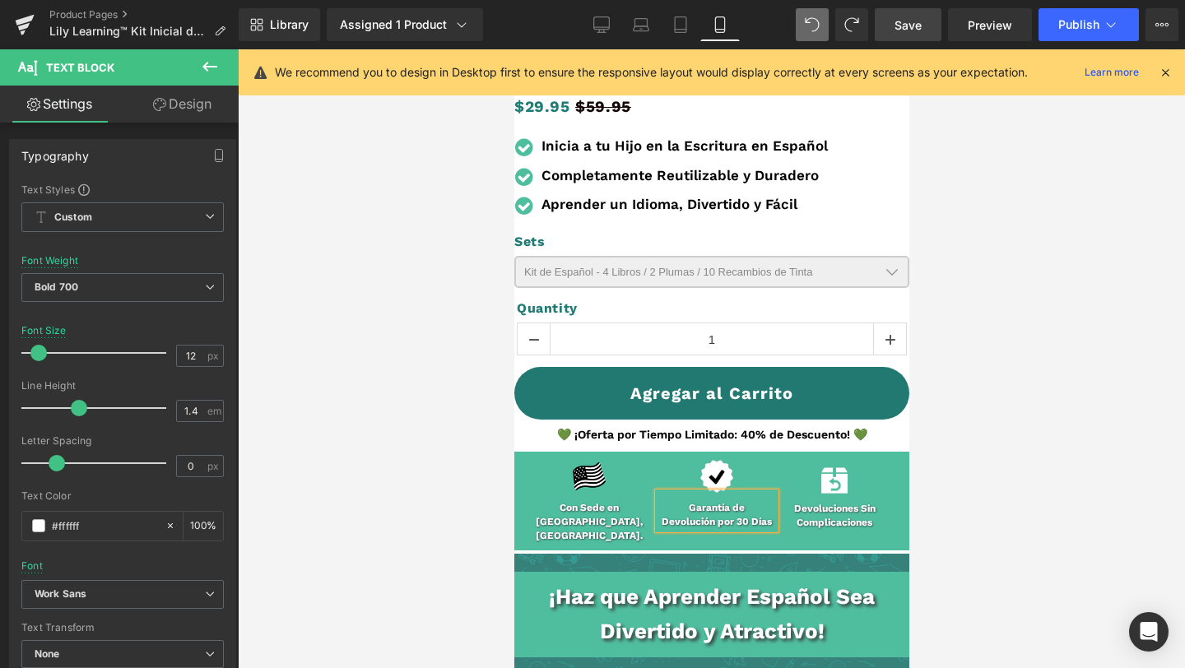
click at [901, 29] on span "Save" at bounding box center [907, 24] width 27 height 17
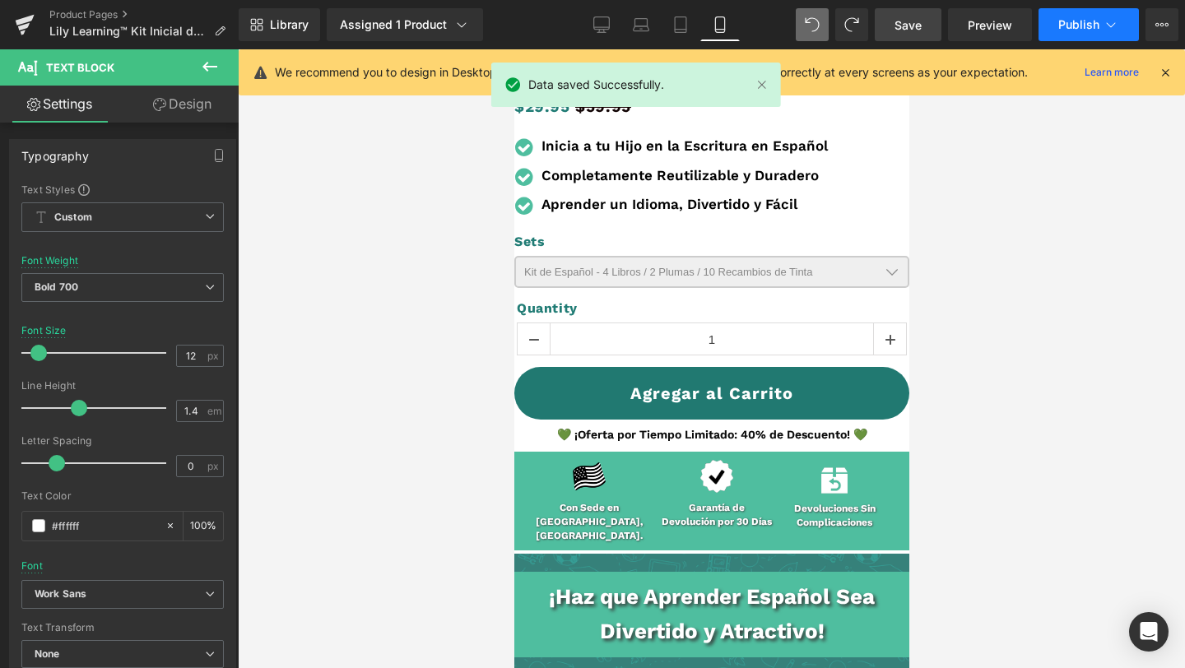
click at [1067, 26] on span "Publish" at bounding box center [1078, 24] width 41 height 13
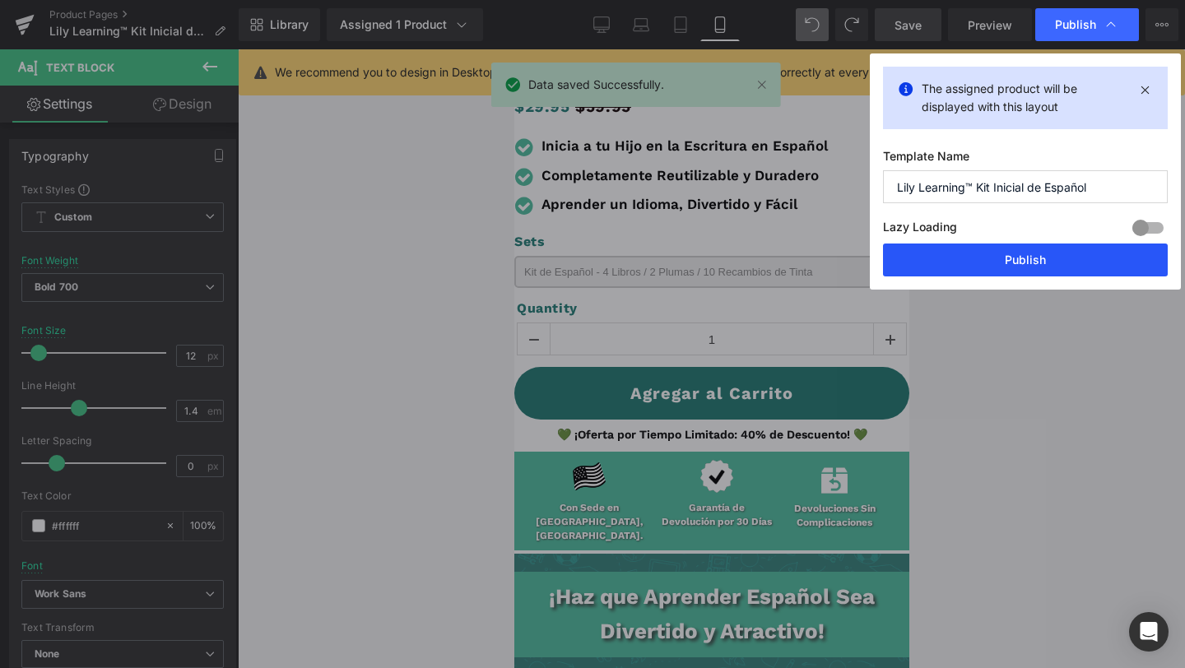
click at [1013, 250] on button "Publish" at bounding box center [1025, 260] width 285 height 33
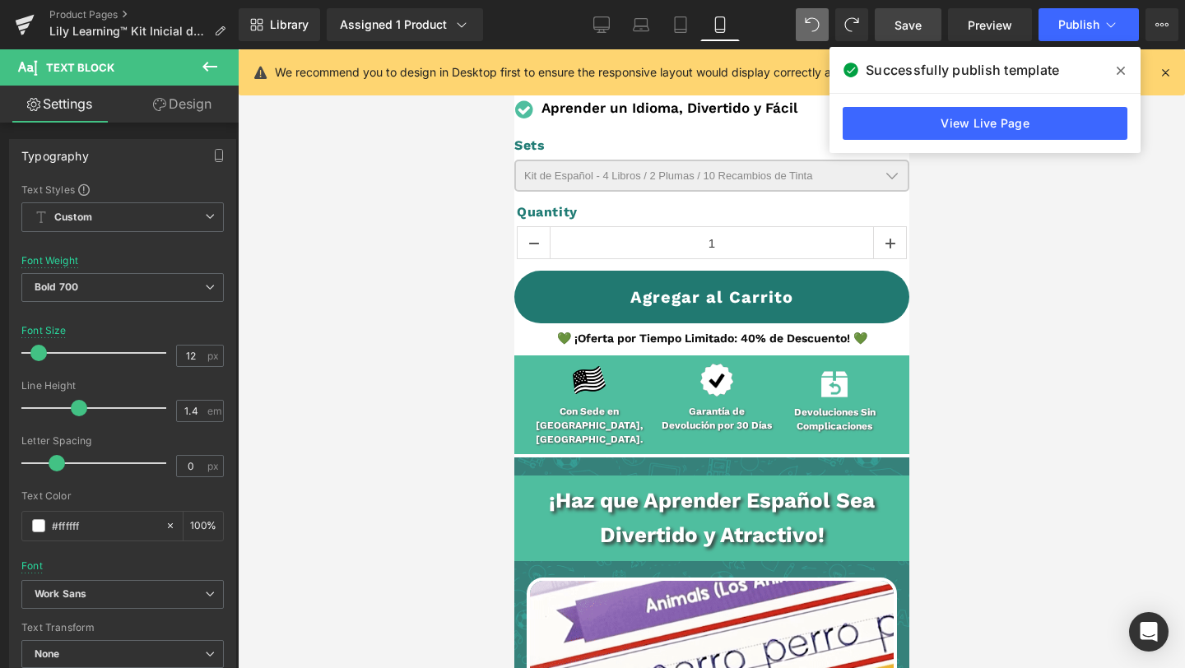
scroll to position [695, 0]
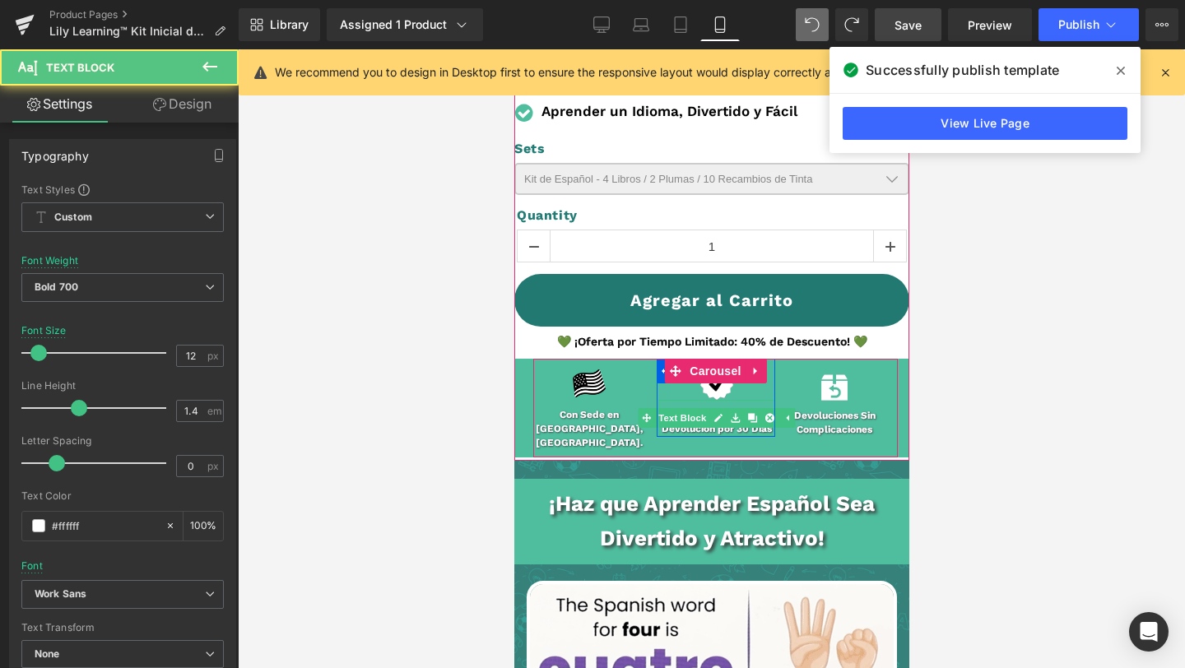
click at [671, 425] on p "Devolución por 30 Días" at bounding box center [716, 429] width 118 height 14
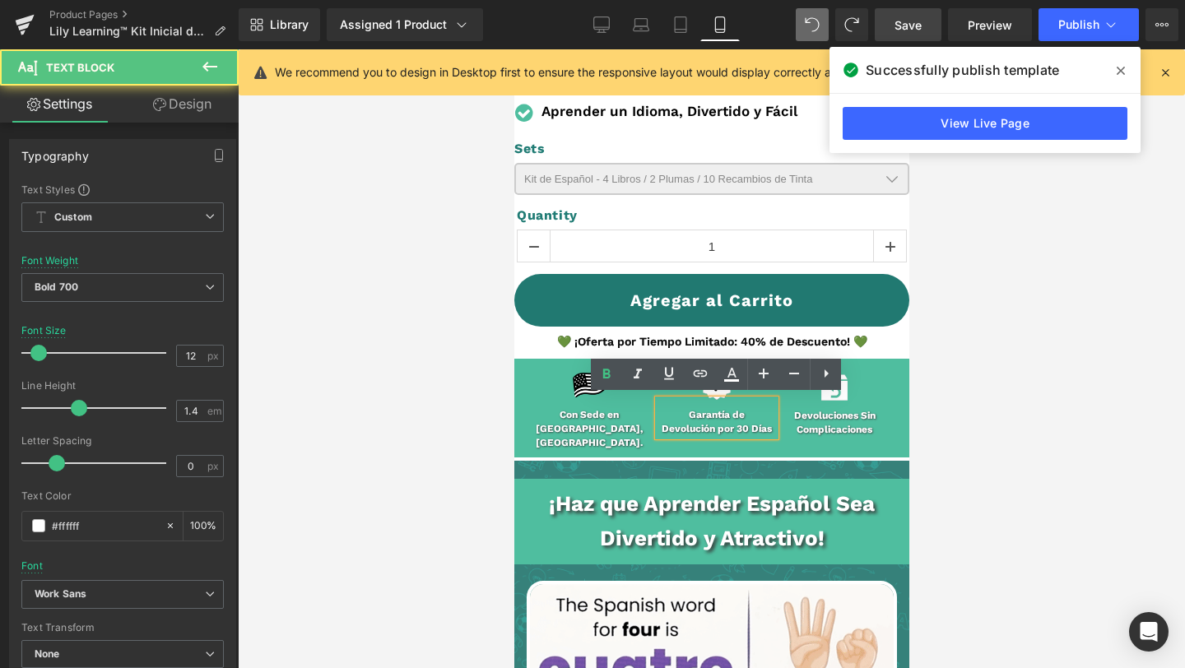
click at [661, 428] on p "Devolución por 30 Días" at bounding box center [716, 429] width 118 height 14
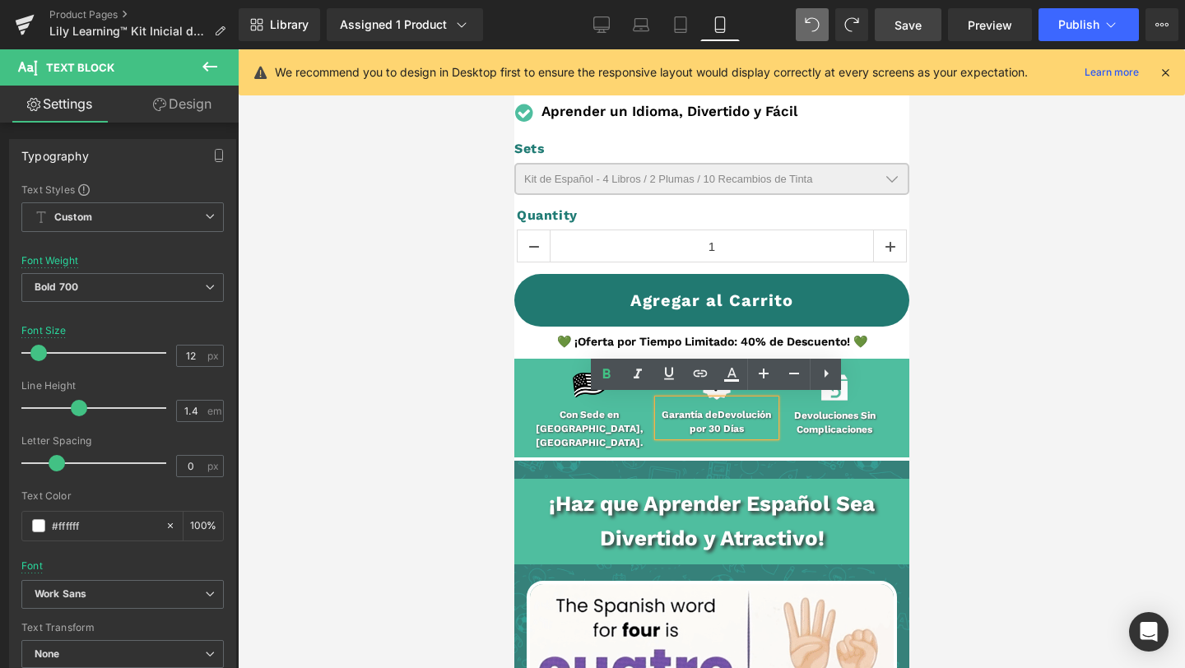
click at [912, 36] on link "Save" at bounding box center [908, 24] width 67 height 33
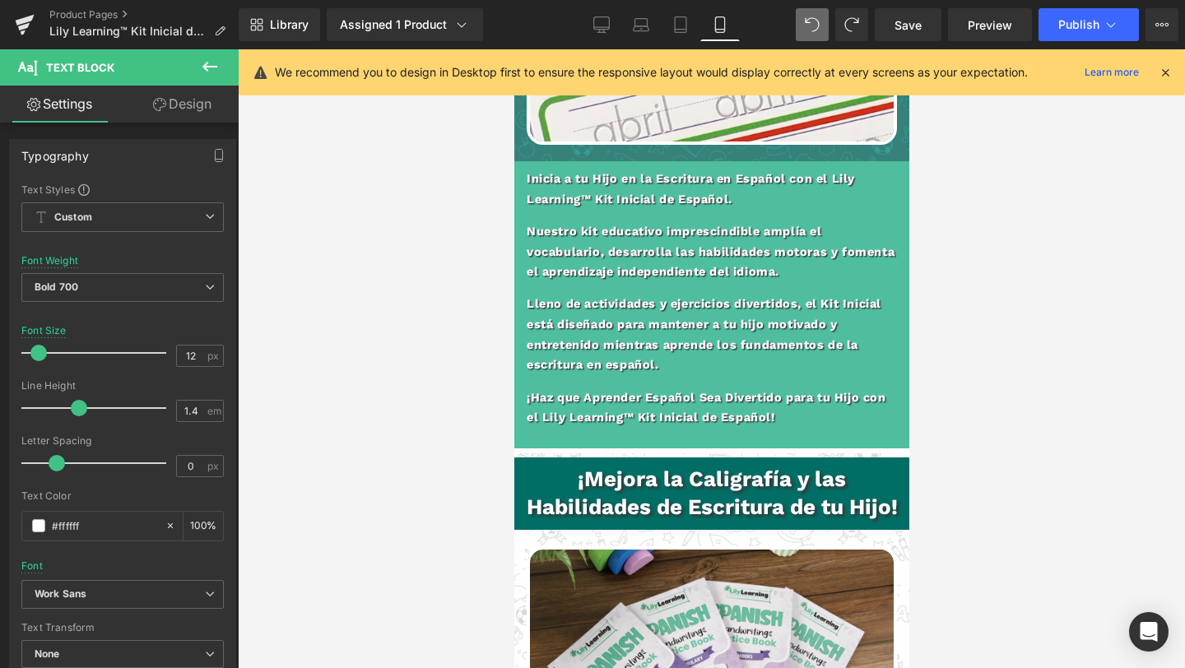
scroll to position [1461, 0]
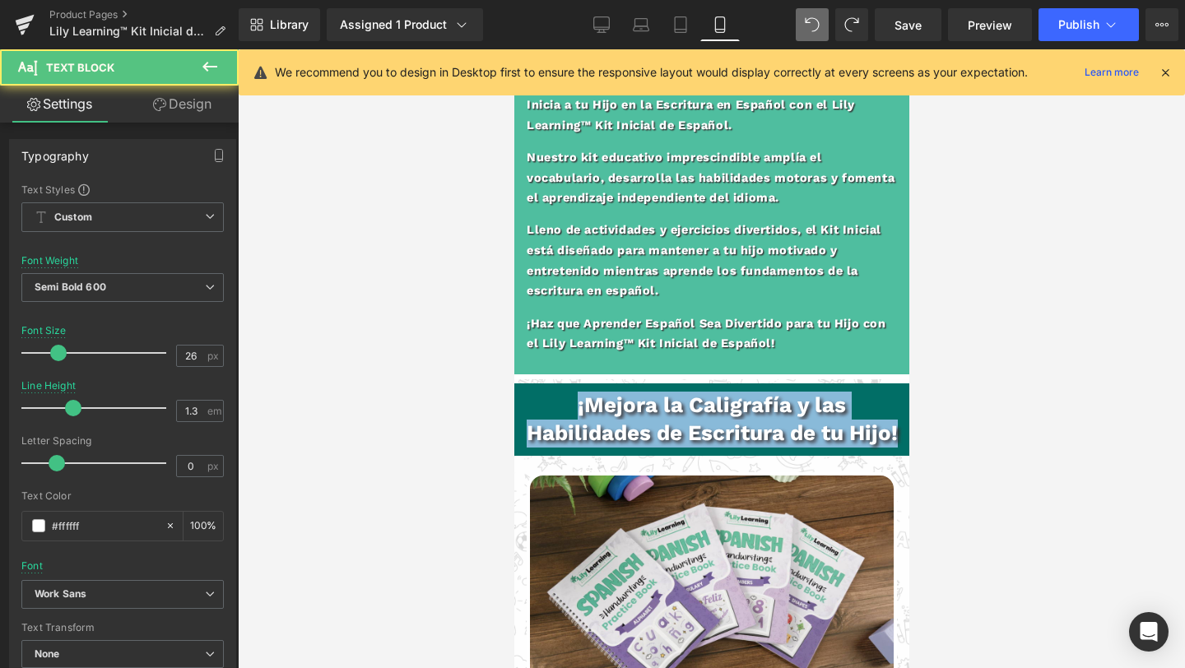
drag, startPoint x: 565, startPoint y: 390, endPoint x: 934, endPoint y: 437, distance: 371.6
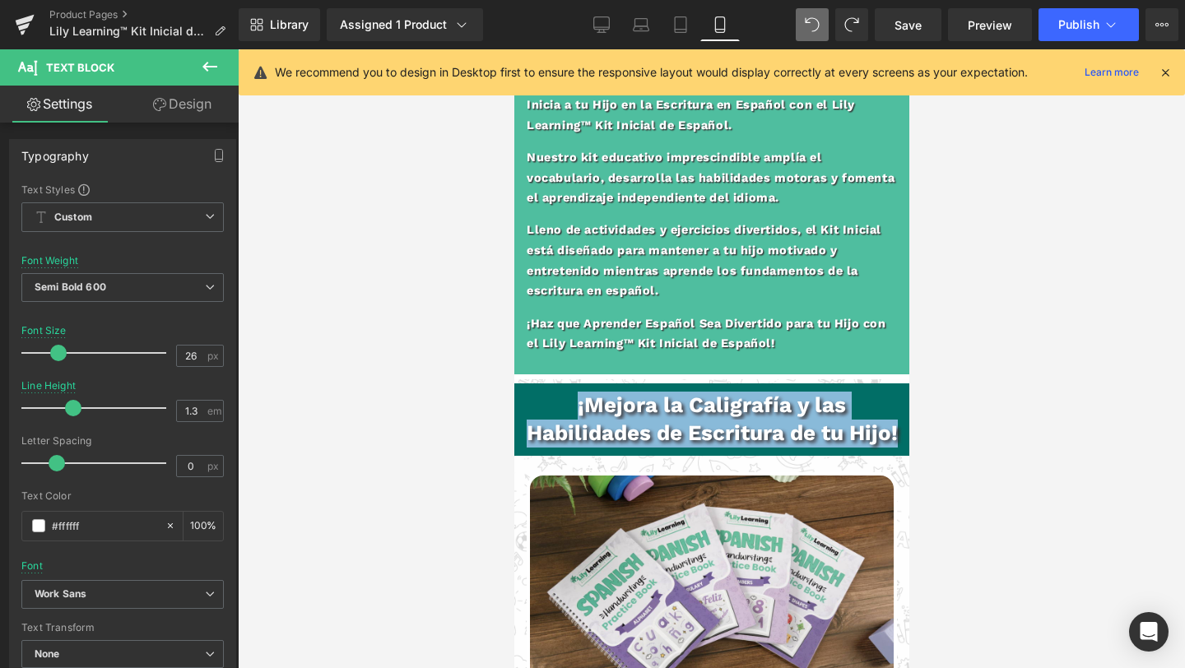
copy b "¡Mejora la Caligrafía y las Habilidades de Escritura de tu Hijo!"
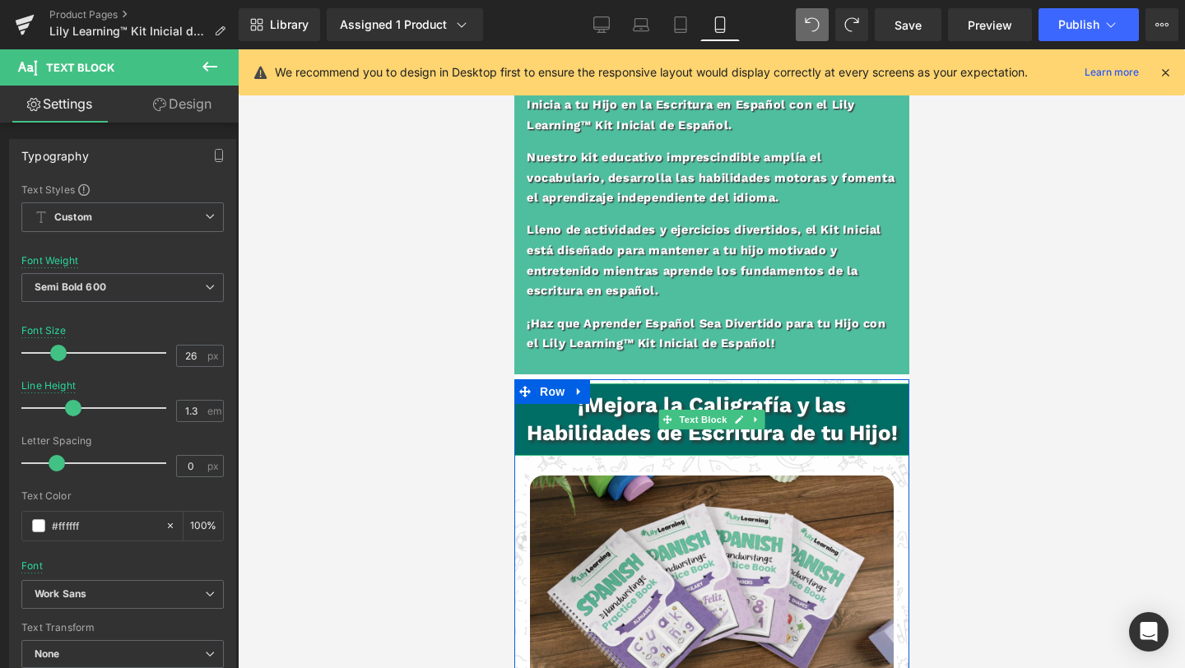
click at [814, 397] on b "¡Mejora la Caligrafía y las Habilidades de Escritura de tu Hijo!" at bounding box center [711, 418] width 371 height 53
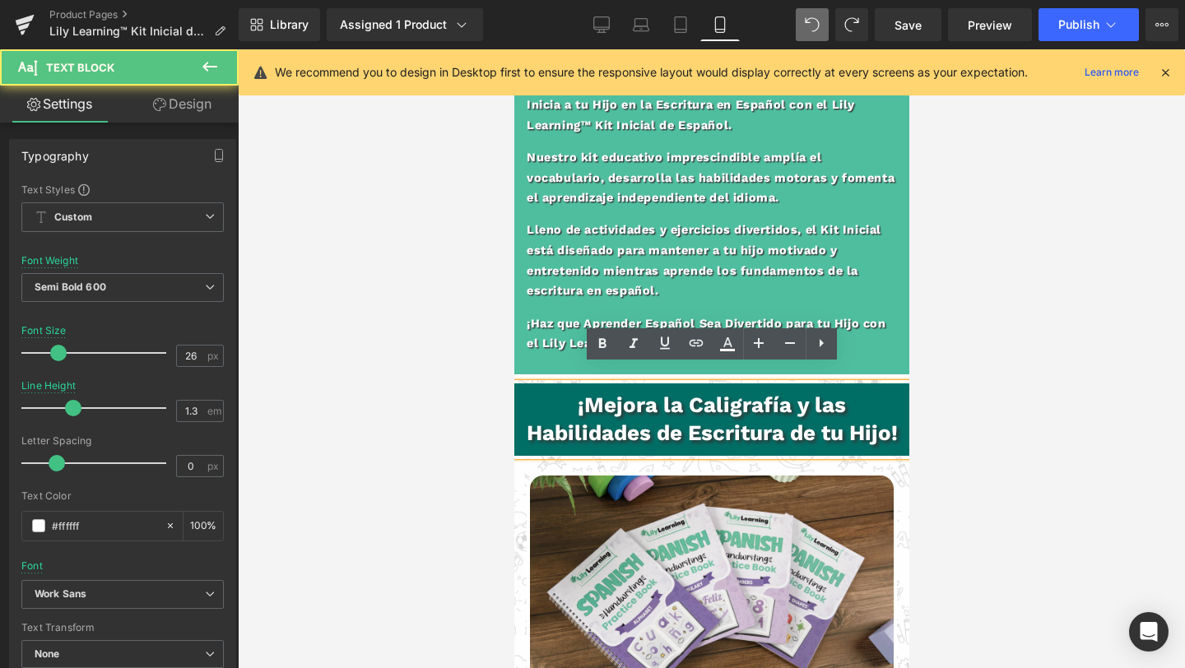
click at [796, 392] on b "¡Mejora la Caligrafía y las Habilidades de Escritura de tu Hijo!" at bounding box center [711, 418] width 371 height 53
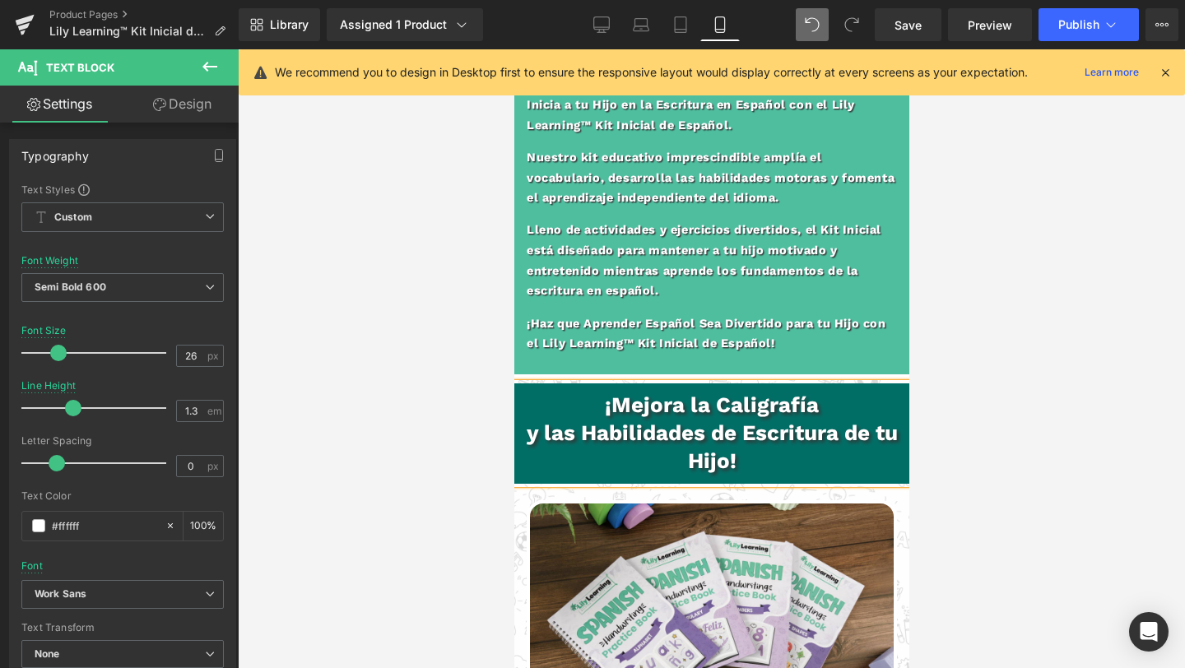
click at [747, 420] on b "y las Habilidades de Escritura de tu Hijo!" at bounding box center [711, 446] width 371 height 53
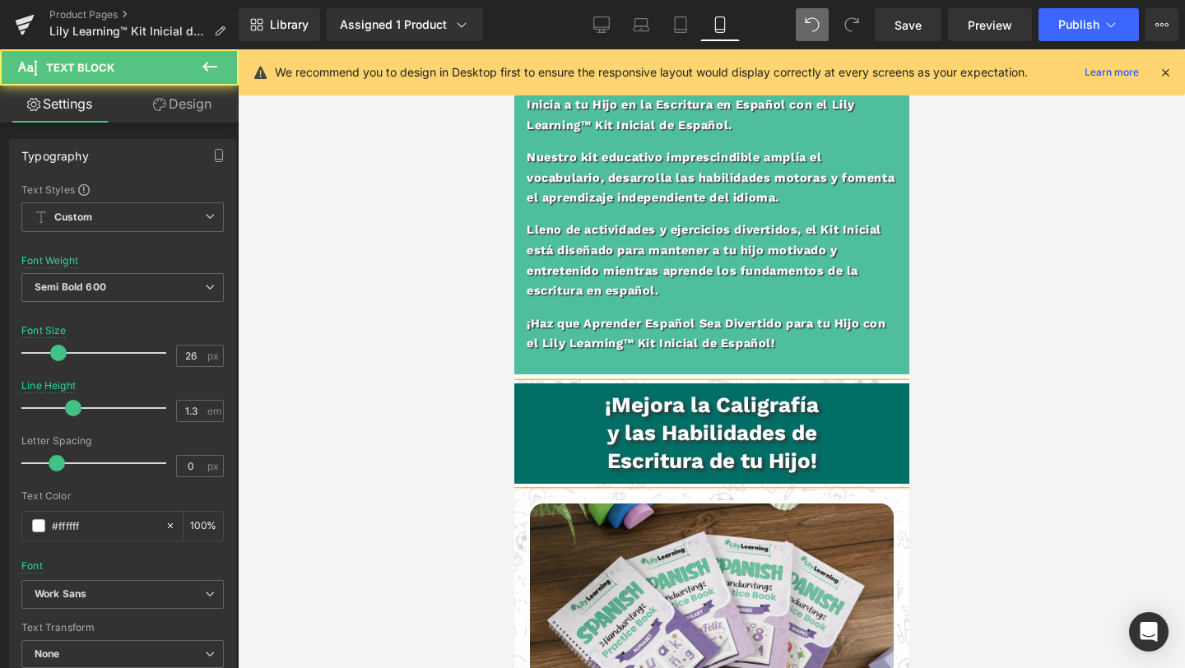
click at [794, 420] on b "y las Habilidades de" at bounding box center [711, 432] width 210 height 25
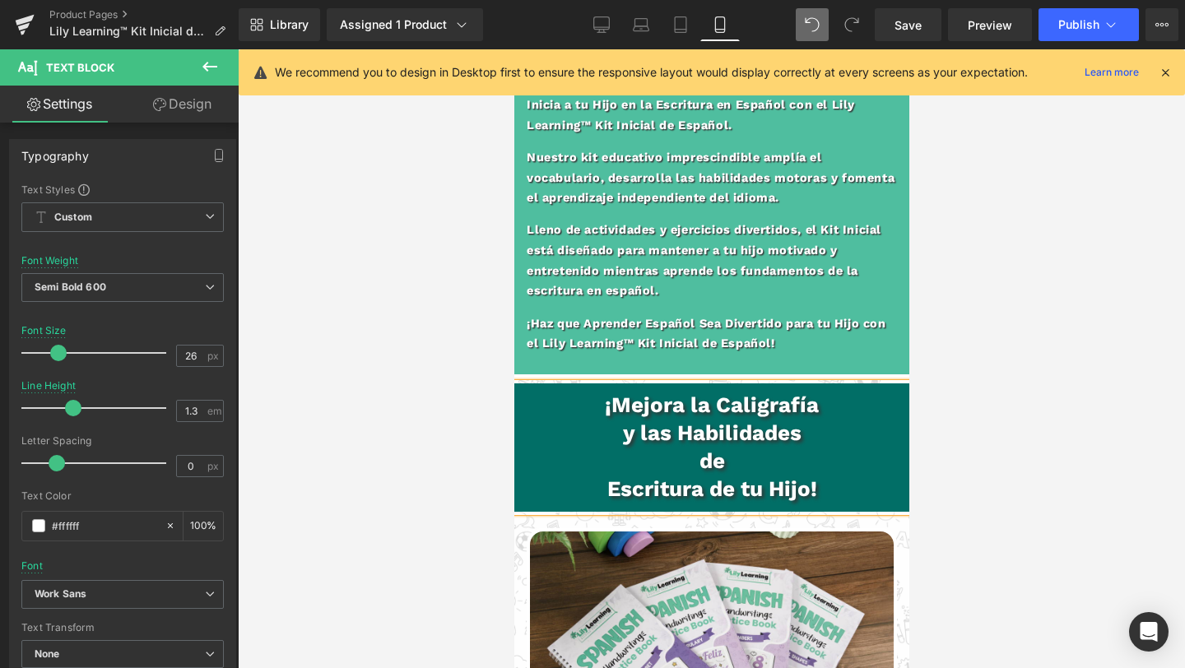
click at [597, 476] on p "Escritura de tu Hijo!" at bounding box center [711, 490] width 378 height 28
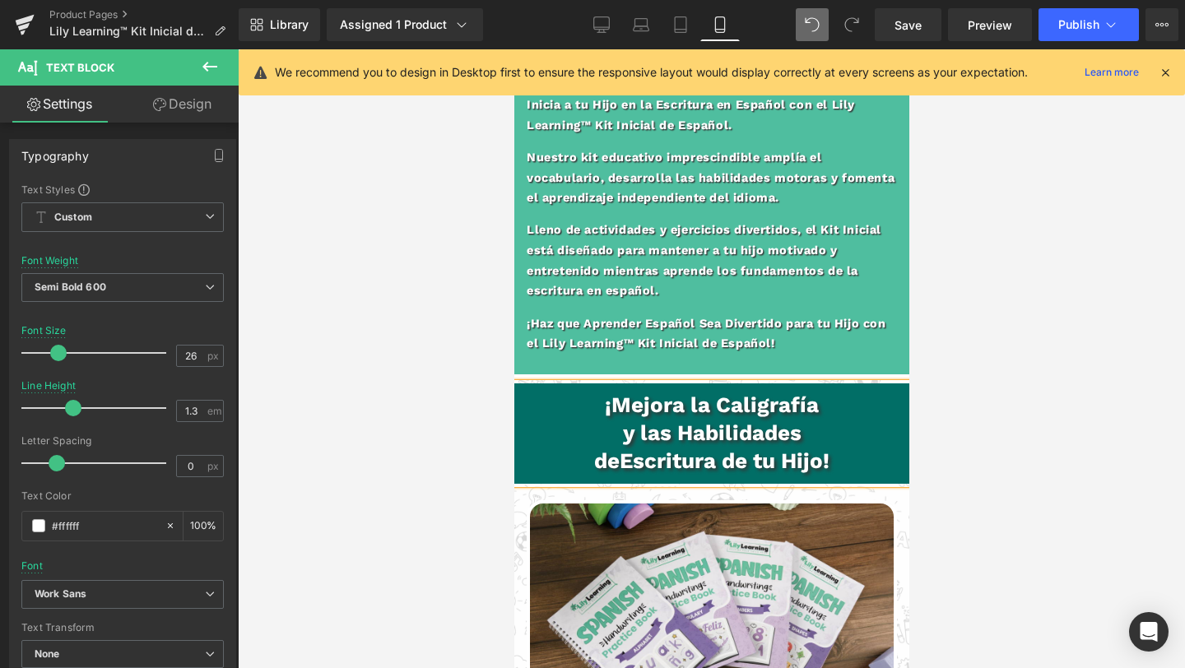
click at [615, 422] on p "y las Habilidades" at bounding box center [711, 434] width 378 height 28
click at [809, 392] on b "y las Habilidades" at bounding box center [745, 418] width 193 height 53
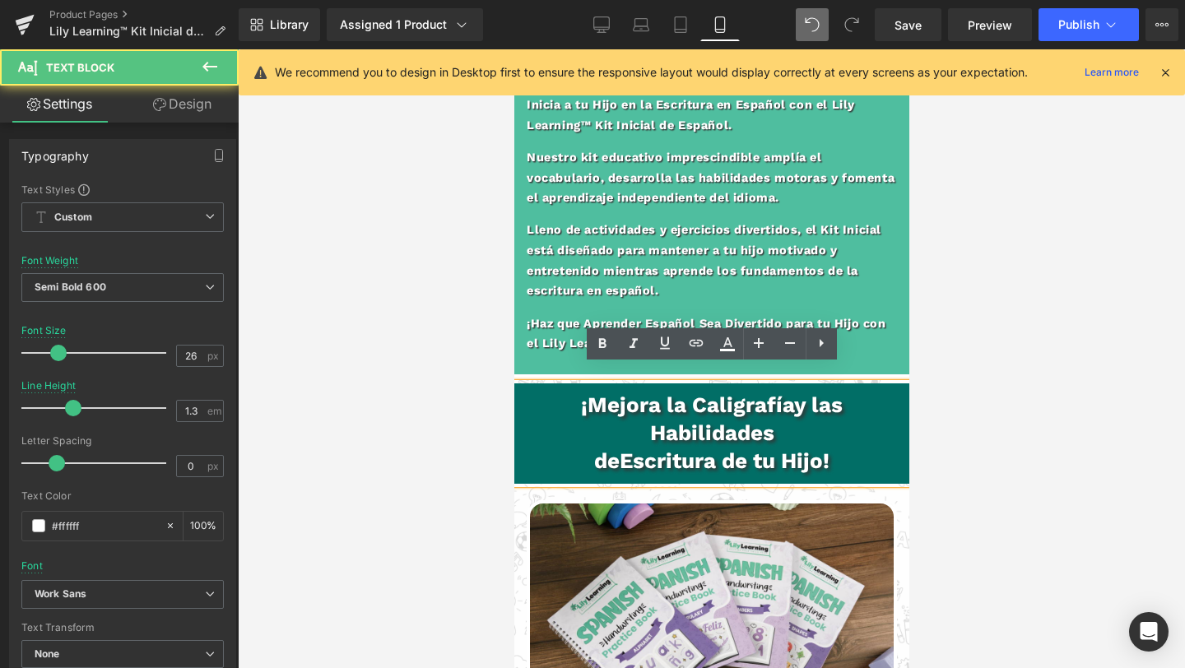
click at [796, 392] on b "y las Habilidades" at bounding box center [745, 418] width 193 height 53
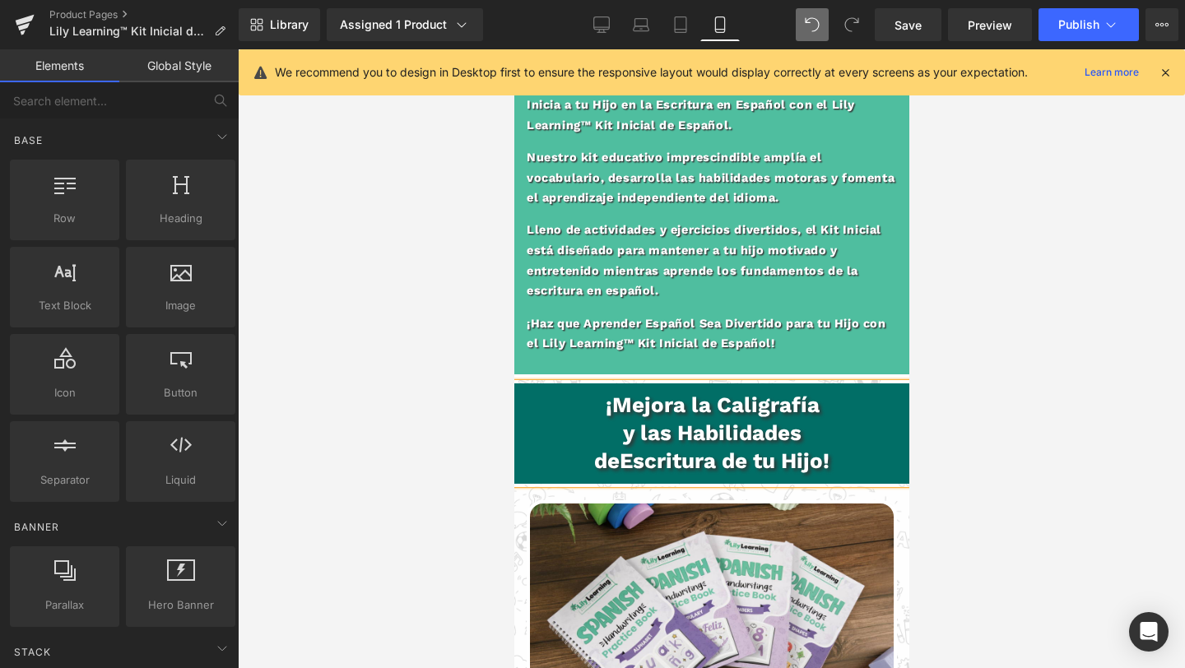
click at [1002, 335] on div at bounding box center [711, 358] width 947 height 619
click at [912, 30] on span "Save" at bounding box center [907, 24] width 27 height 17
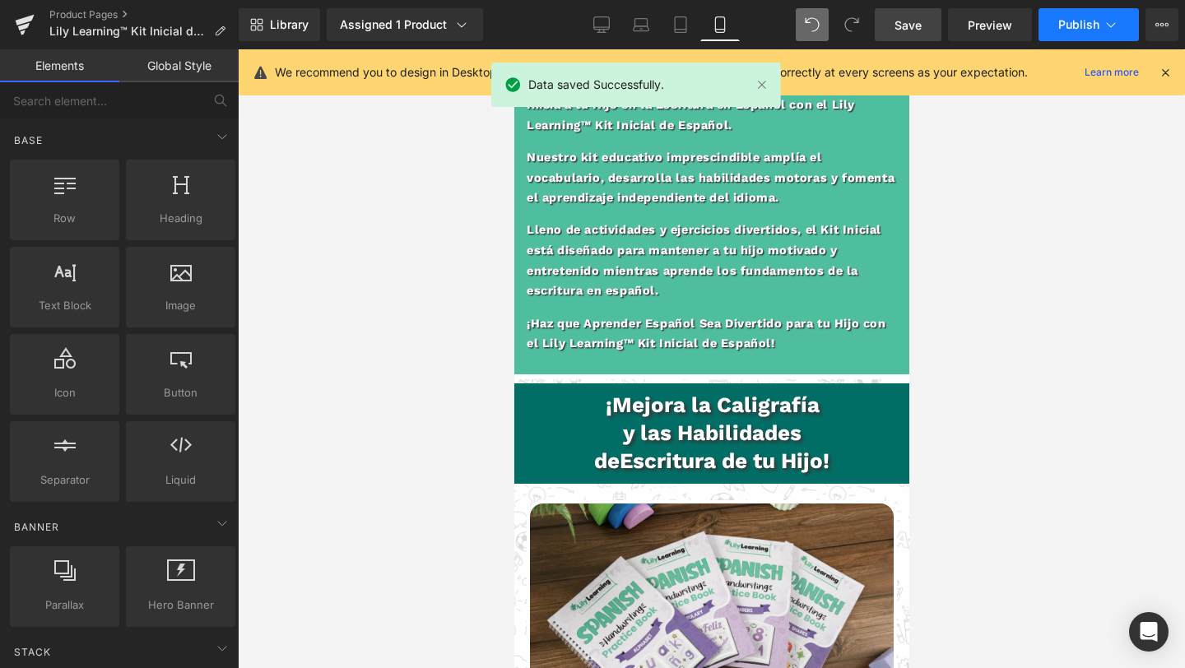
click at [1047, 21] on button "Publish" at bounding box center [1088, 24] width 100 height 33
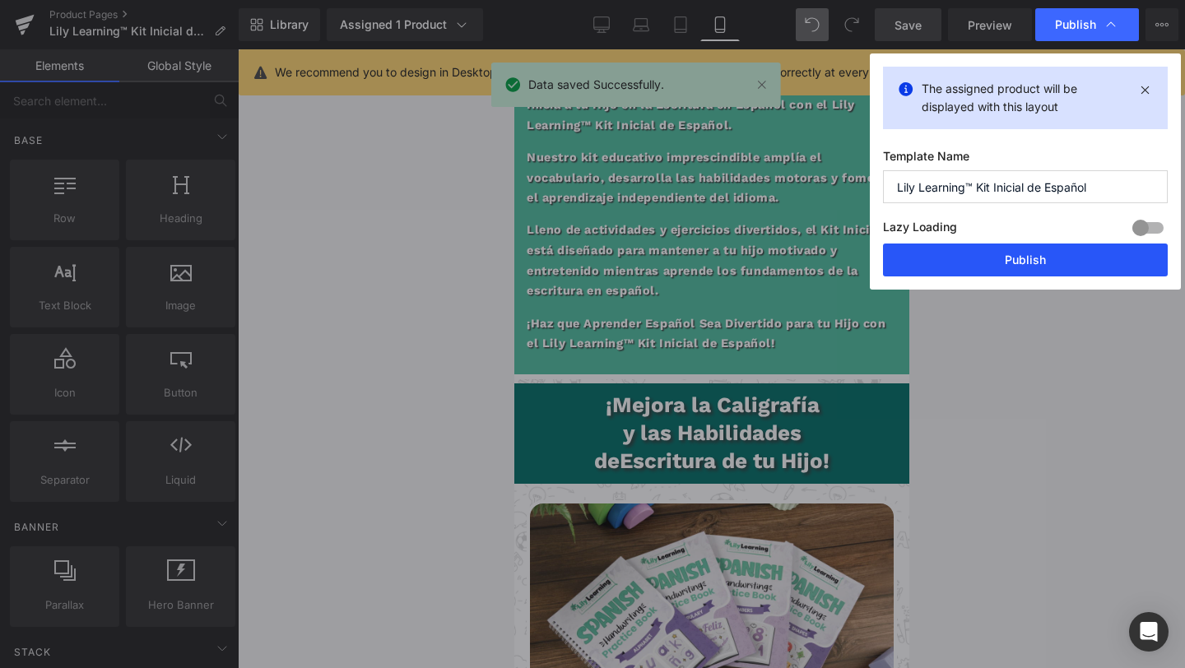
click at [990, 258] on button "Publish" at bounding box center [1025, 260] width 285 height 33
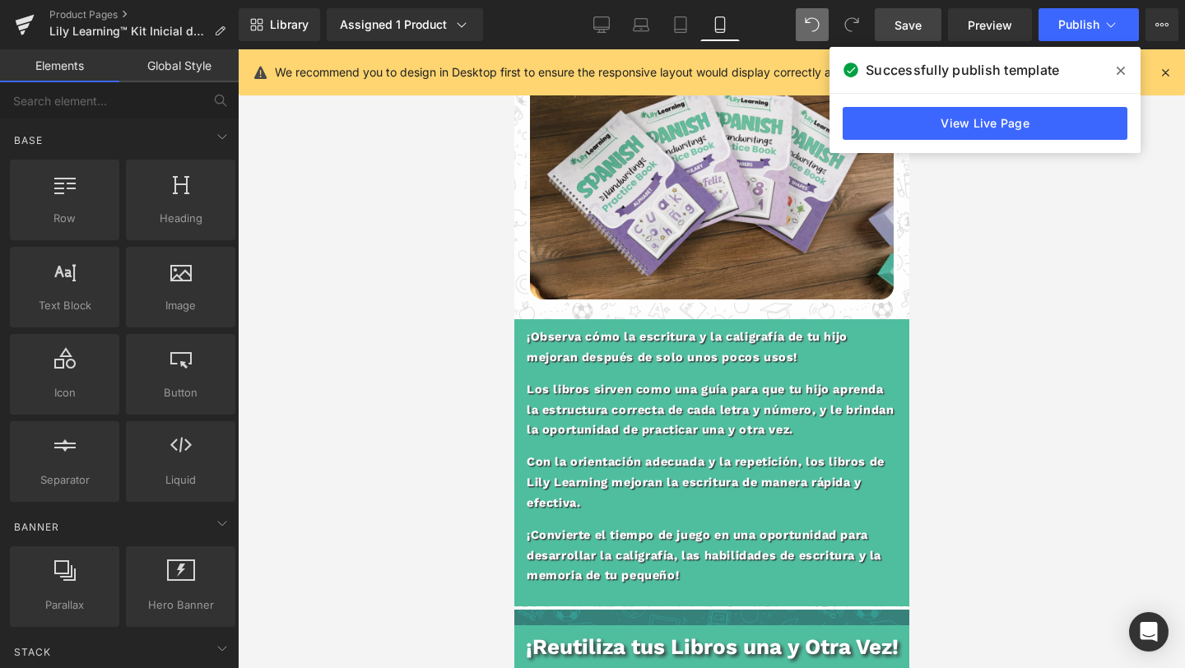
scroll to position [2137, 0]
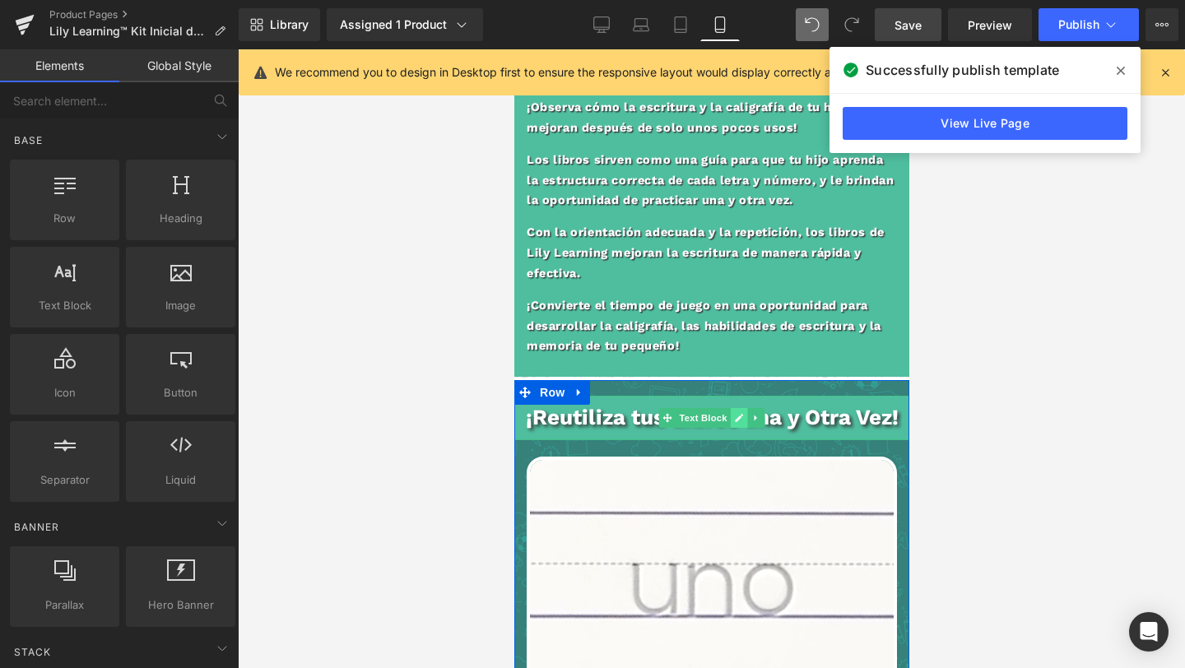
click at [742, 413] on icon at bounding box center [738, 418] width 9 height 10
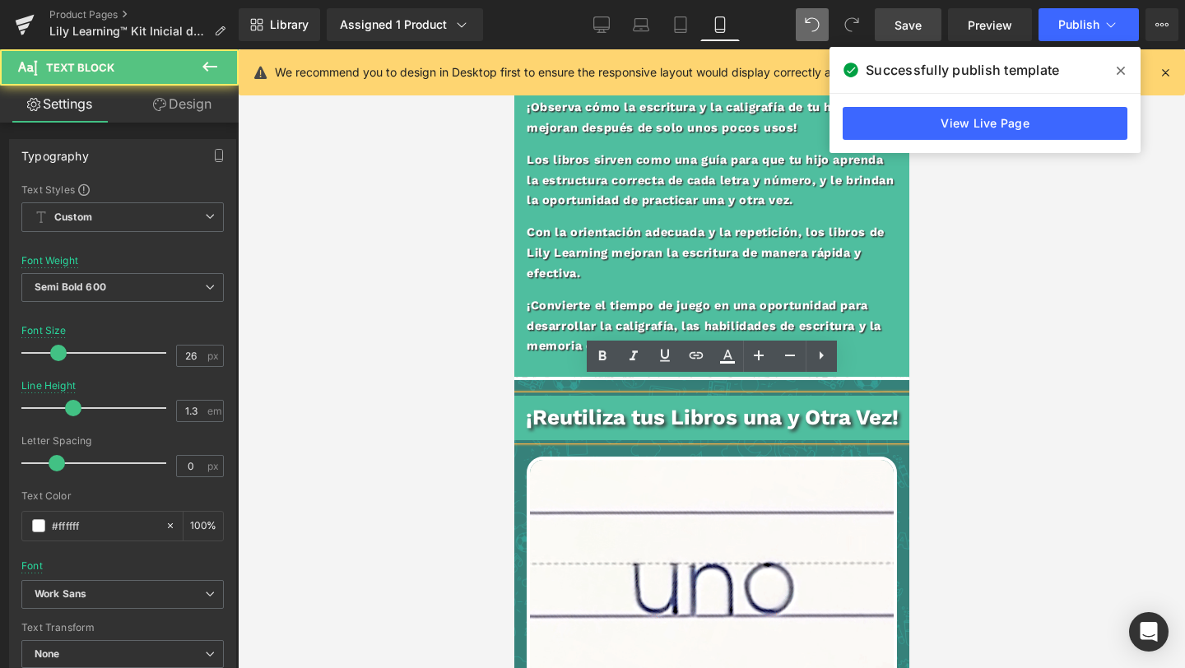
click at [742, 405] on b "¡Reutiliza tus Libros una y Otra Vez!" at bounding box center [711, 417] width 373 height 25
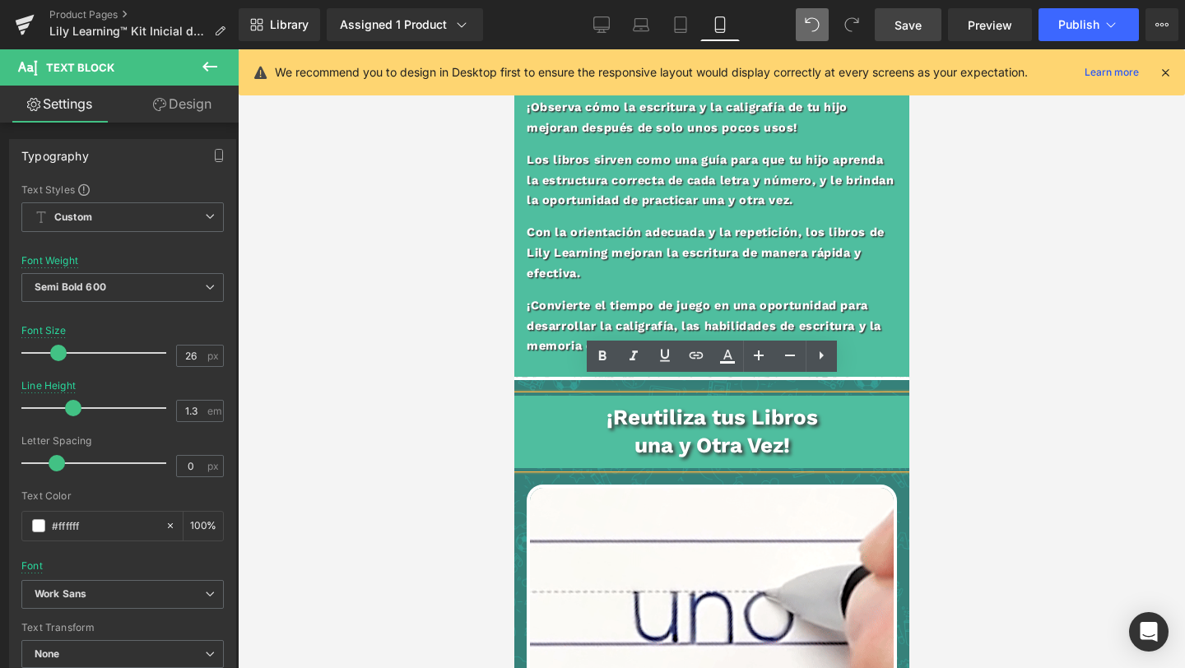
click at [914, 24] on span "Save" at bounding box center [907, 24] width 27 height 17
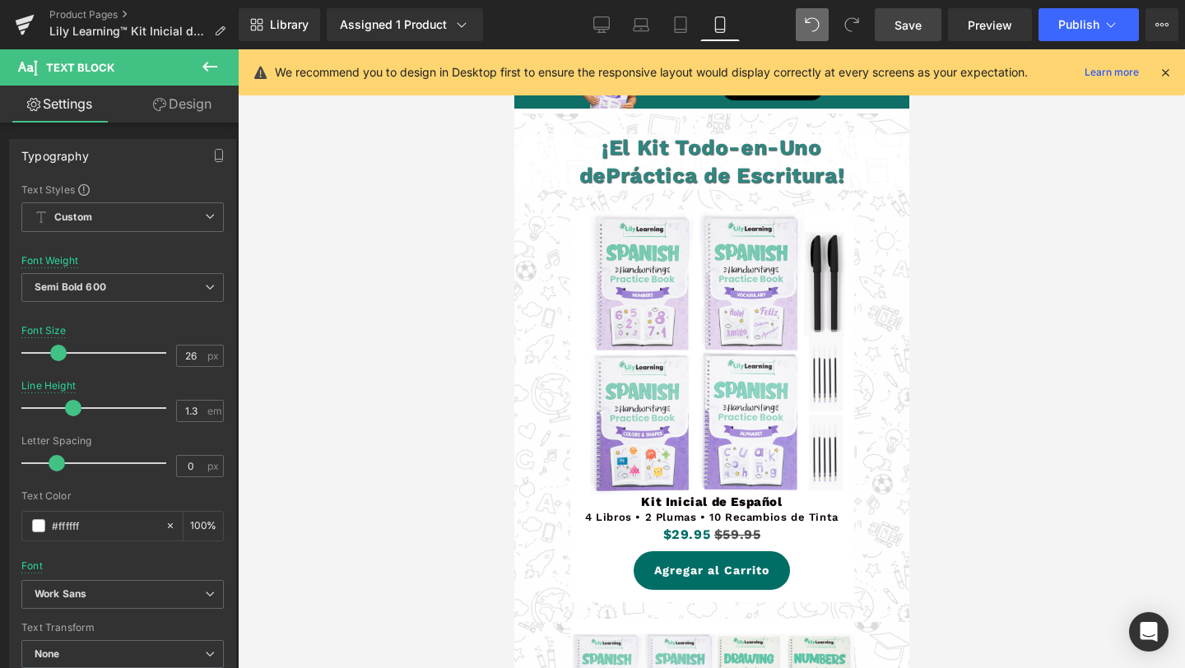
scroll to position [4544, 0]
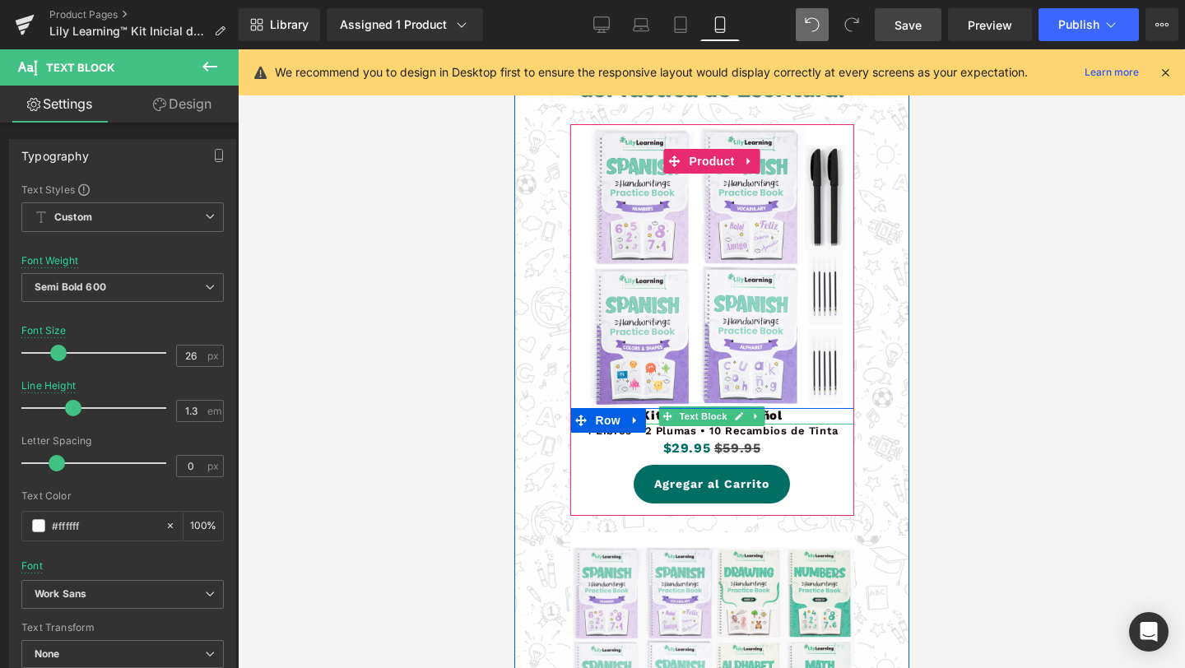
click at [701, 424] on div "Kit Inicial de Español Text Block" at bounding box center [711, 416] width 284 height 16
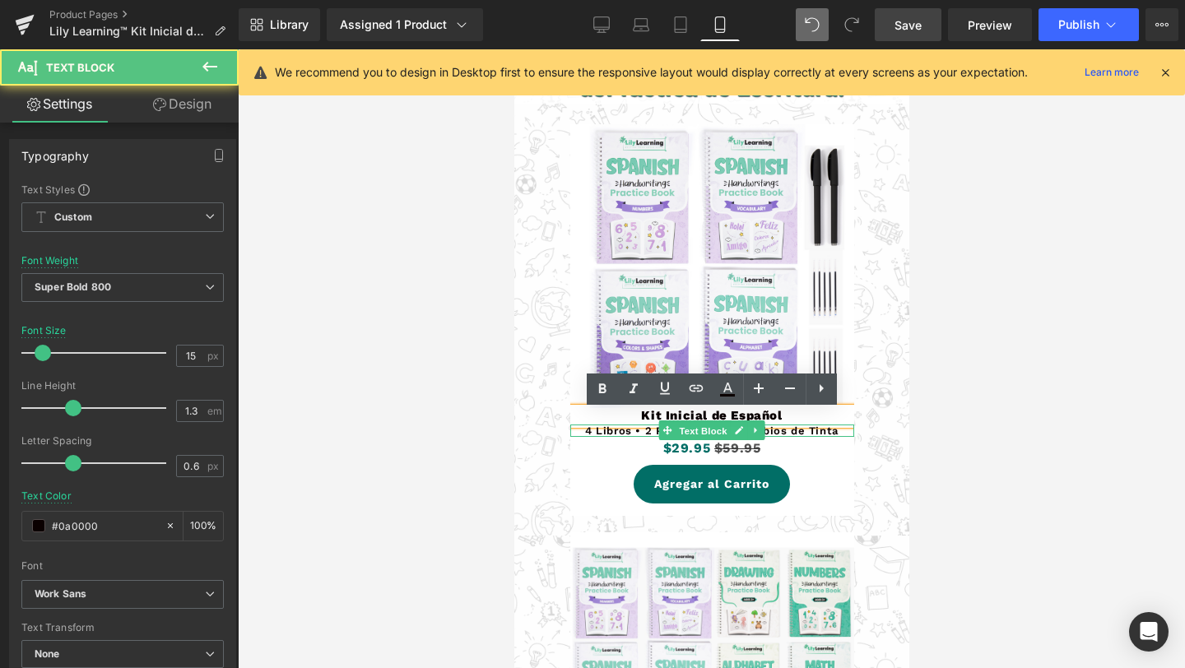
click at [701, 434] on span "Text Block" at bounding box center [702, 431] width 54 height 20
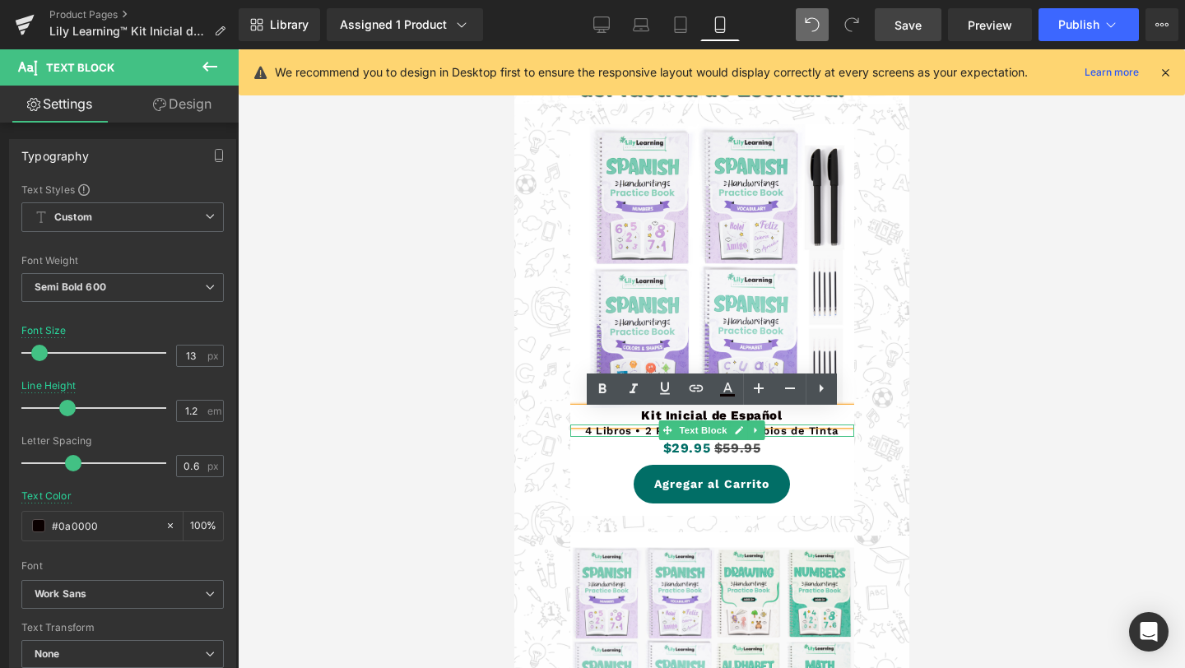
click at [606, 437] on div at bounding box center [711, 435] width 284 height 4
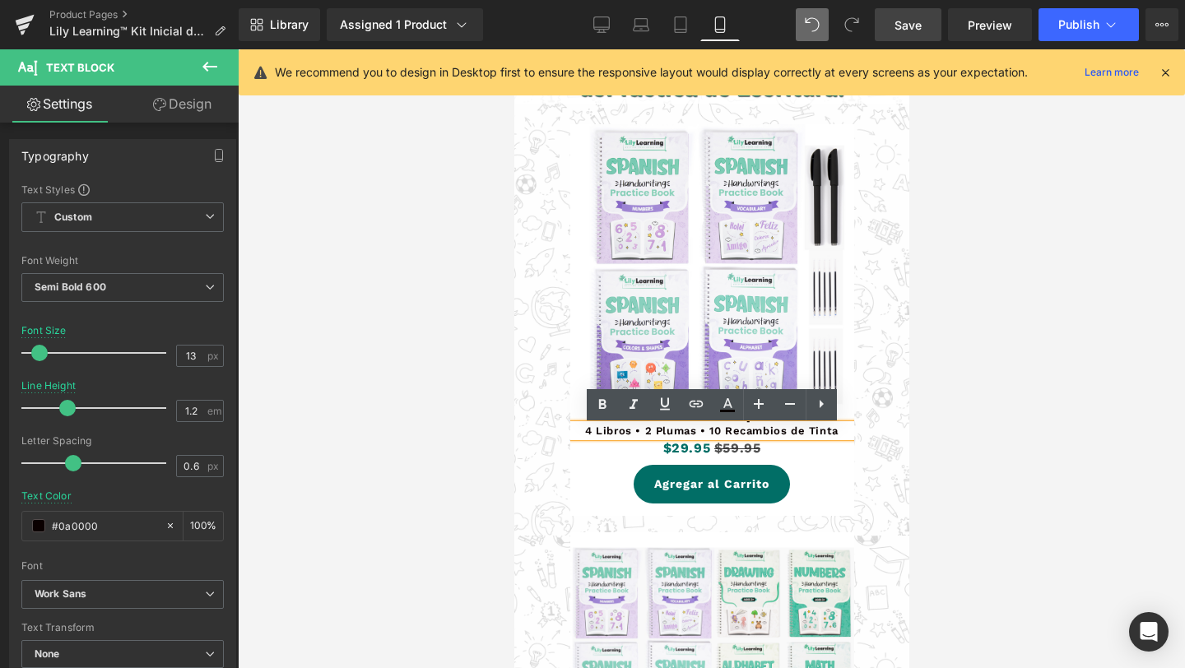
click at [606, 437] on p "4 Libros • 2 Plumas • 10 Recambios de Tinta" at bounding box center [711, 431] width 284 height 13
click at [789, 406] on icon at bounding box center [790, 404] width 20 height 20
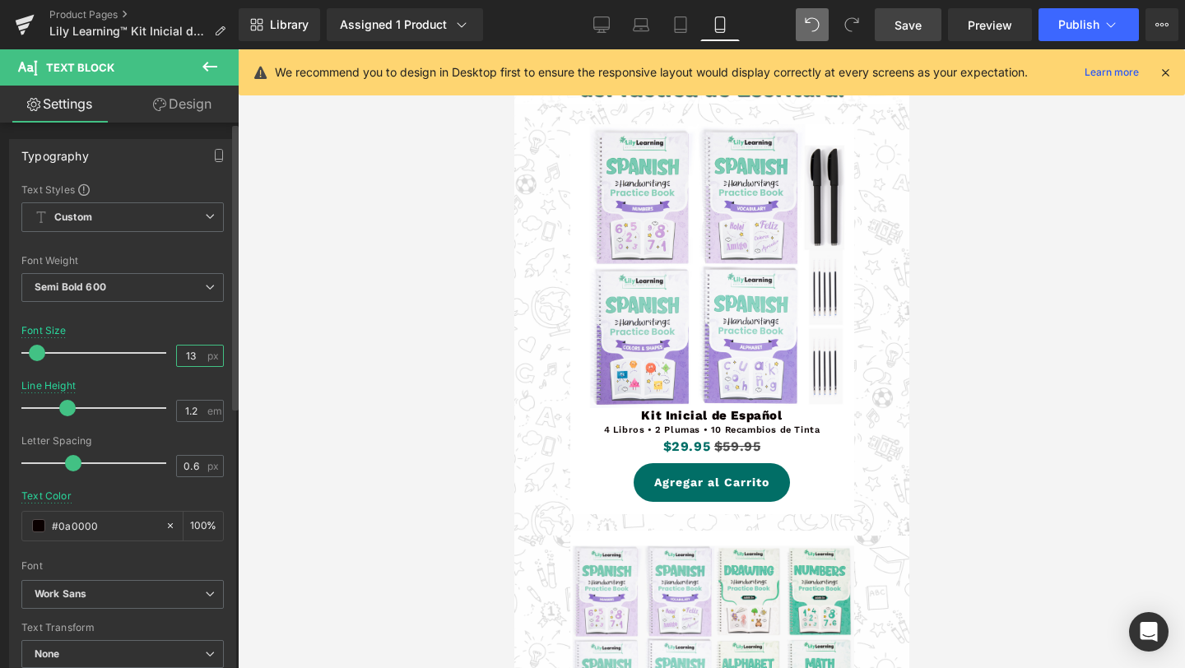
click at [185, 360] on input "13" at bounding box center [191, 356] width 29 height 21
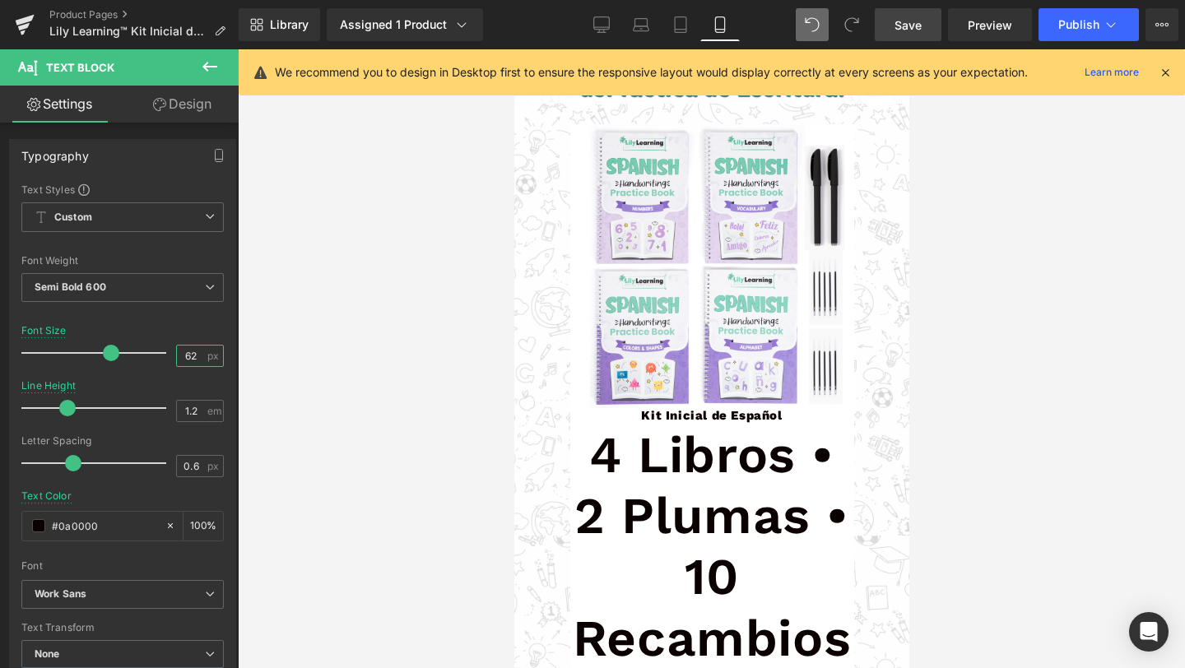
type input "6"
type input "12"
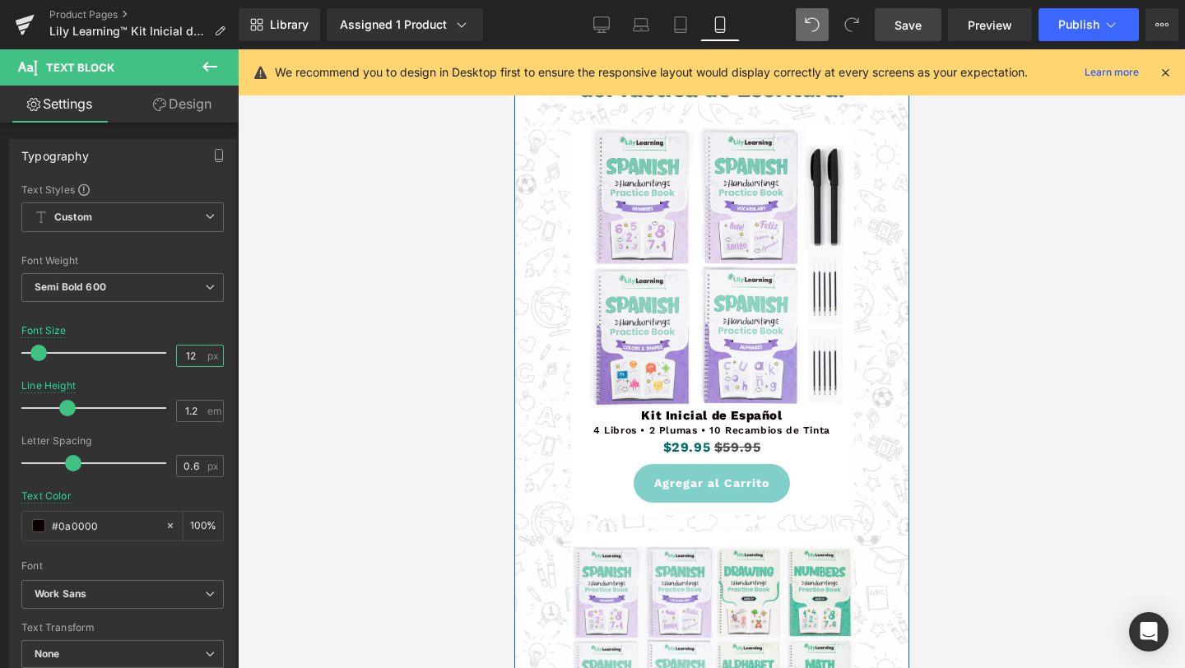
scroll to position [4834, 0]
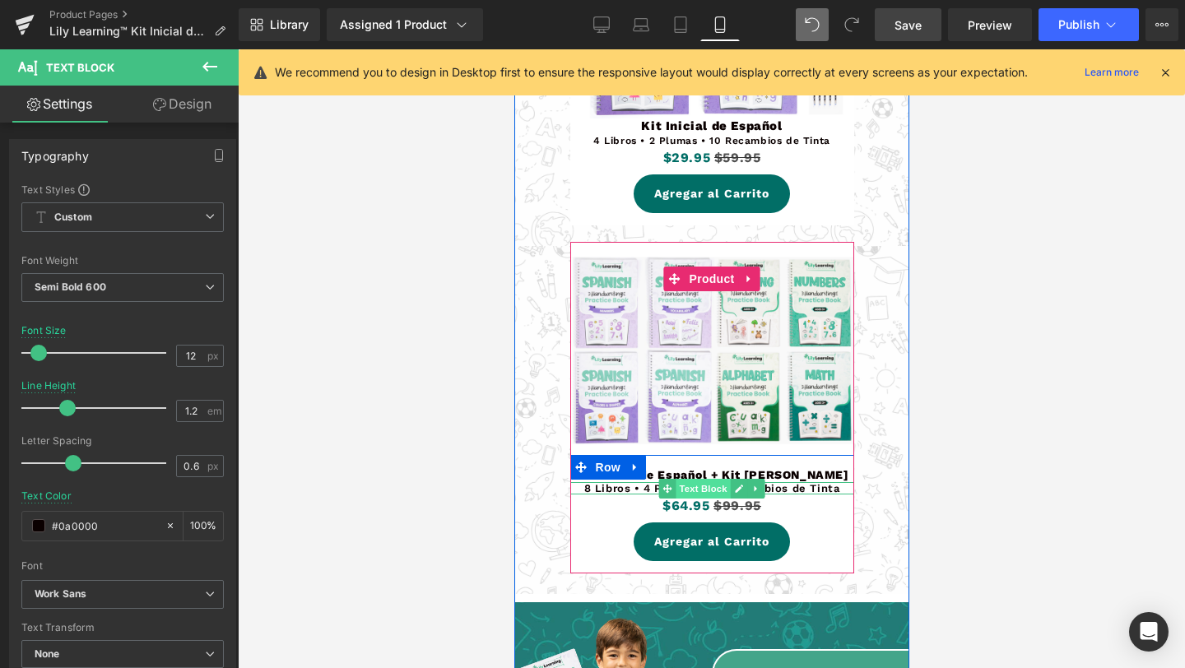
click at [712, 489] on span "Text Block" at bounding box center [702, 489] width 54 height 20
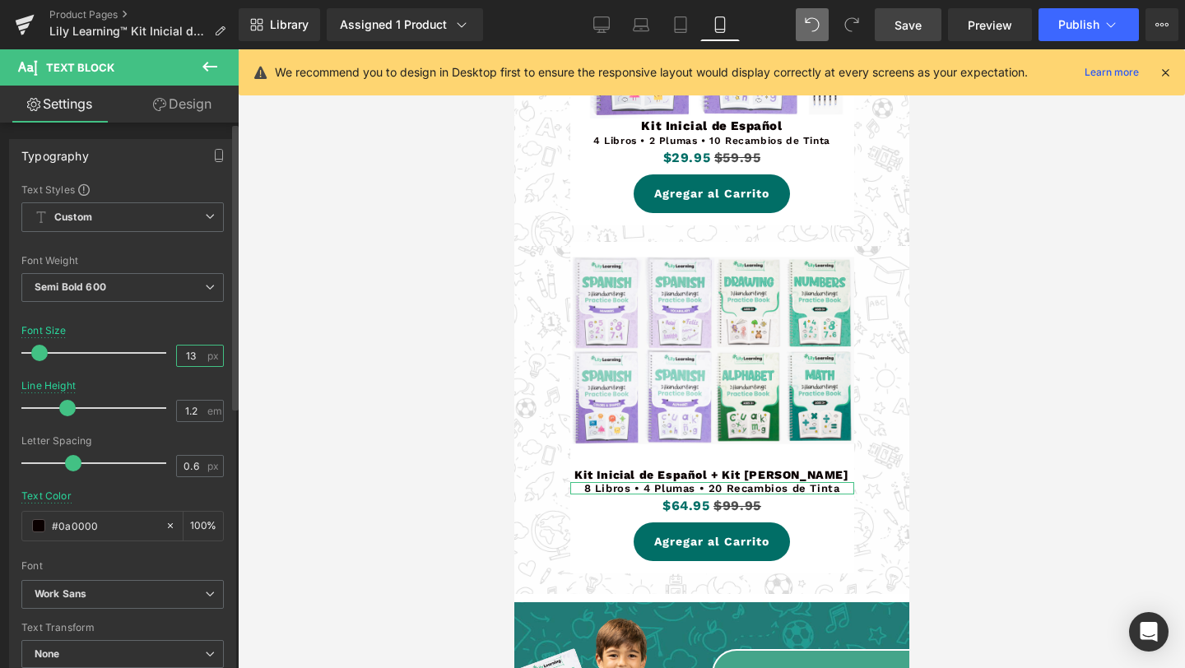
click at [193, 356] on input "13" at bounding box center [191, 356] width 29 height 21
type input "12"
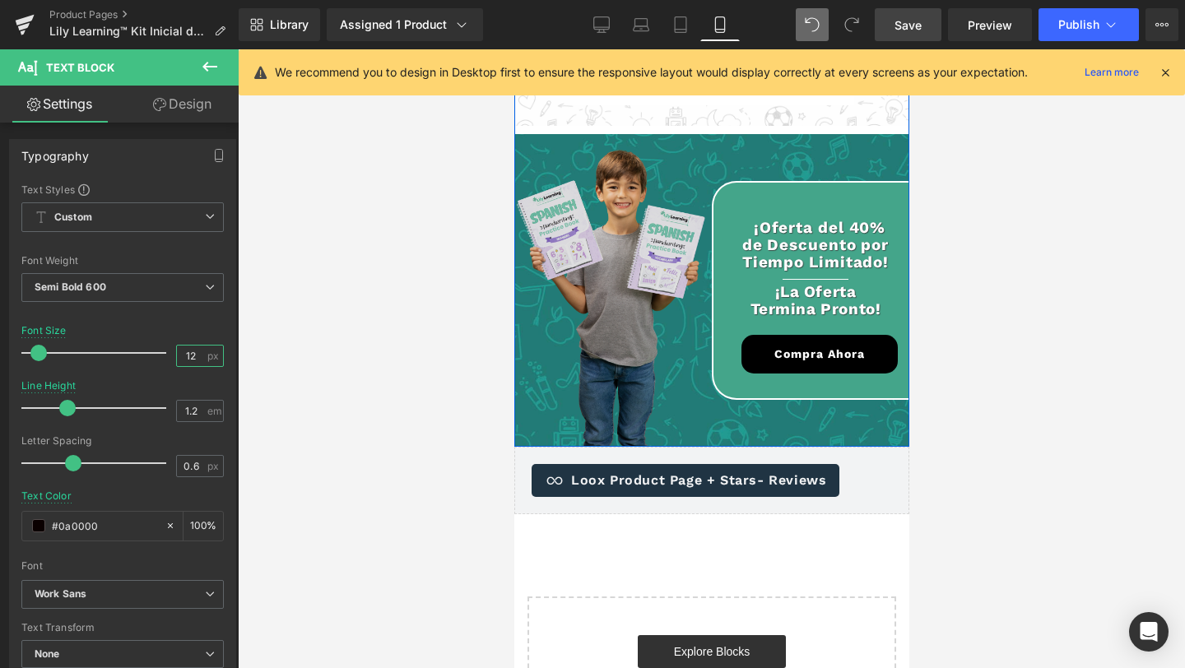
scroll to position [5315, 0]
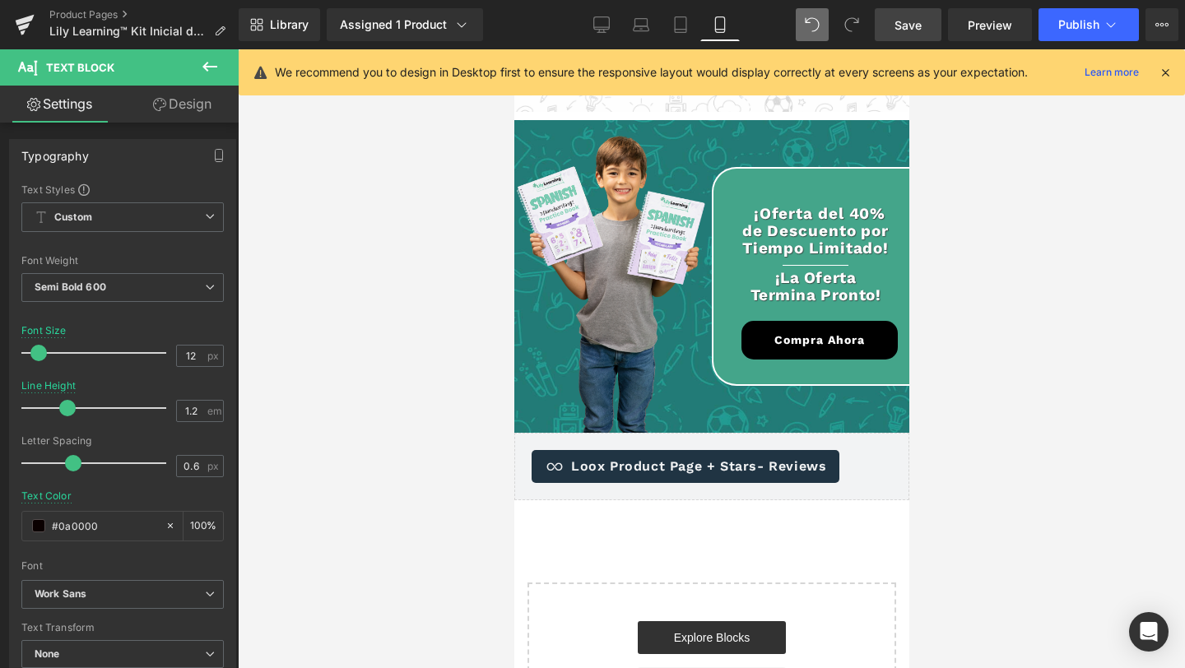
click at [902, 30] on span "Save" at bounding box center [907, 24] width 27 height 17
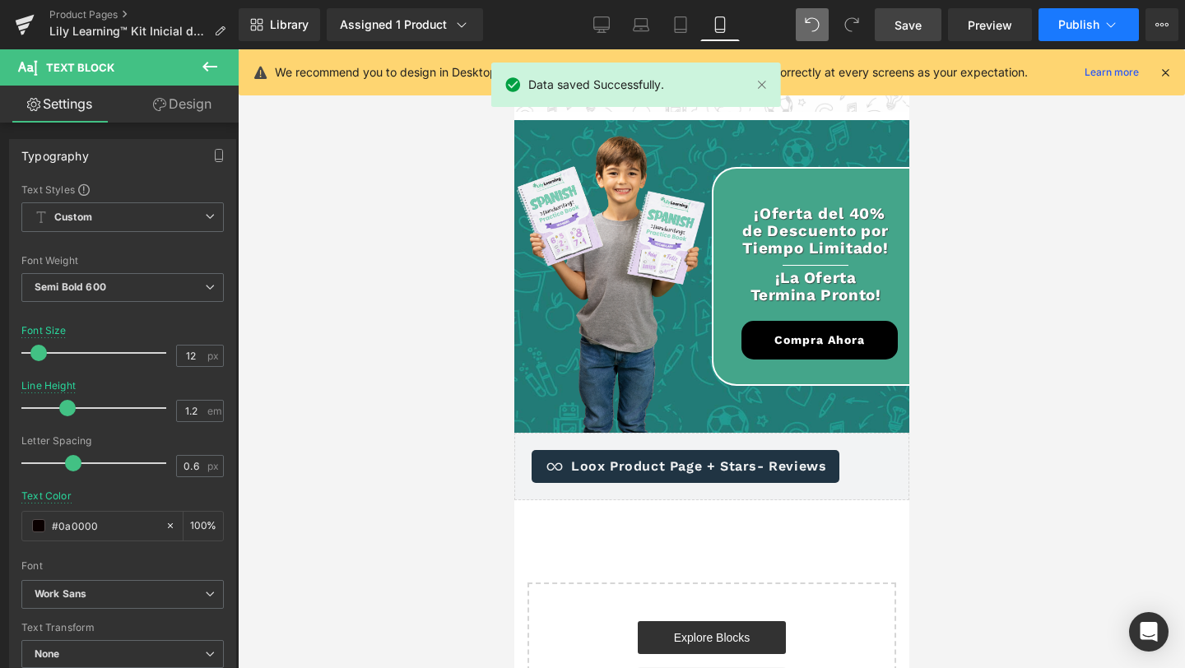
click at [1078, 27] on span "Publish" at bounding box center [1078, 24] width 41 height 13
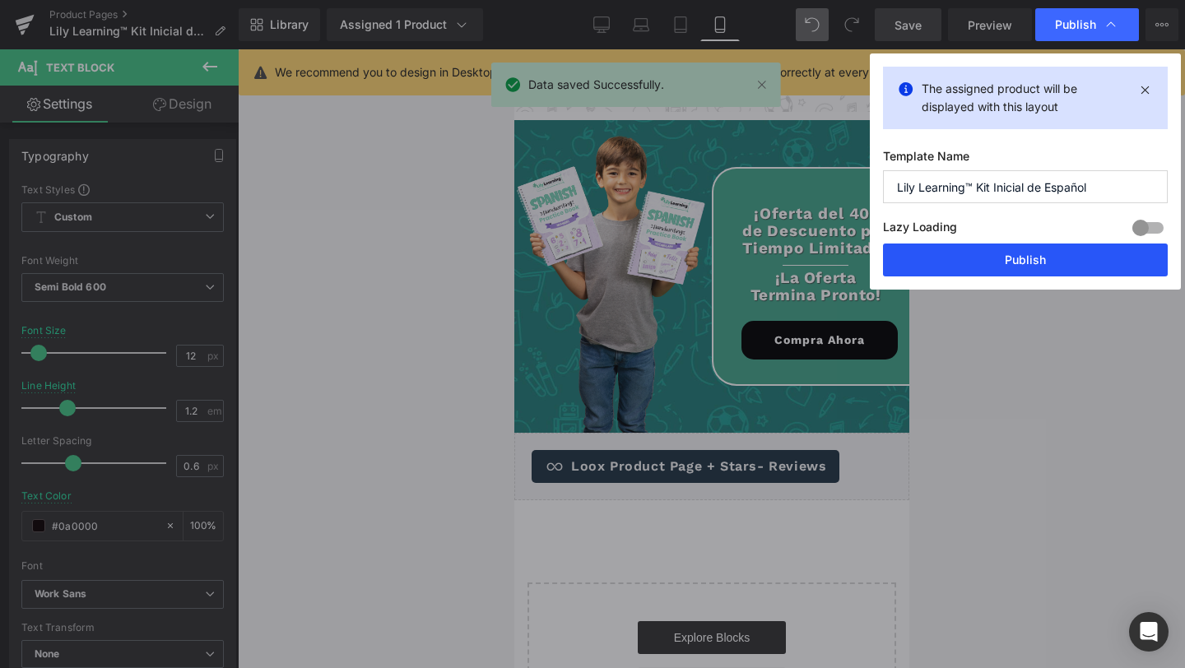
click at [959, 251] on button "Publish" at bounding box center [1025, 260] width 285 height 33
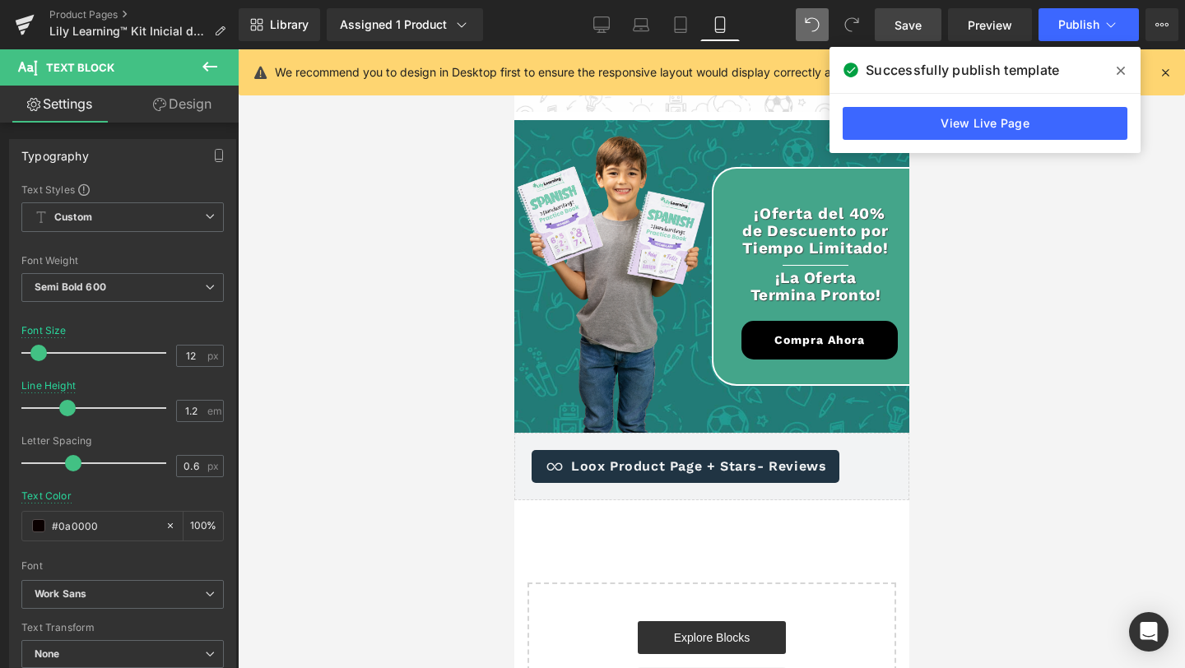
click at [959, 251] on div at bounding box center [711, 358] width 947 height 619
